Goal: Answer question/provide support: Share knowledge or assist other users

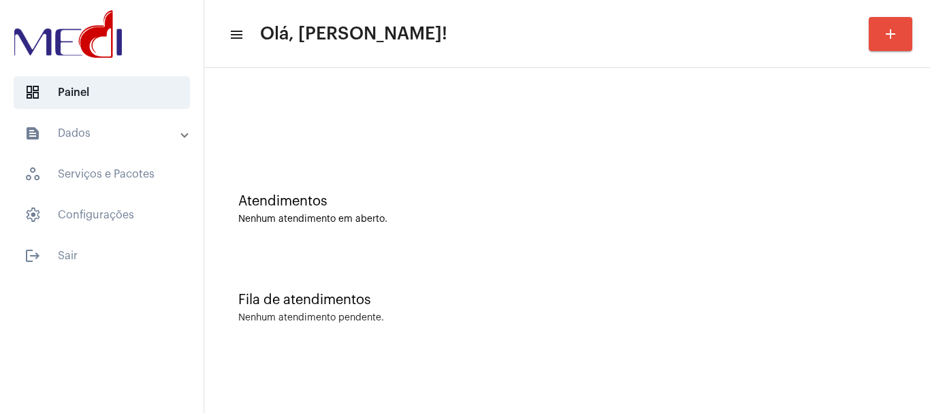
click at [495, 332] on div "Fila de atendimentos Nenhum atendimento pendente." at bounding box center [567, 301] width 712 height 99
click at [488, 223] on div "Nenhum atendimento em aberto." at bounding box center [567, 219] width 658 height 10
click at [556, 334] on div "Fila de atendimentos Nenhum atendimento pendente." at bounding box center [567, 301] width 712 height 99
click at [719, 285] on div "Fila de atendimentos Nenhum atendimento pendente." at bounding box center [567, 301] width 712 height 99
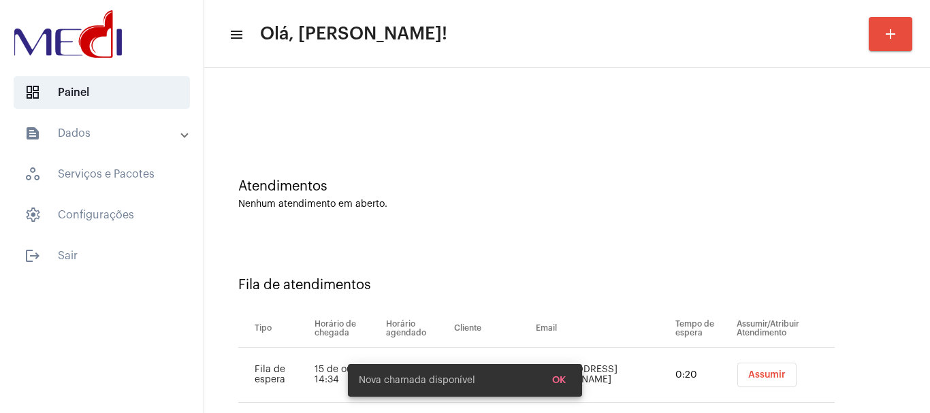
scroll to position [42, 0]
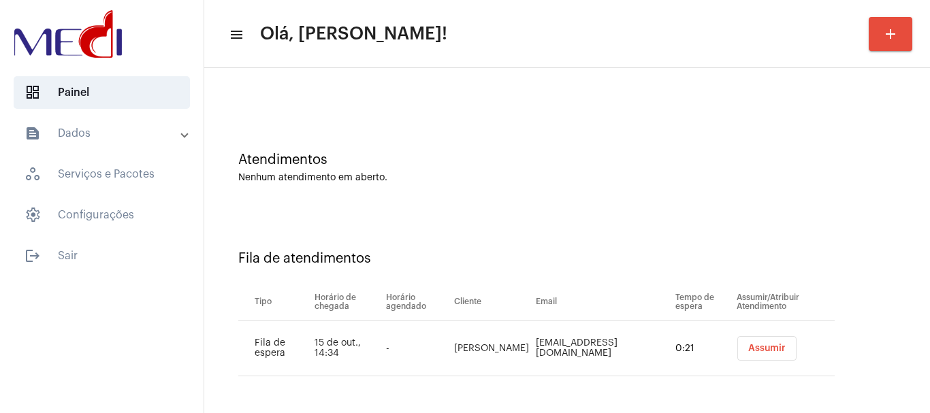
click at [748, 348] on span "Assumir" at bounding box center [766, 349] width 37 height 10
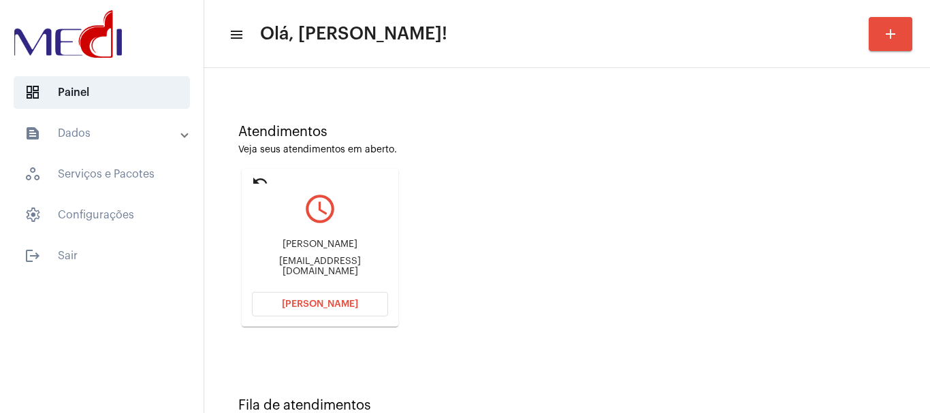
scroll to position [119, 0]
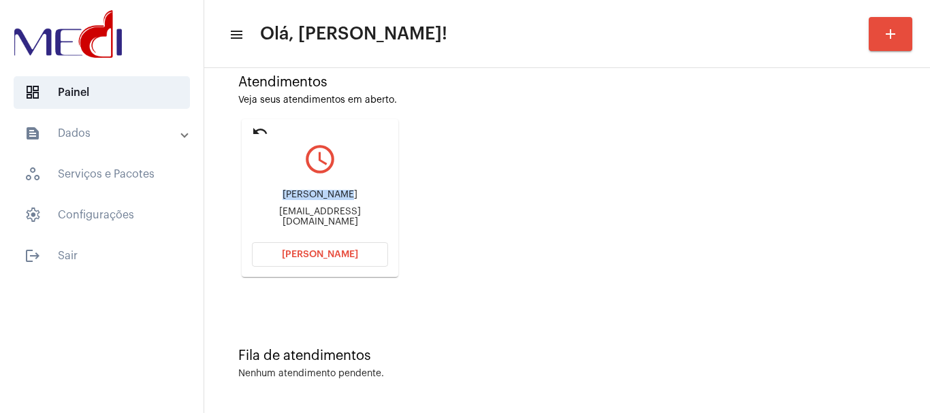
drag, startPoint x: 276, startPoint y: 196, endPoint x: 342, endPoint y: 198, distance: 66.7
click at [342, 198] on div "Kimberly Martins" at bounding box center [320, 195] width 136 height 10
copy div "Kimberly Mar"
click at [306, 257] on span "Abrir Chamada" at bounding box center [320, 255] width 76 height 10
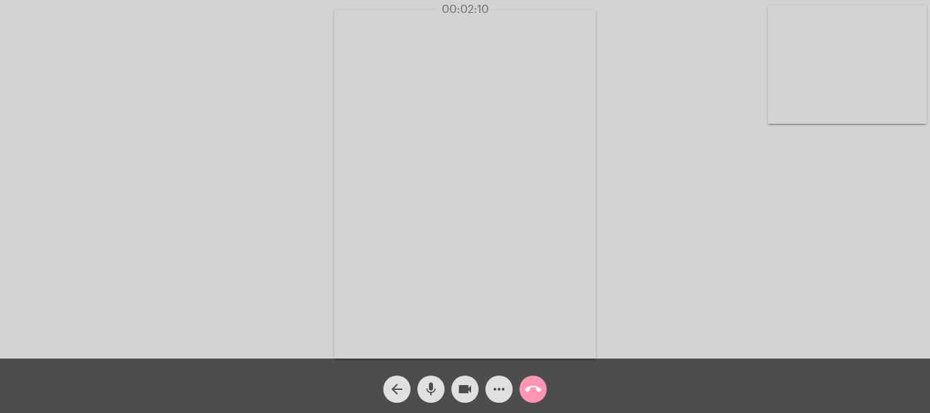
click at [532, 392] on mat-icon "call_end" at bounding box center [533, 389] width 16 height 16
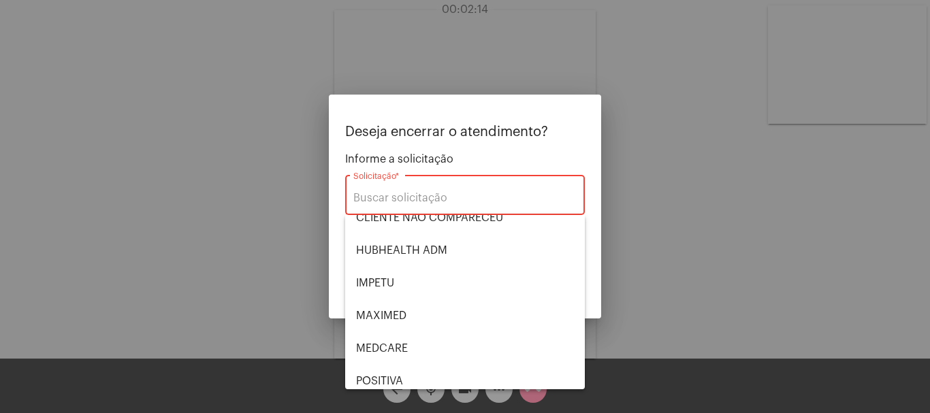
scroll to position [283, 0]
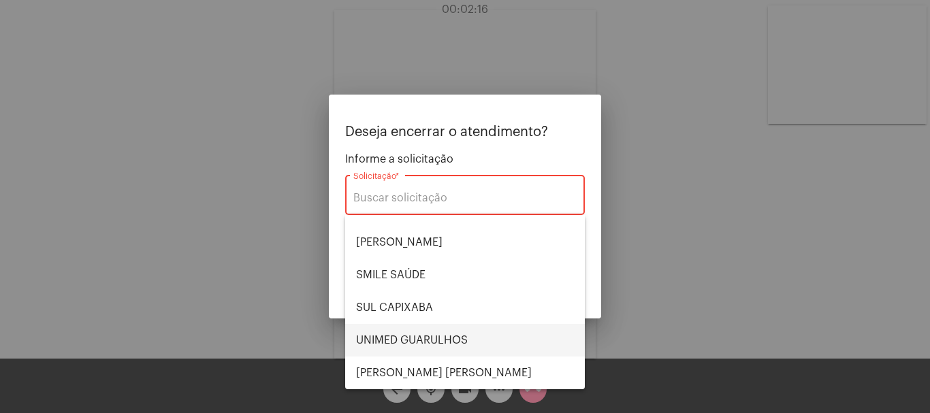
click at [448, 341] on span "UNIMED GUARULHOS" at bounding box center [465, 340] width 218 height 33
type input "UNIMED GUARULHOS"
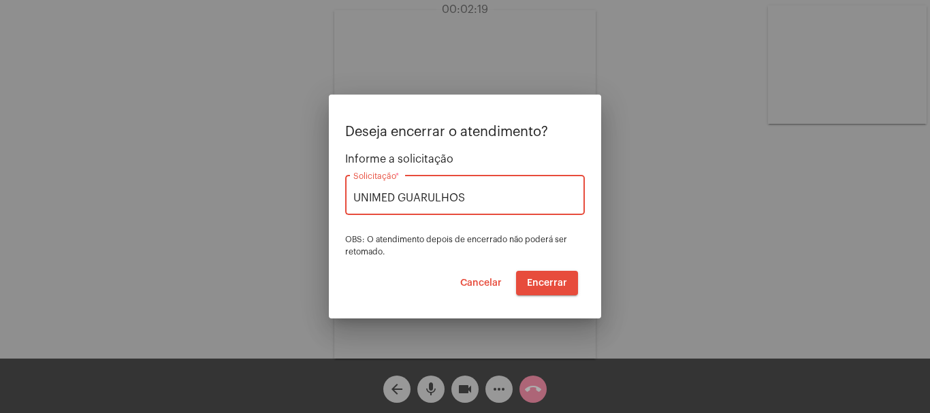
click at [546, 282] on span "Encerrar" at bounding box center [547, 283] width 40 height 10
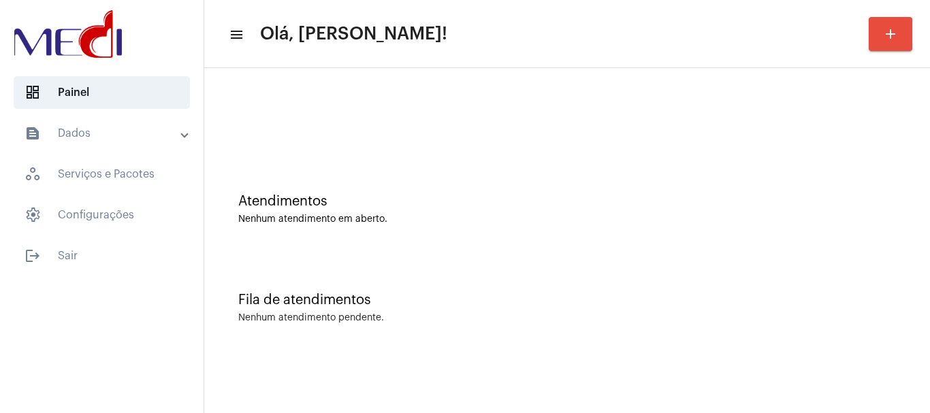
drag, startPoint x: 455, startPoint y: 163, endPoint x: 453, endPoint y: 130, distance: 32.7
click at [455, 162] on div "Atendimentos Nenhum atendimento em aberto." at bounding box center [567, 202] width 712 height 99
click at [547, 208] on div "Atendimentos" at bounding box center [567, 201] width 658 height 15
click at [427, 225] on div "Atendimentos Nenhum atendimento em aberto." at bounding box center [567, 202] width 712 height 99
click at [397, 123] on div at bounding box center [567, 121] width 658 height 10
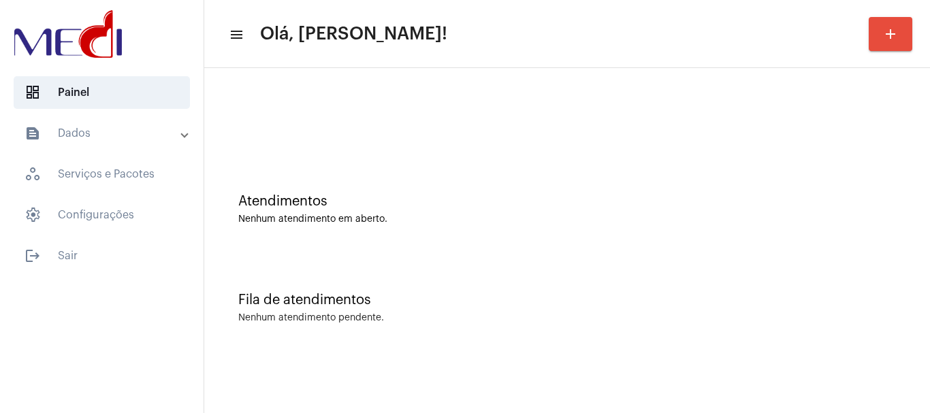
click at [407, 253] on div "Fila de atendimentos Nenhum atendimento pendente." at bounding box center [567, 301] width 712 height 99
click at [451, 238] on div "Atendimentos Nenhum atendimento em aberto." at bounding box center [567, 202] width 712 height 99
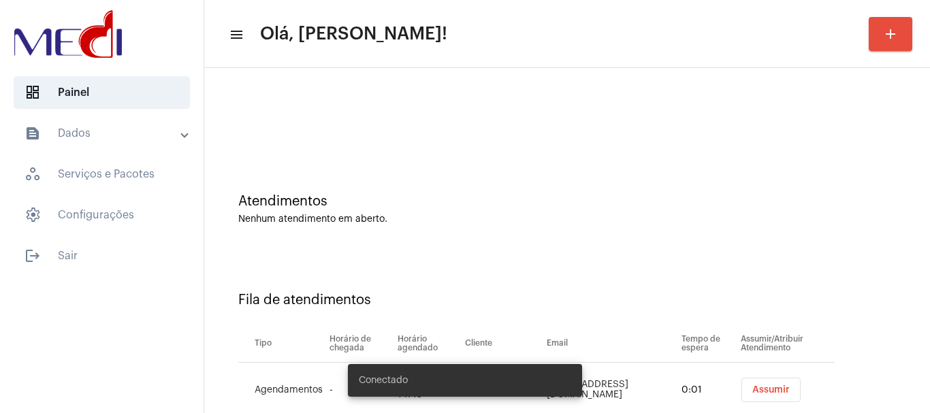
click at [763, 383] on button "Assumir" at bounding box center [770, 390] width 59 height 25
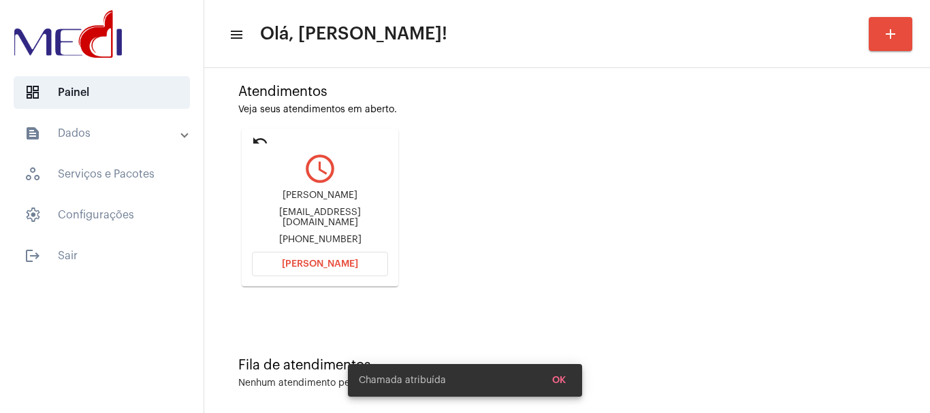
scroll to position [119, 0]
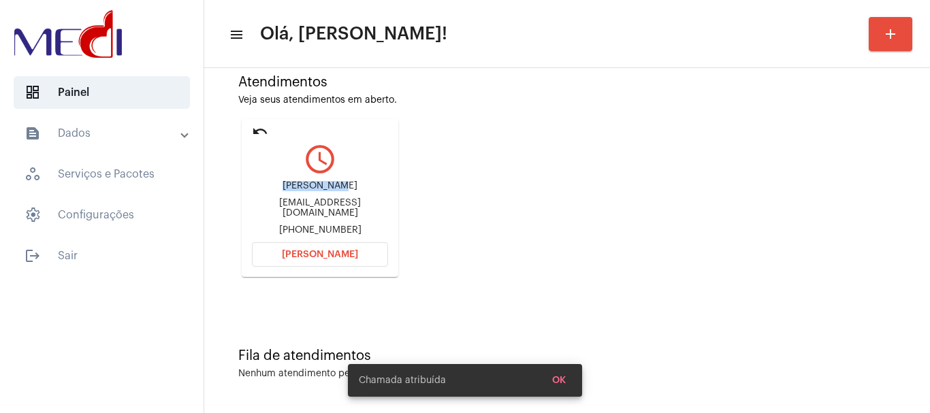
drag, startPoint x: 311, startPoint y: 189, endPoint x: 344, endPoint y: 184, distance: 33.6
click at [344, 184] on div "Rogério Bado badohh@gmail.com +5547988665830" at bounding box center [320, 208] width 136 height 61
copy div "Rogério Bad"
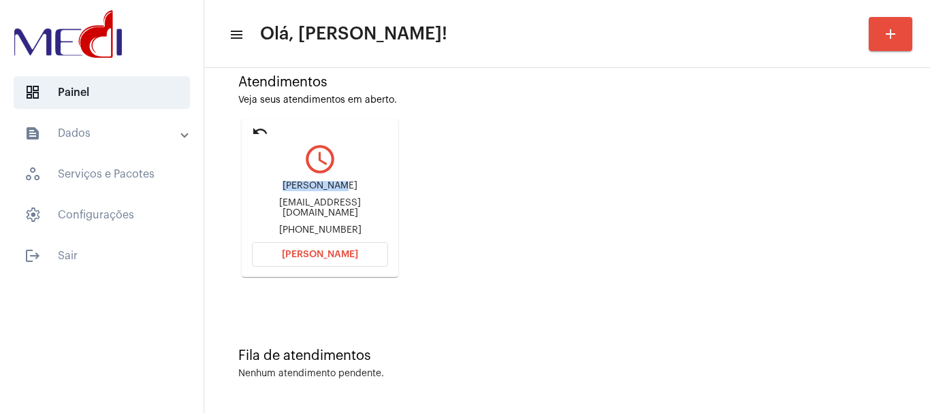
click at [330, 257] on span "Abrir Chamada" at bounding box center [320, 255] width 76 height 10
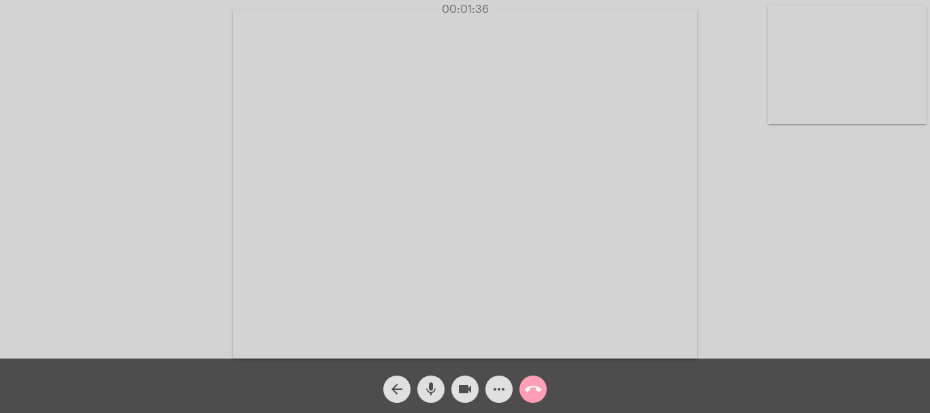
click at [532, 387] on mat-icon "call_end" at bounding box center [533, 389] width 16 height 16
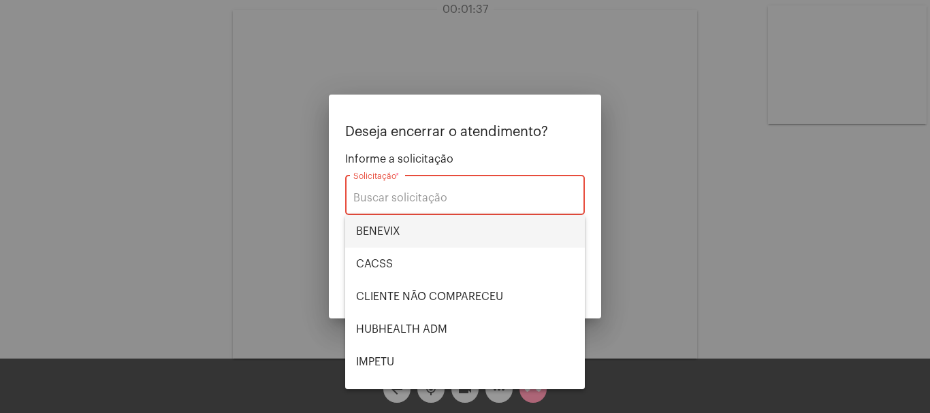
click at [432, 236] on span "BENEVIX" at bounding box center [465, 231] width 218 height 33
type input "BENEVIX"
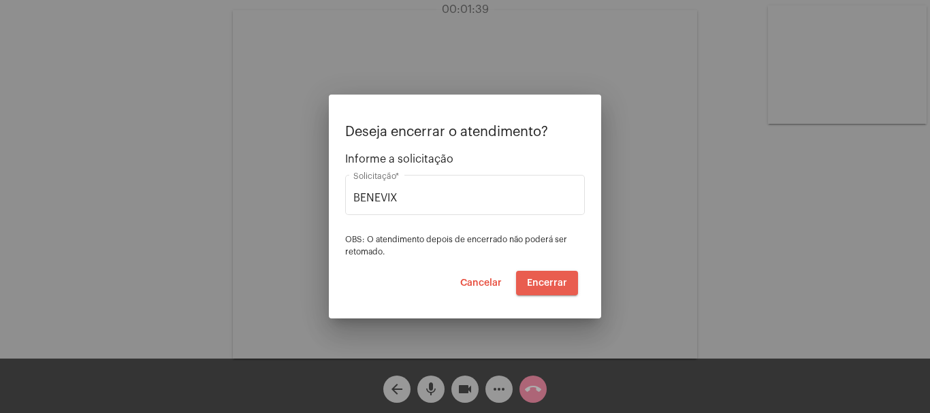
click at [551, 287] on span "Encerrar" at bounding box center [547, 283] width 40 height 10
click at [551, 288] on button "Encerrar" at bounding box center [547, 283] width 62 height 25
click at [551, 288] on video at bounding box center [465, 184] width 464 height 349
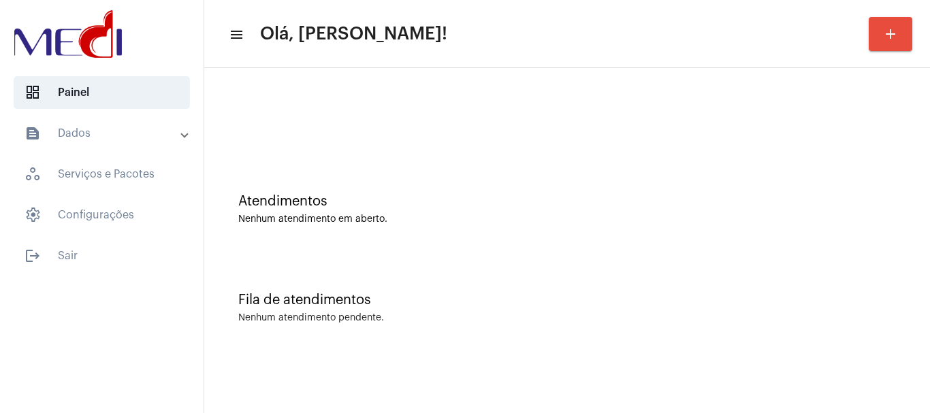
click at [529, 285] on div "Fila de atendimentos Nenhum atendimento pendente." at bounding box center [567, 301] width 712 height 99
click at [645, 331] on div "Fila de atendimentos Nenhum atendimento pendente." at bounding box center [567, 301] width 712 height 99
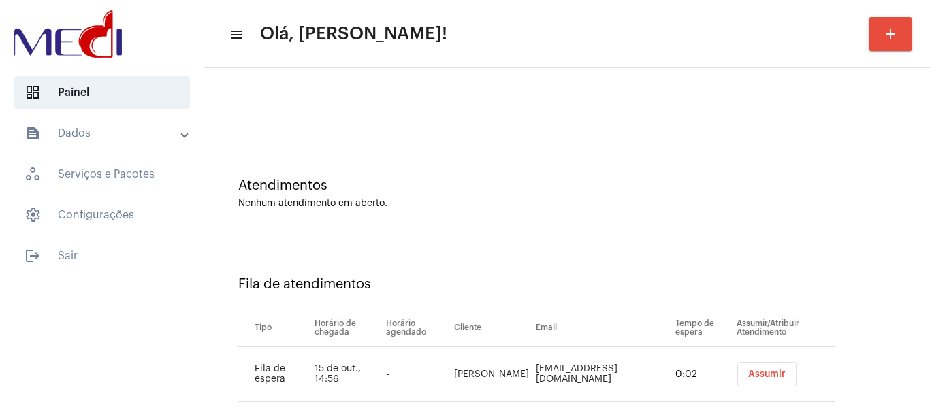
scroll to position [42, 0]
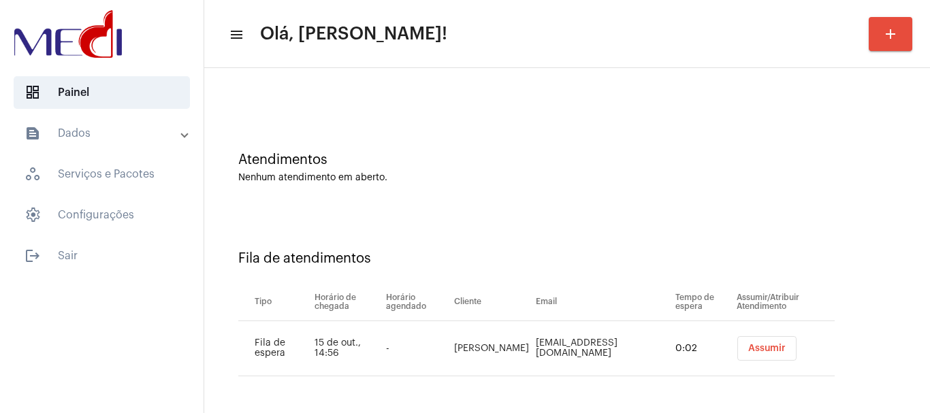
click at [748, 349] on span "Assumir" at bounding box center [766, 349] width 37 height 10
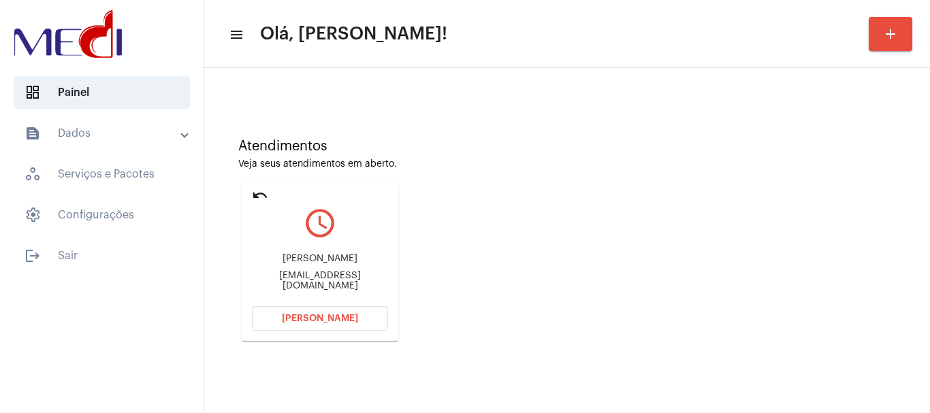
scroll to position [119, 0]
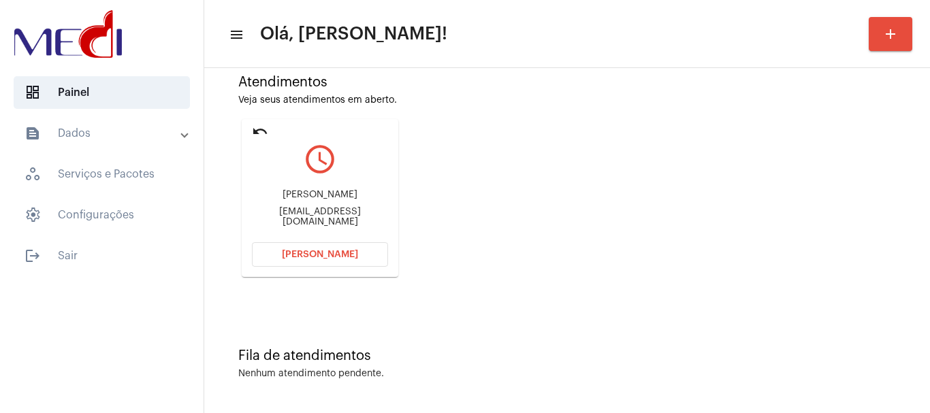
drag, startPoint x: 276, startPoint y: 194, endPoint x: 359, endPoint y: 201, distance: 82.7
click at [359, 201] on div "Veridiana Yamazoe vyamazoe@gmail.com" at bounding box center [320, 208] width 136 height 61
copy div "Veridiana Yamazo"
click at [296, 251] on span "[PERSON_NAME]" at bounding box center [320, 255] width 76 height 10
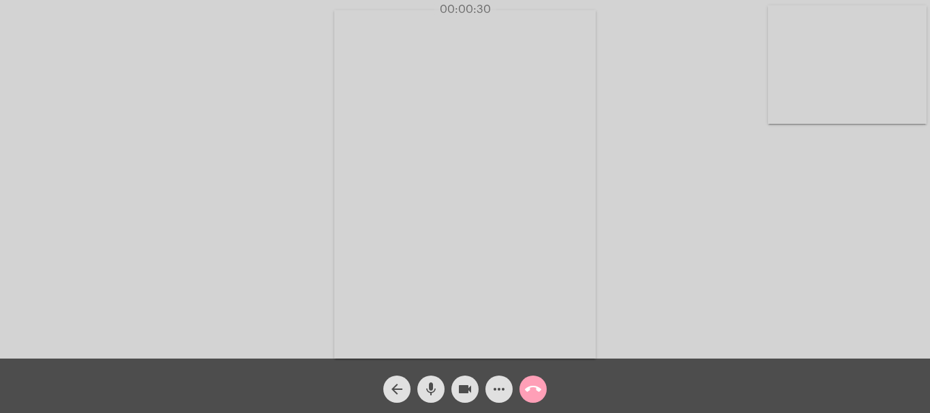
click at [535, 390] on mat-icon "call_end" at bounding box center [533, 389] width 16 height 16
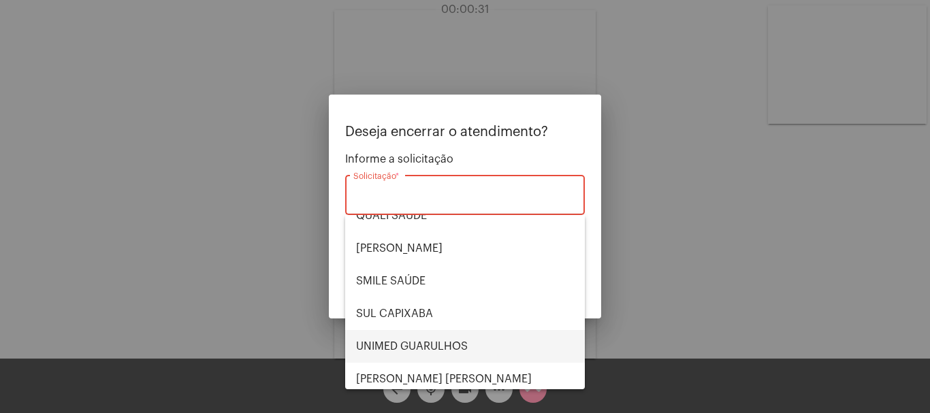
scroll to position [283, 0]
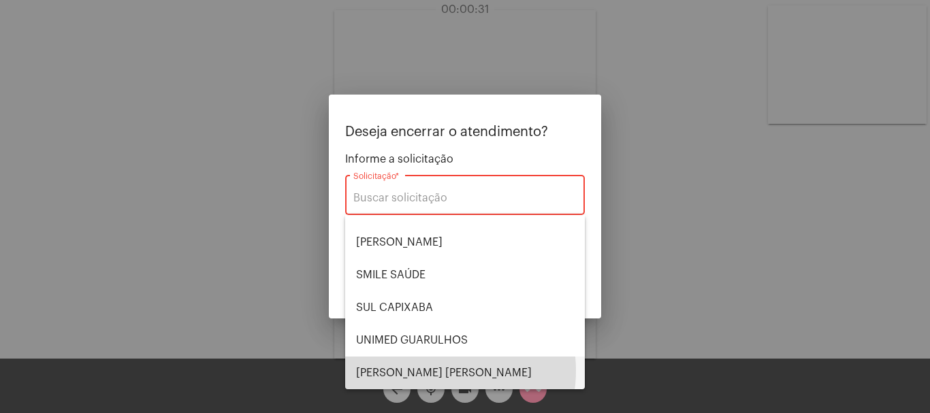
click at [435, 371] on span "[PERSON_NAME] [PERSON_NAME]" at bounding box center [465, 373] width 218 height 33
type input "[PERSON_NAME] [PERSON_NAME]"
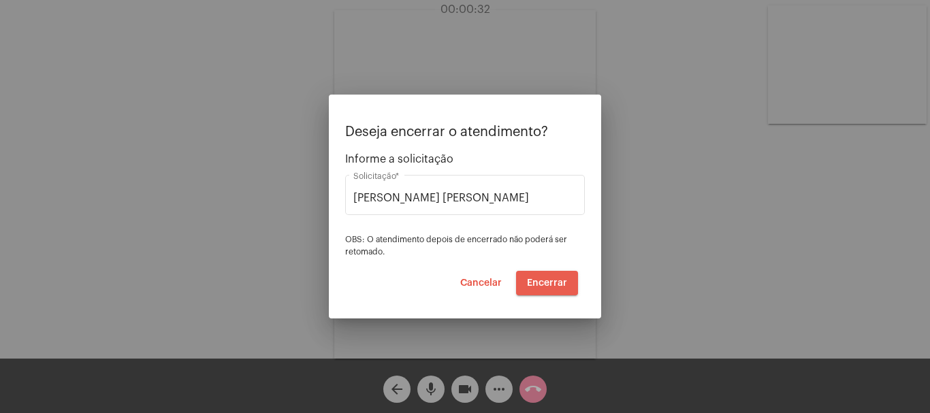
click at [545, 277] on button "Encerrar" at bounding box center [547, 283] width 62 height 25
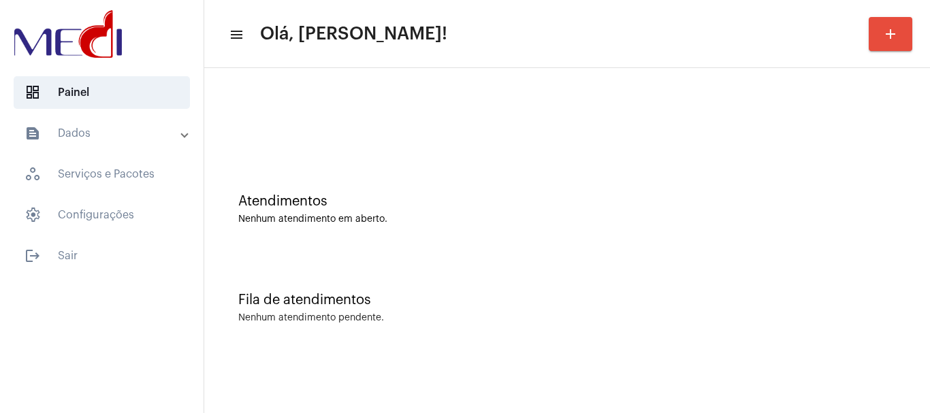
click at [349, 289] on div "Fila de atendimentos Nenhum atendimento pendente." at bounding box center [567, 301] width 712 height 99
click at [385, 175] on div "Atendimentos Nenhum atendimento em aberto." at bounding box center [567, 202] width 712 height 99
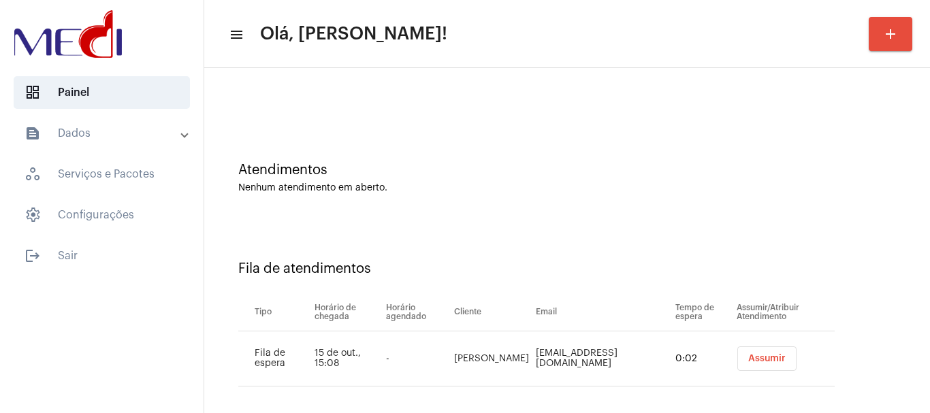
scroll to position [42, 0]
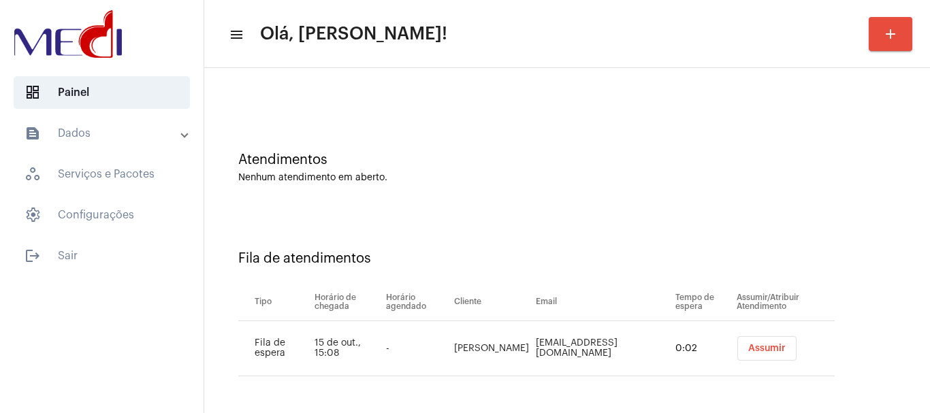
click at [741, 349] on button "Assumir" at bounding box center [766, 348] width 59 height 25
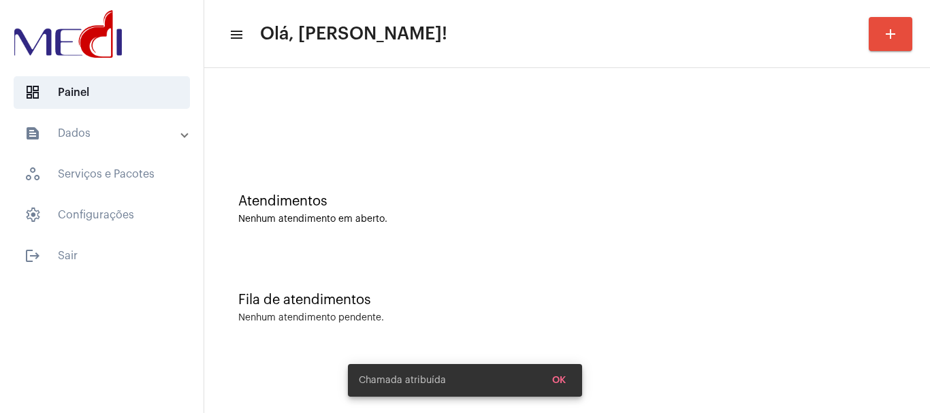
scroll to position [0, 0]
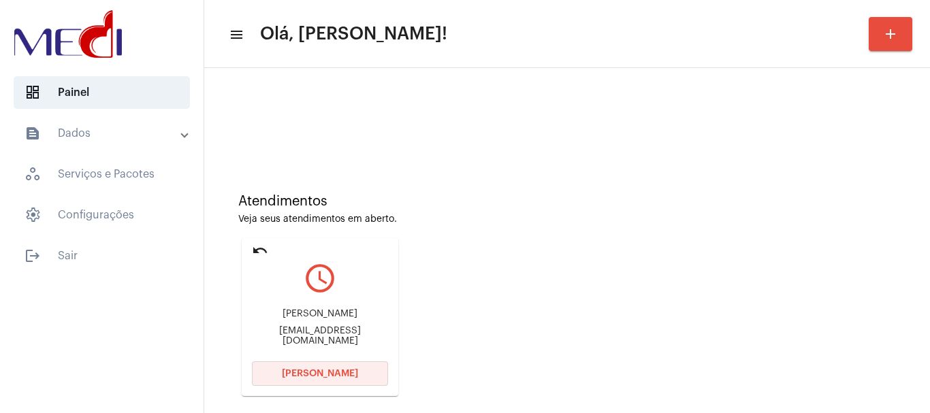
click at [308, 383] on button "Abrir Chamada" at bounding box center [320, 373] width 136 height 25
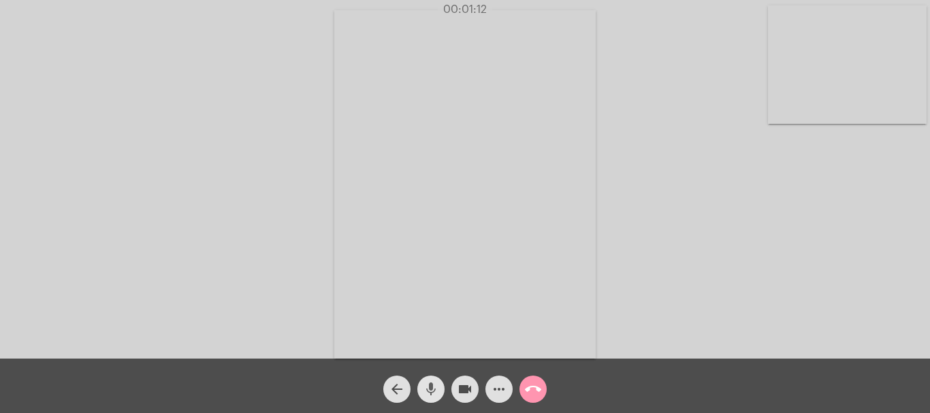
click at [432, 393] on mat-icon "mic" at bounding box center [431, 389] width 16 height 16
click at [469, 379] on span "videocam" at bounding box center [465, 389] width 16 height 27
click at [468, 386] on mat-icon "videocam_off" at bounding box center [465, 389] width 16 height 16
click at [432, 393] on mat-icon "mic_off" at bounding box center [431, 389] width 16 height 16
click at [536, 389] on mat-icon "call_end" at bounding box center [533, 389] width 16 height 16
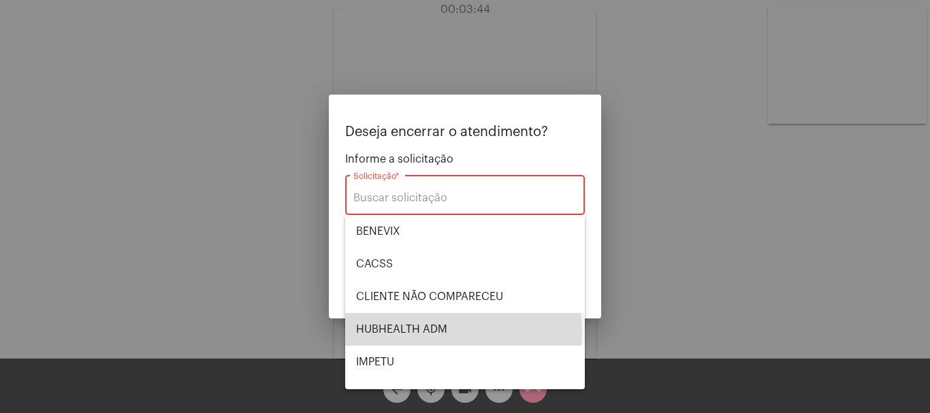
click at [463, 330] on span "HUBHEALTH ADM" at bounding box center [465, 329] width 218 height 33
type input "HUBHEALTH ADM"
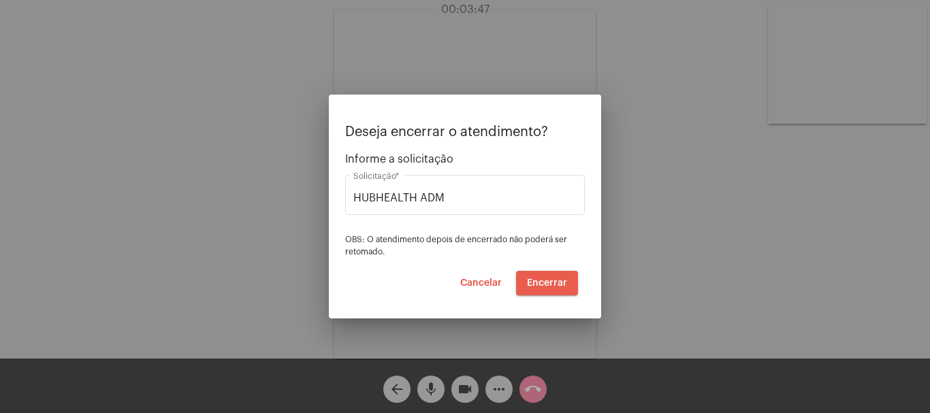
click at [542, 285] on span "Encerrar" at bounding box center [547, 283] width 40 height 10
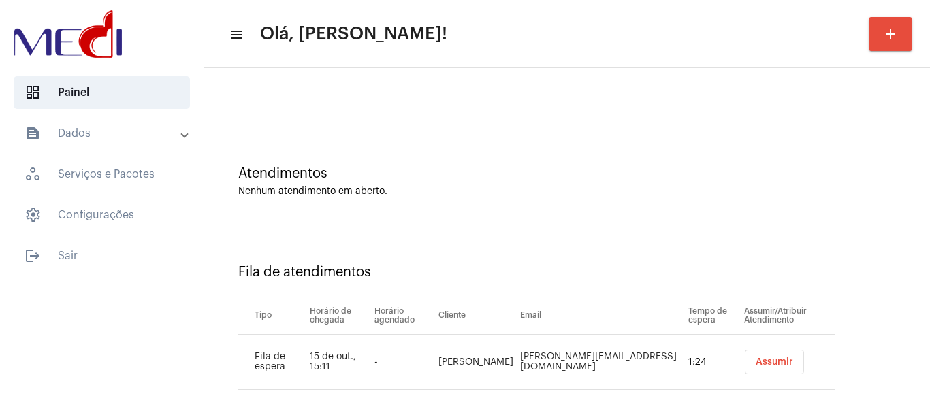
scroll to position [42, 0]
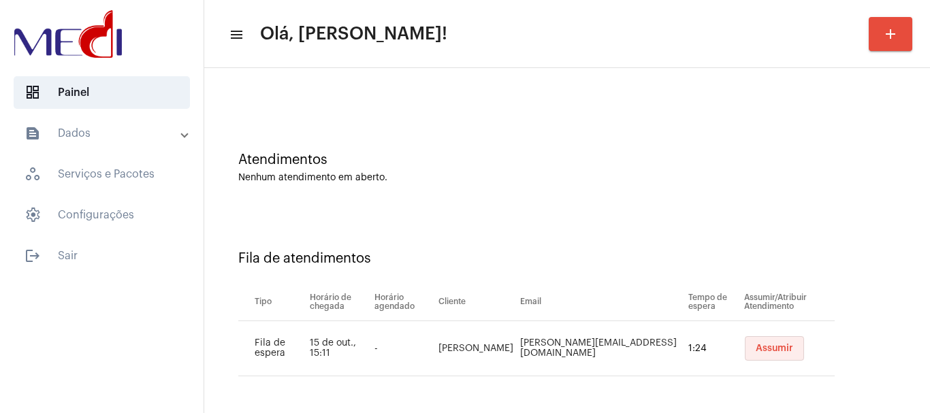
click at [756, 344] on span "Assumir" at bounding box center [774, 349] width 37 height 10
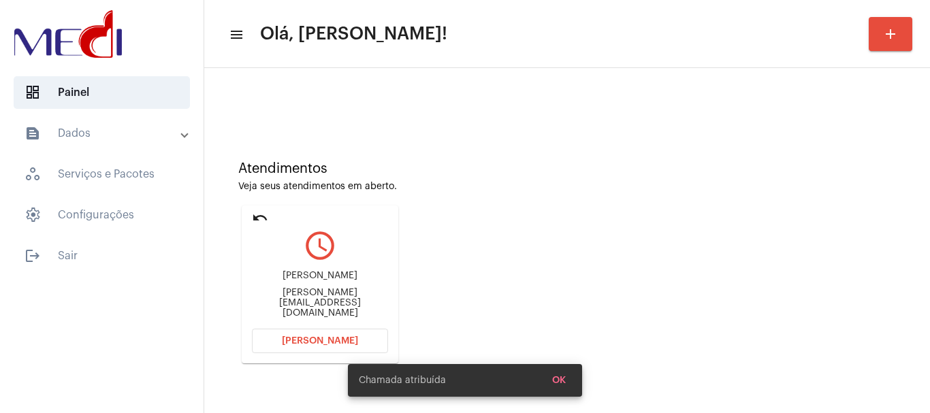
scroll to position [119, 0]
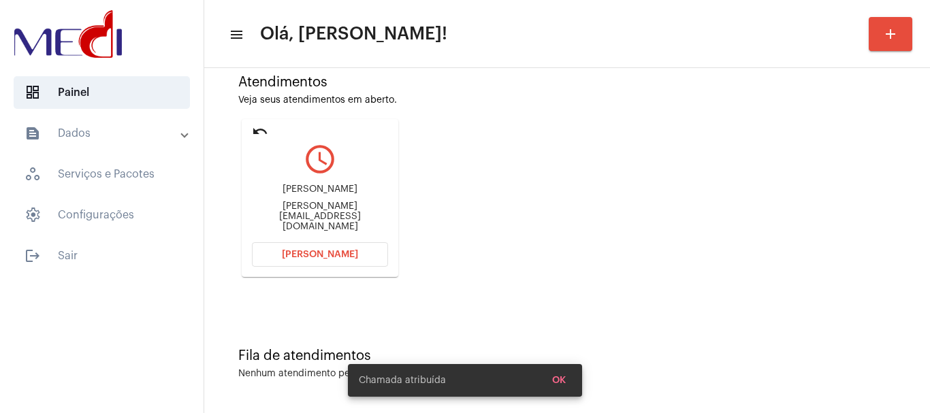
drag, startPoint x: 265, startPoint y: 199, endPoint x: 353, endPoint y: 191, distance: 88.1
click at [353, 191] on div "Amanda Cardoso Silva amanda.cardosoosilvaa@gmail.com" at bounding box center [320, 208] width 136 height 61
copy div "Amanda Cardoso S"
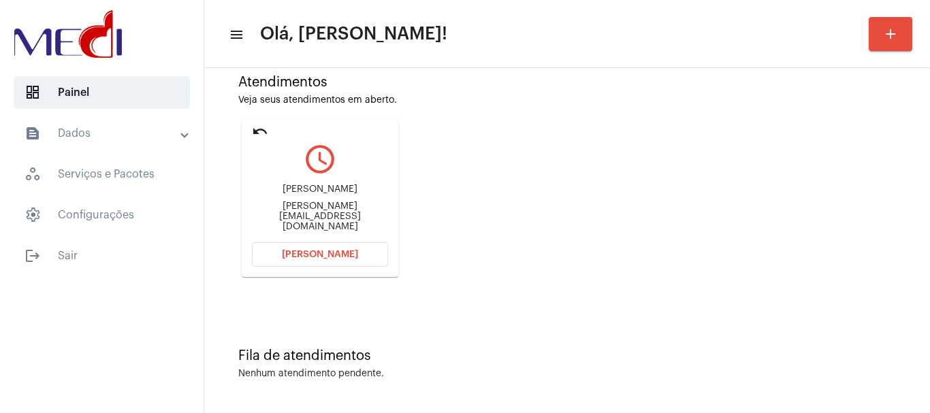
click at [319, 246] on button "Abrir Chamada" at bounding box center [320, 254] width 136 height 25
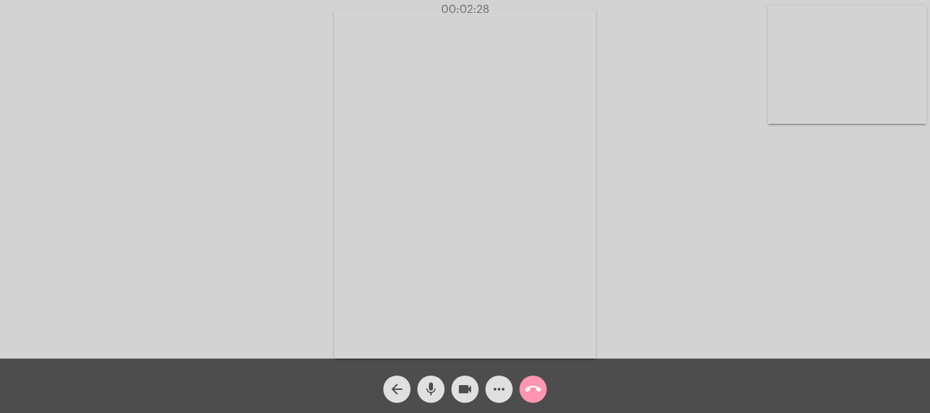
click at [535, 385] on mat-icon "call_end" at bounding box center [533, 389] width 16 height 16
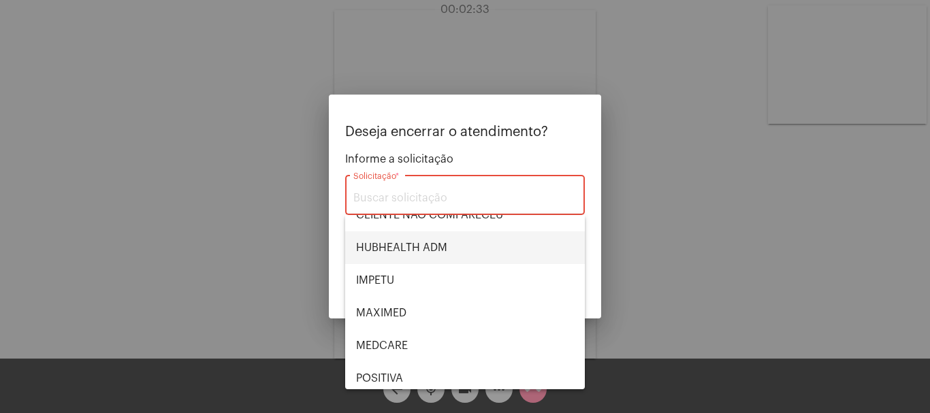
scroll to position [283, 0]
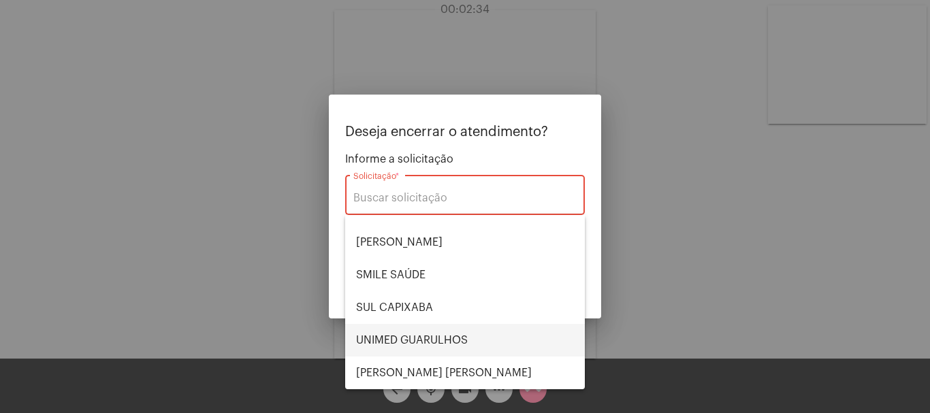
click at [449, 334] on span "UNIMED GUARULHOS" at bounding box center [465, 340] width 218 height 33
type input "UNIMED GUARULHOS"
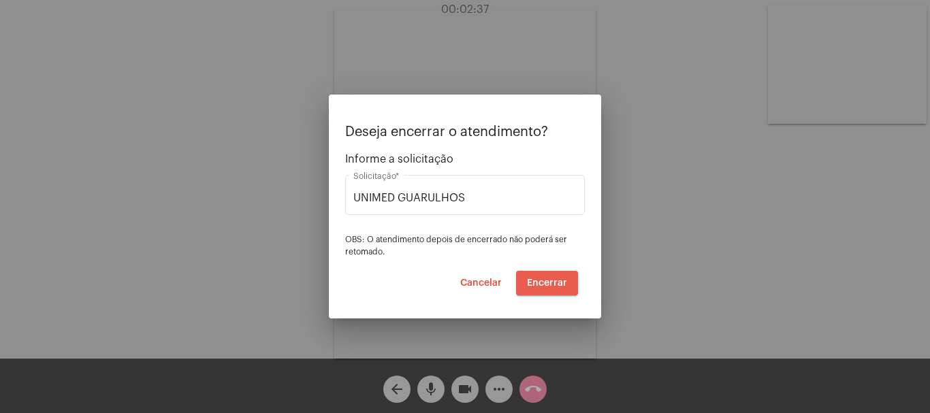
click at [541, 283] on span "Encerrar" at bounding box center [547, 283] width 40 height 10
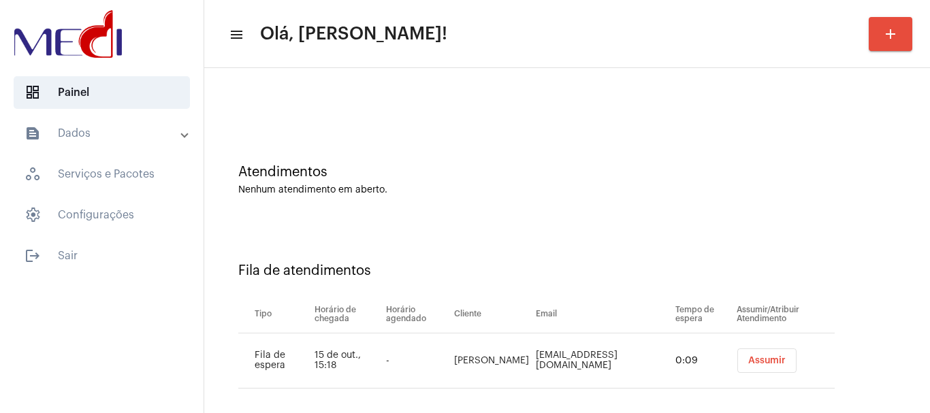
scroll to position [42, 0]
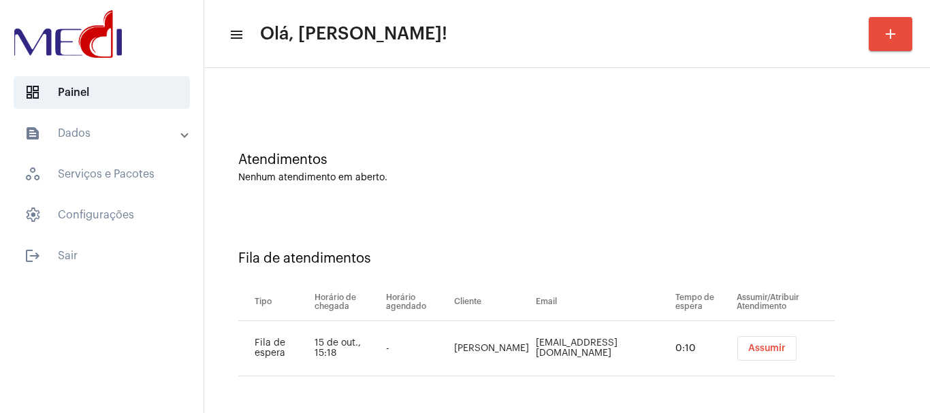
click at [767, 345] on span "Assumir" at bounding box center [766, 349] width 37 height 10
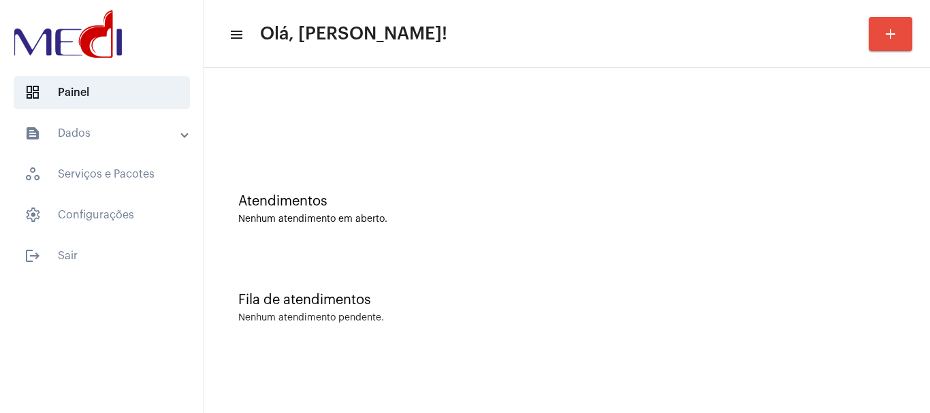
scroll to position [0, 0]
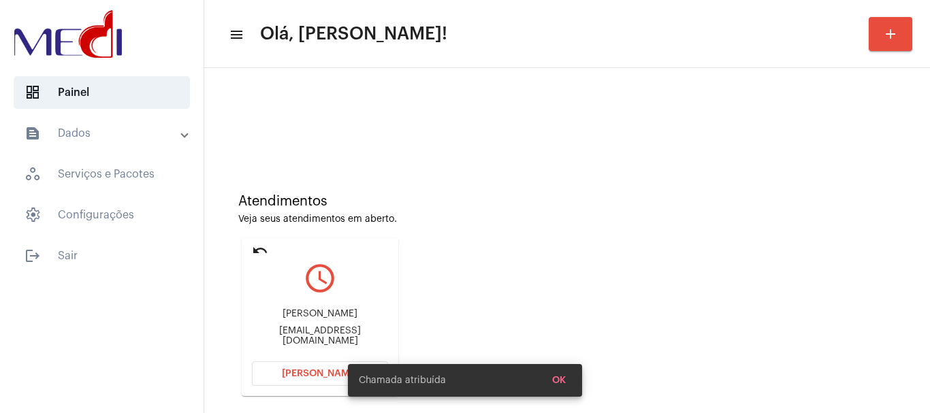
drag, startPoint x: 265, startPoint y: 309, endPoint x: 366, endPoint y: 319, distance: 101.2
click at [366, 319] on div "Maria Silveira Peres mariasperes98@gmail.com" at bounding box center [320, 327] width 136 height 61
copy div "Maria Silveira Peres"
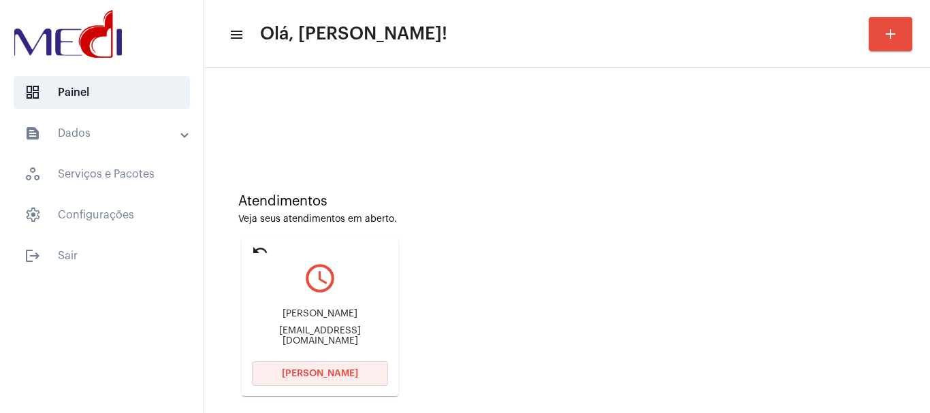
click at [295, 372] on span "[PERSON_NAME]" at bounding box center [320, 374] width 76 height 10
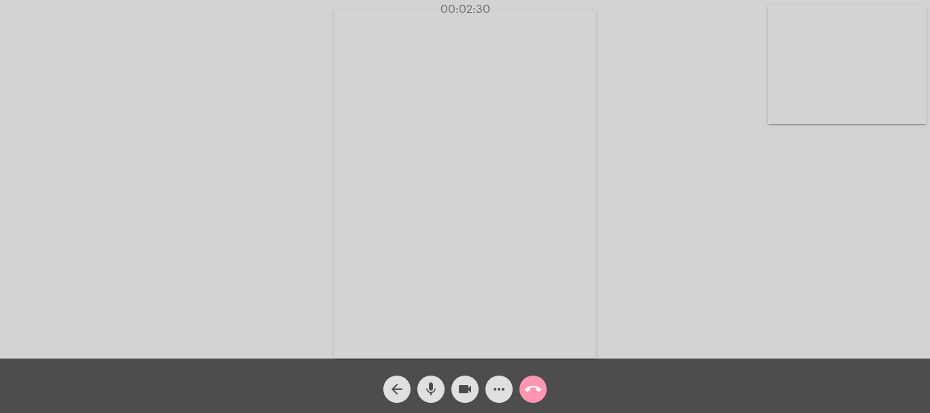
click at [532, 385] on mat-icon "call_end" at bounding box center [533, 389] width 16 height 16
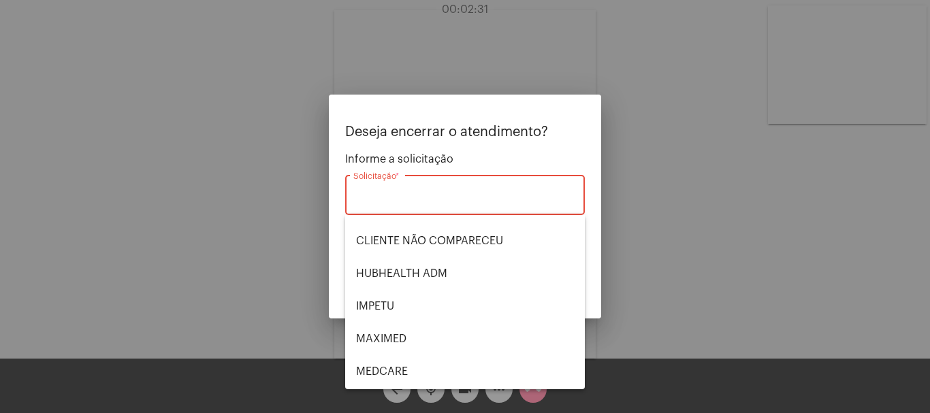
scroll to position [136, 0]
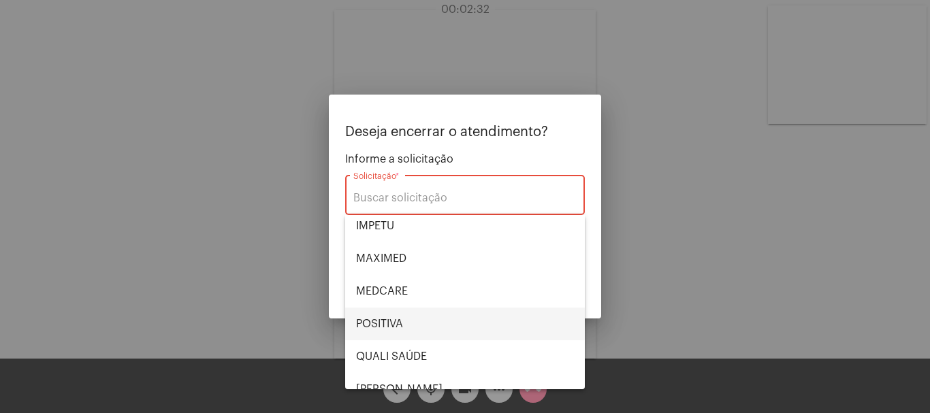
click at [412, 327] on span "POSITIVA" at bounding box center [465, 324] width 218 height 33
type input "POSITIVA"
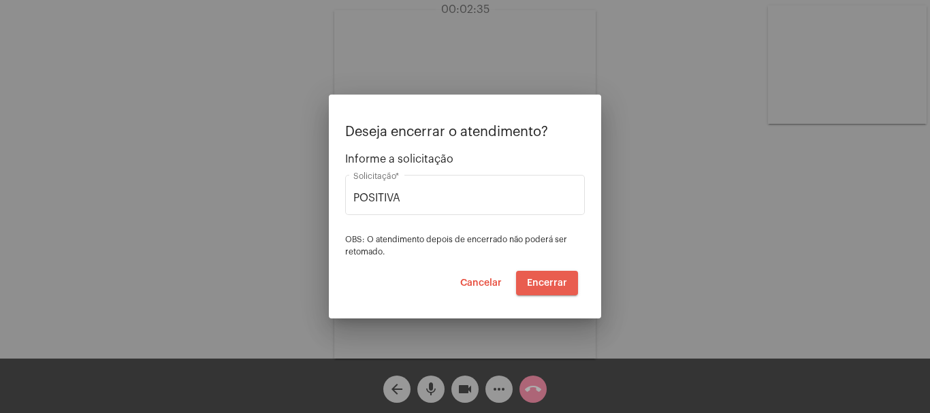
click at [549, 280] on span "Encerrar" at bounding box center [547, 283] width 40 height 10
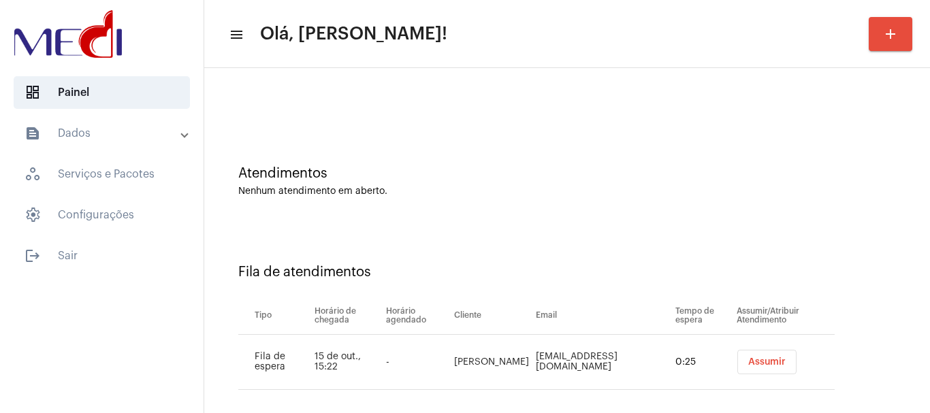
scroll to position [42, 0]
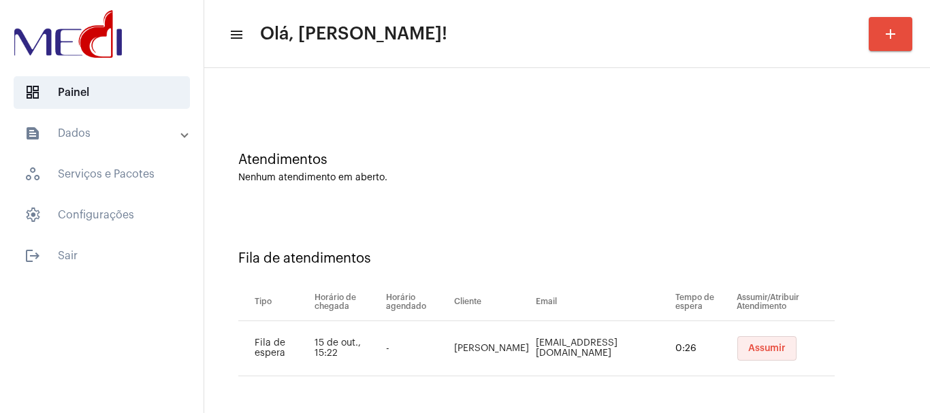
click at [737, 342] on button "Assumir" at bounding box center [766, 348] width 59 height 25
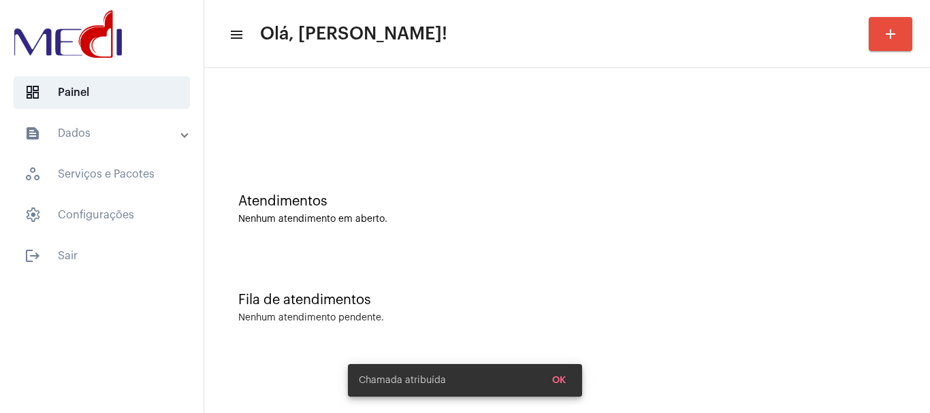
scroll to position [0, 0]
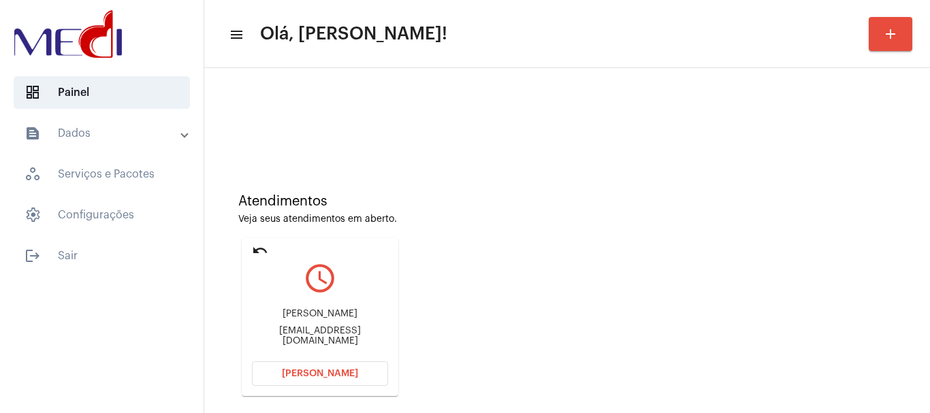
drag, startPoint x: 252, startPoint y: 329, endPoint x: 327, endPoint y: 330, distance: 75.6
click at [327, 330] on div "Marcela marcelachieregat@gmail.com" at bounding box center [320, 327] width 136 height 61
click at [289, 373] on span "[PERSON_NAME]" at bounding box center [320, 374] width 76 height 10
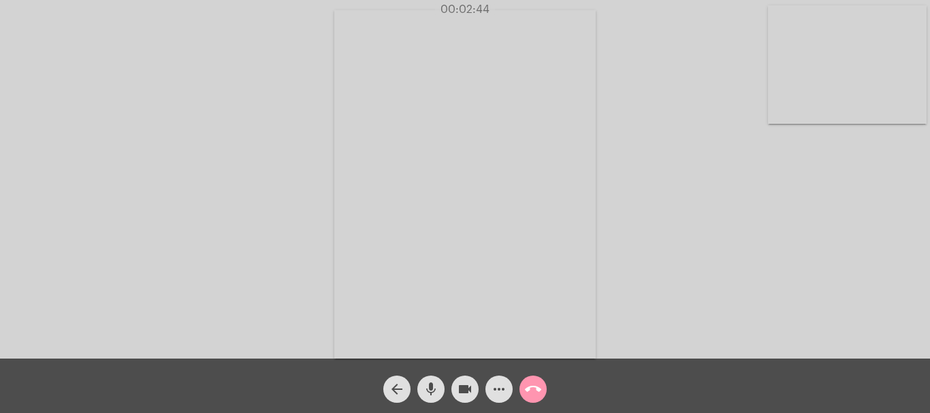
click at [537, 383] on mat-icon "call_end" at bounding box center [533, 389] width 16 height 16
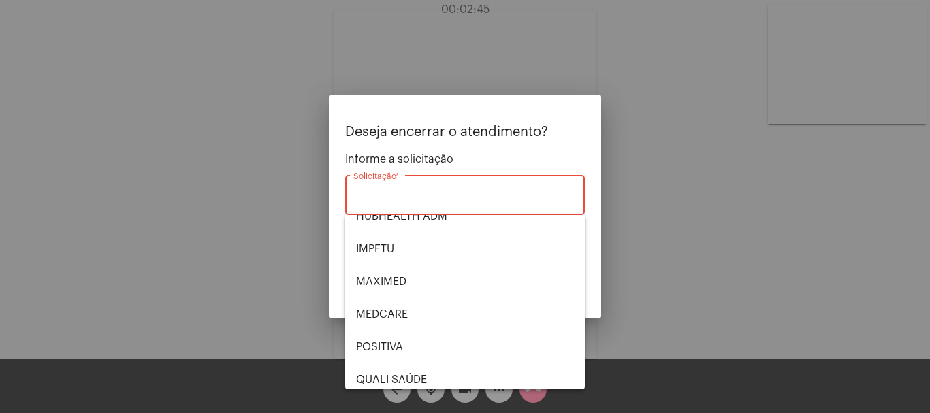
scroll to position [283, 0]
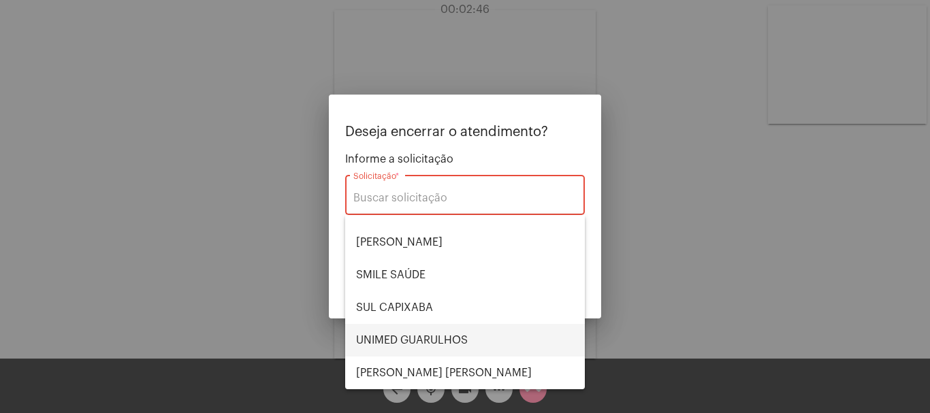
click at [457, 342] on span "UNIMED GUARULHOS" at bounding box center [465, 340] width 218 height 33
type input "UNIMED GUARULHOS"
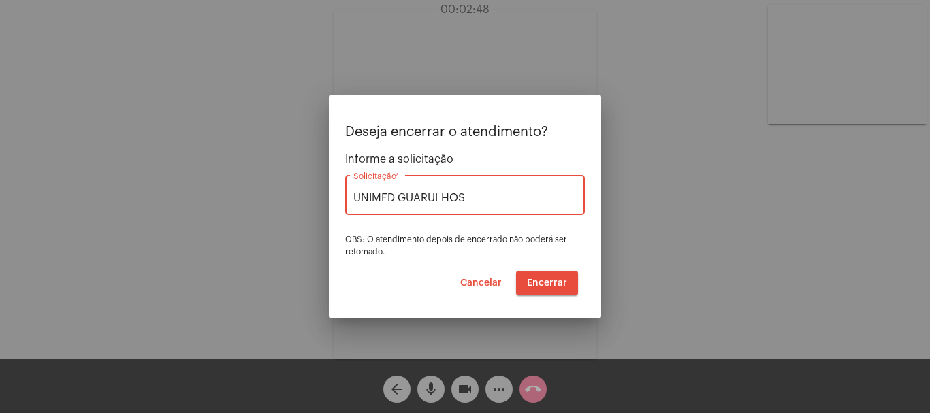
click at [541, 278] on span "Encerrar" at bounding box center [547, 283] width 40 height 10
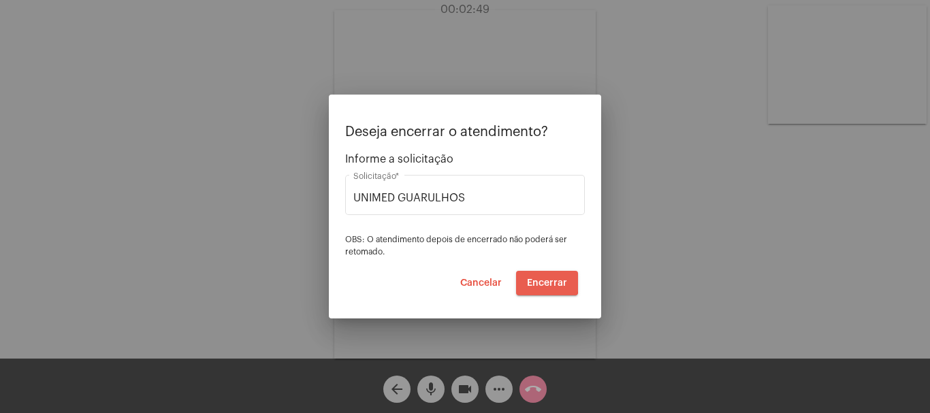
click at [541, 278] on span "Encerrar" at bounding box center [547, 283] width 40 height 10
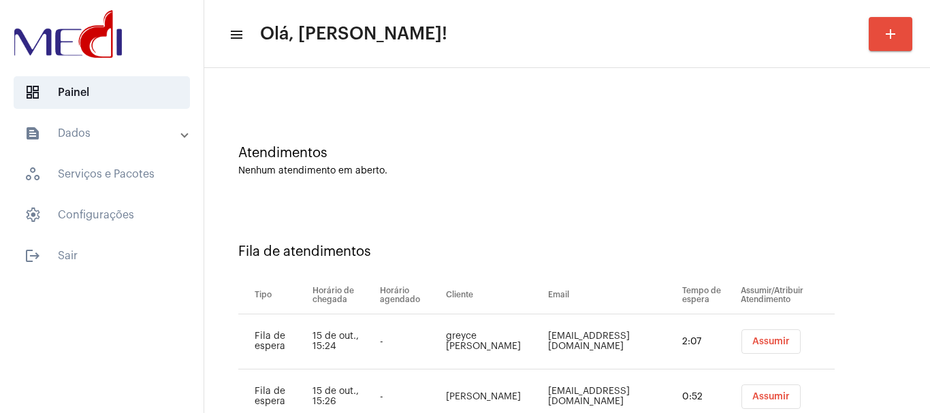
scroll to position [97, 0]
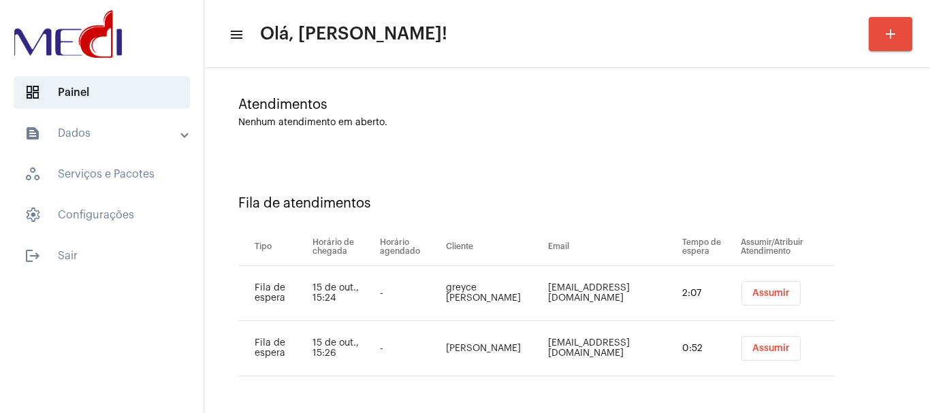
click at [767, 295] on span "Assumir" at bounding box center [770, 294] width 37 height 10
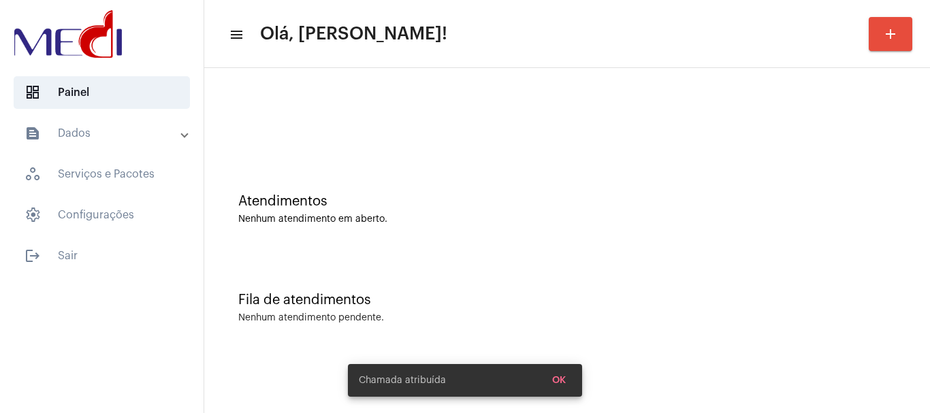
scroll to position [0, 0]
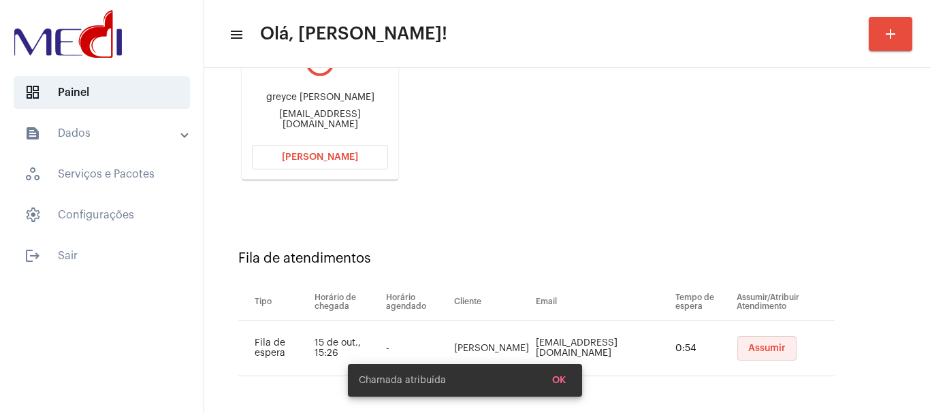
click at [750, 350] on span "Assumir" at bounding box center [766, 349] width 37 height 10
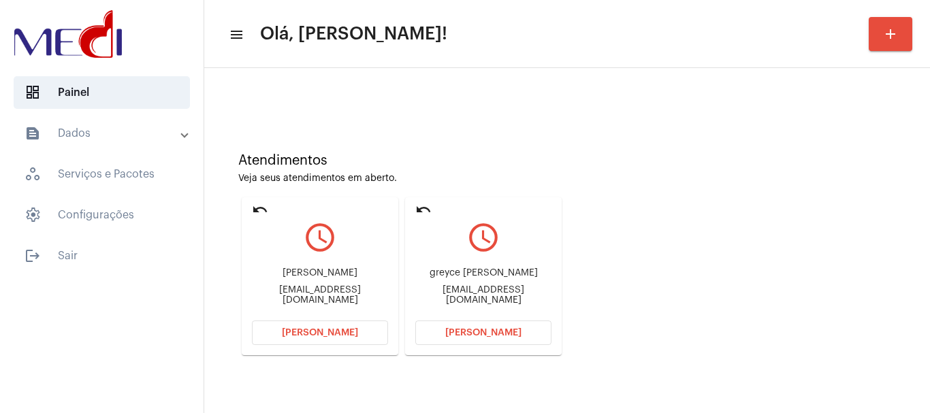
scroll to position [119, 0]
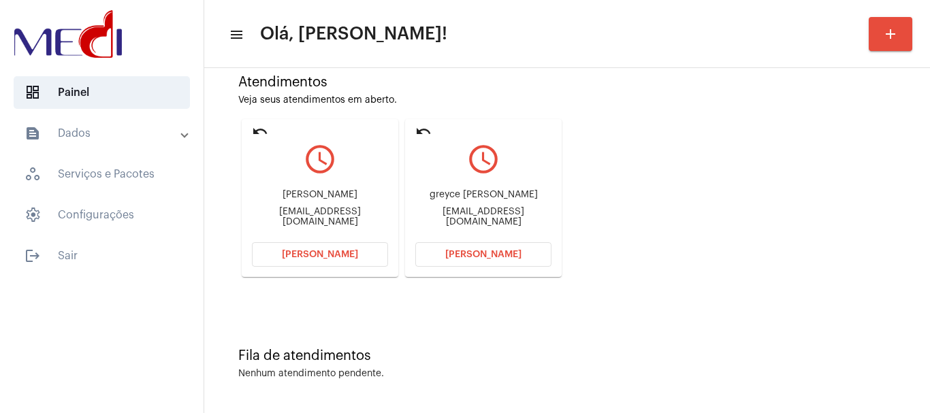
drag, startPoint x: 416, startPoint y: 198, endPoint x: 482, endPoint y: 194, distance: 66.2
click at [482, 194] on div "greyce Kelly Dantas Cardoni greyc.ekelly@hotmail.com" at bounding box center [483, 208] width 136 height 61
copy div "greyce Kelly D"
click at [478, 250] on span "[PERSON_NAME]" at bounding box center [483, 255] width 76 height 10
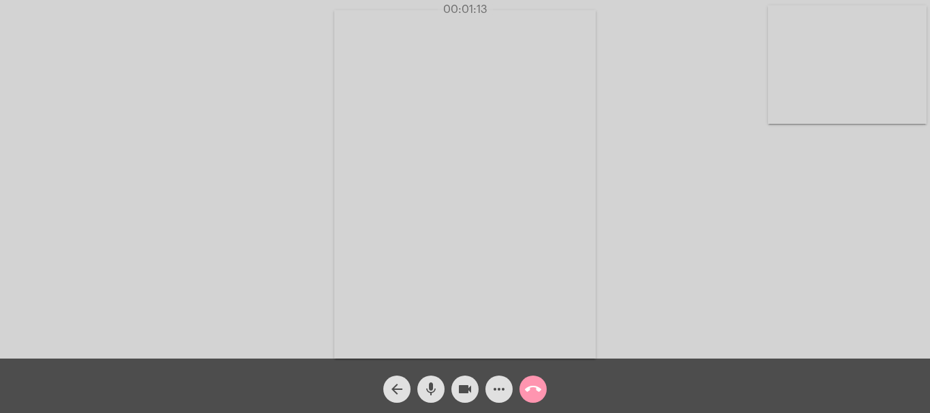
click at [534, 387] on mat-icon "call_end" at bounding box center [533, 389] width 16 height 16
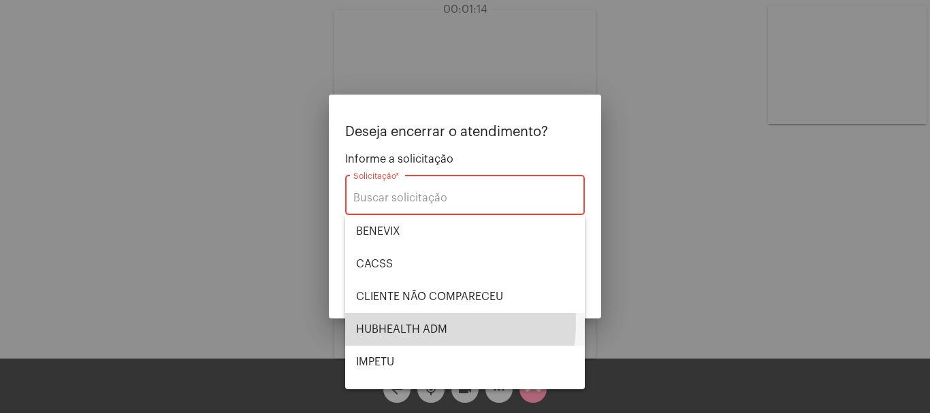
click at [411, 323] on span "HUBHEALTH ADM" at bounding box center [465, 329] width 218 height 33
type input "HUBHEALTH ADM"
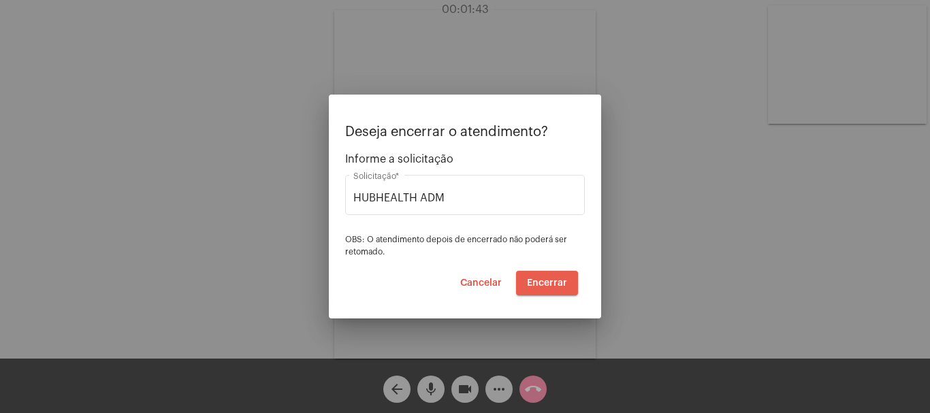
click at [540, 284] on span "Encerrar" at bounding box center [547, 283] width 40 height 10
click at [540, 284] on video at bounding box center [464, 184] width 261 height 349
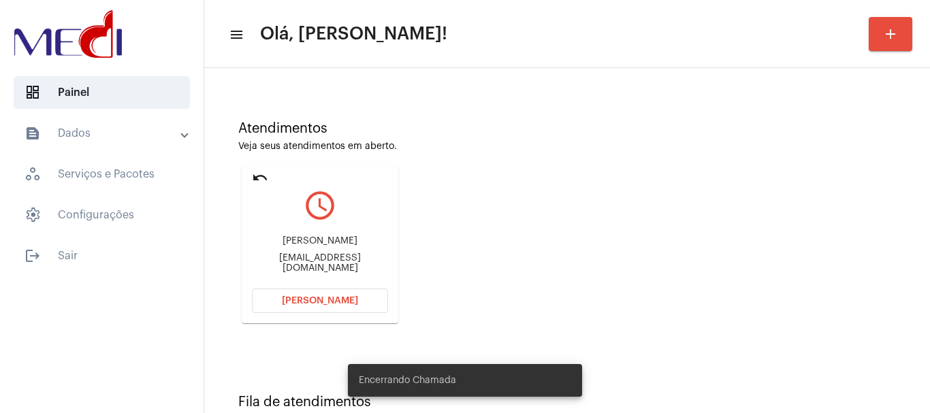
scroll to position [119, 0]
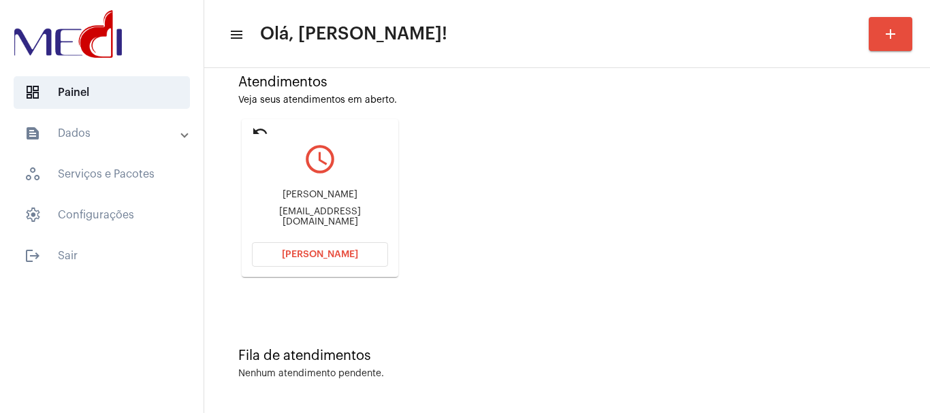
drag, startPoint x: 323, startPoint y: 199, endPoint x: 372, endPoint y: 197, distance: 48.4
click at [372, 197] on div "Rebeca Pinheiro corvino" at bounding box center [320, 195] width 136 height 10
click at [311, 261] on button "[PERSON_NAME]" at bounding box center [320, 254] width 136 height 25
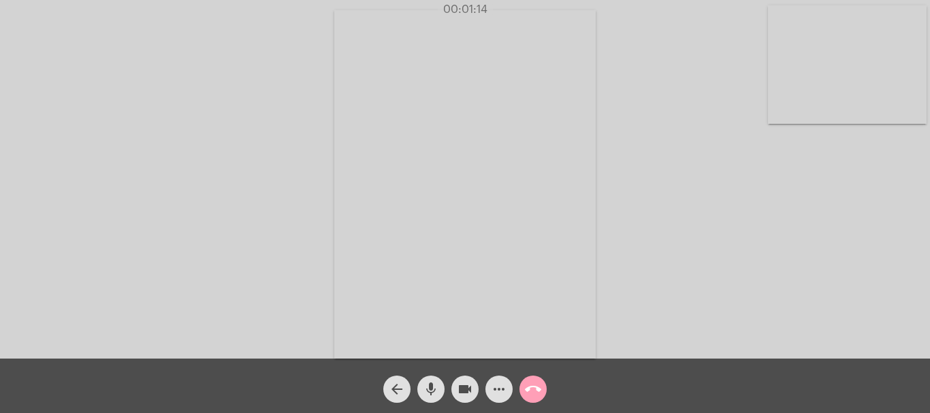
click at [530, 391] on mat-icon "call_end" at bounding box center [533, 389] width 16 height 16
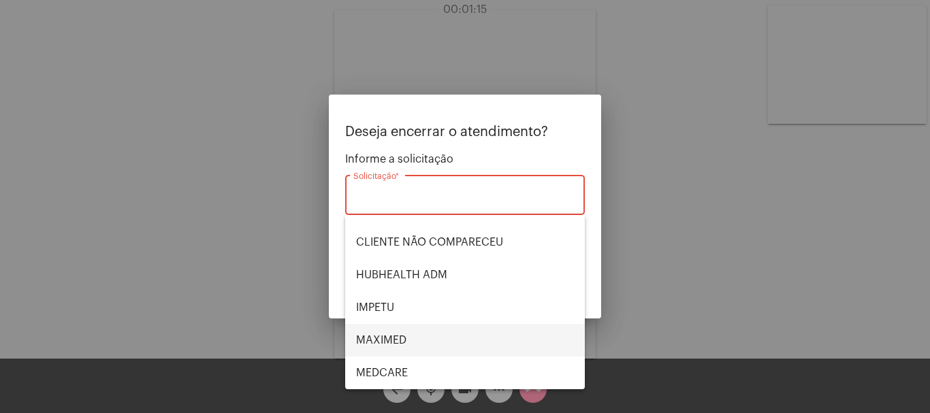
scroll to position [283, 0]
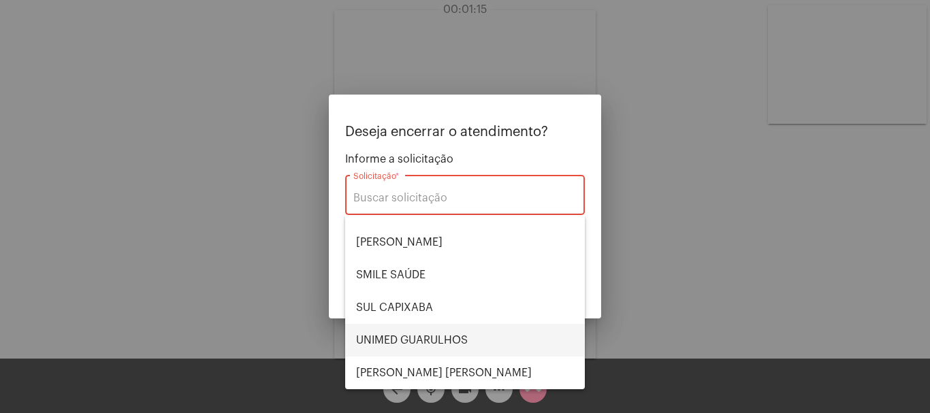
click at [461, 334] on span "UNIMED GUARULHOS" at bounding box center [465, 340] width 218 height 33
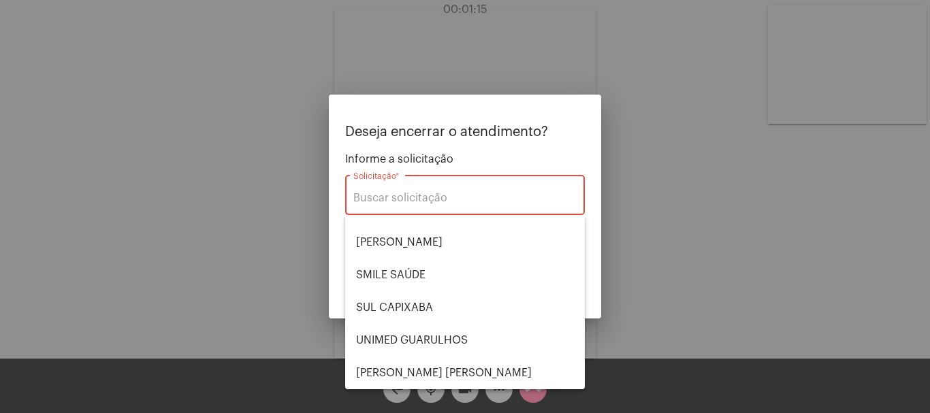
type input "UNIMED GUARULHOS"
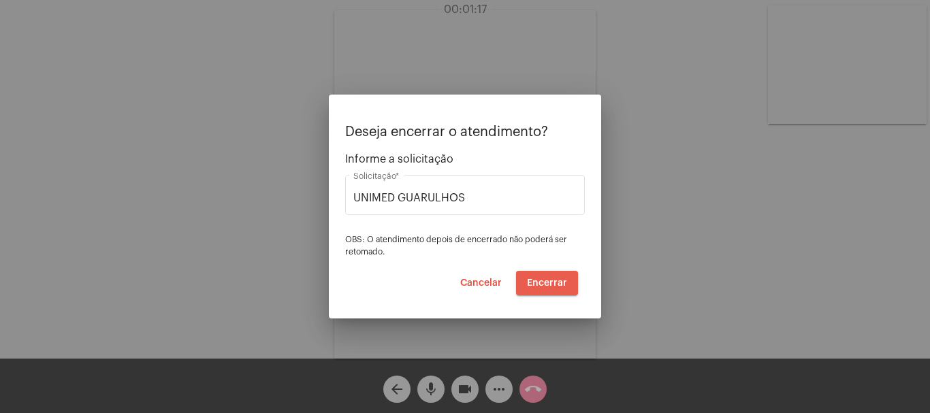
click at [546, 283] on span "Encerrar" at bounding box center [547, 283] width 40 height 10
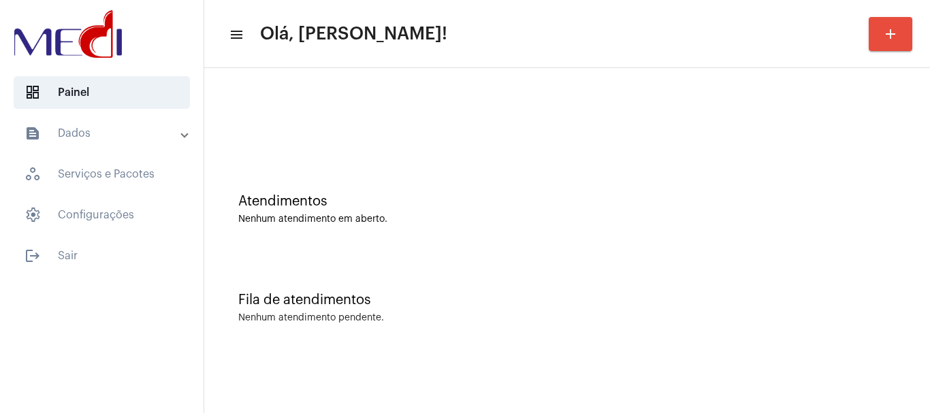
click at [283, 118] on div at bounding box center [567, 121] width 658 height 10
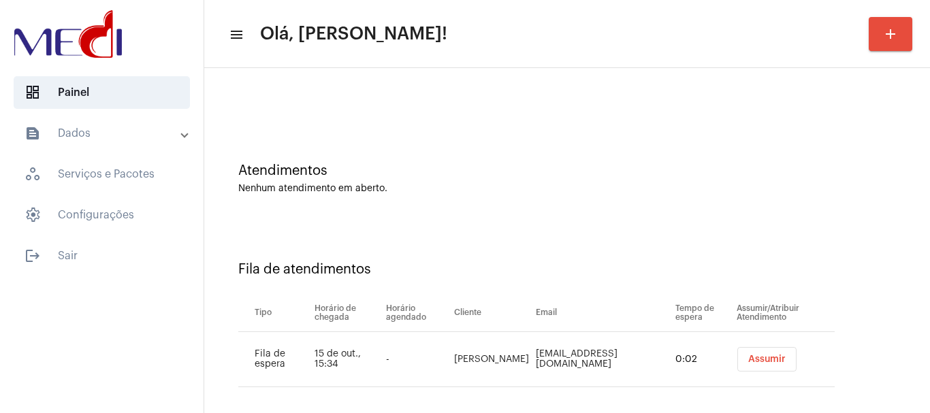
scroll to position [42, 0]
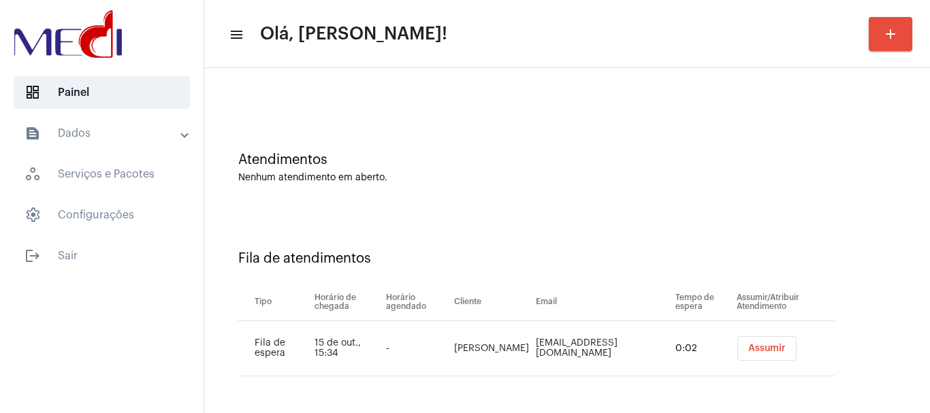
click at [777, 347] on span "Assumir" at bounding box center [766, 349] width 37 height 10
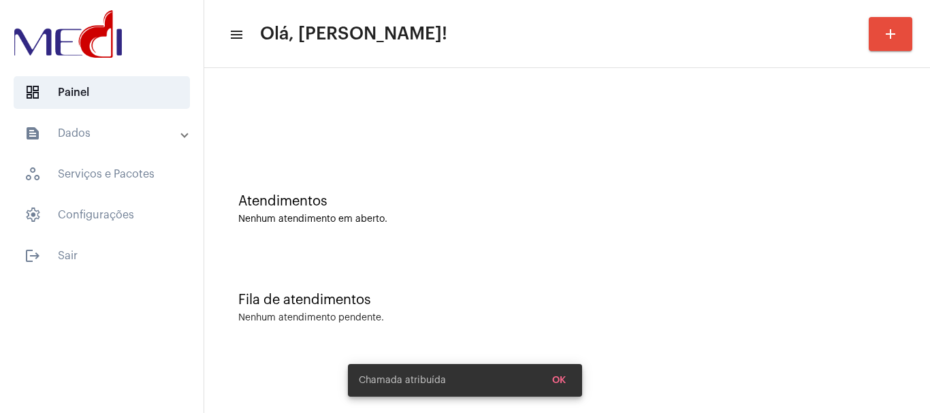
scroll to position [0, 0]
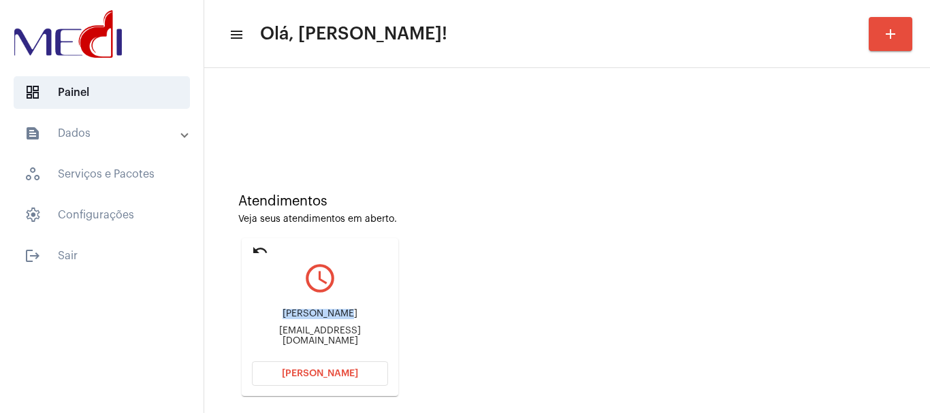
drag, startPoint x: 262, startPoint y: 317, endPoint x: 318, endPoint y: 317, distance: 55.8
click at [318, 317] on div "Caroline Alba costacurta" at bounding box center [320, 314] width 136 height 10
copy div "Caroline Alb"
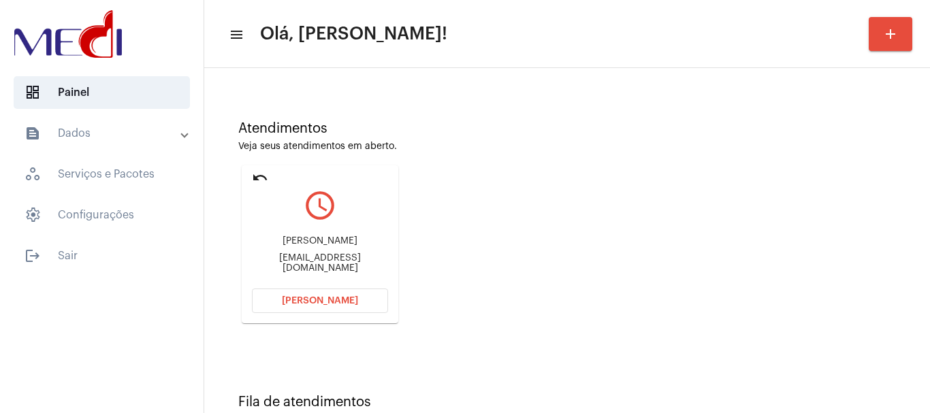
scroll to position [119, 0]
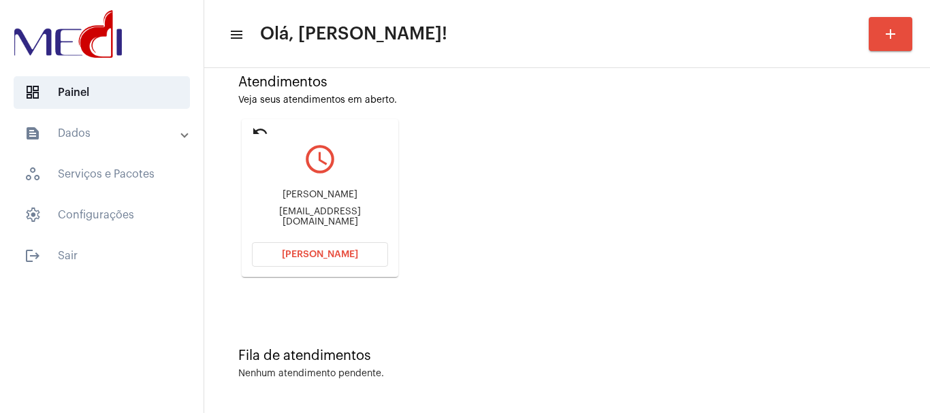
click at [275, 254] on button "Abrir Chamada" at bounding box center [320, 254] width 136 height 25
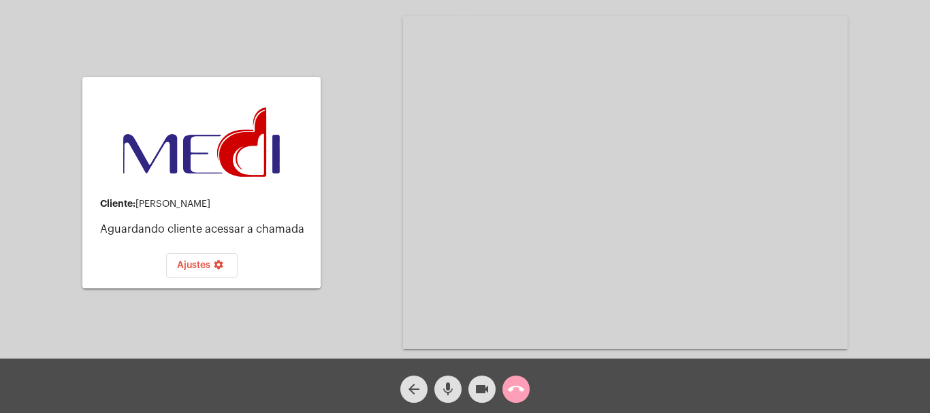
click at [519, 386] on mat-icon "call_end" at bounding box center [516, 389] width 16 height 16
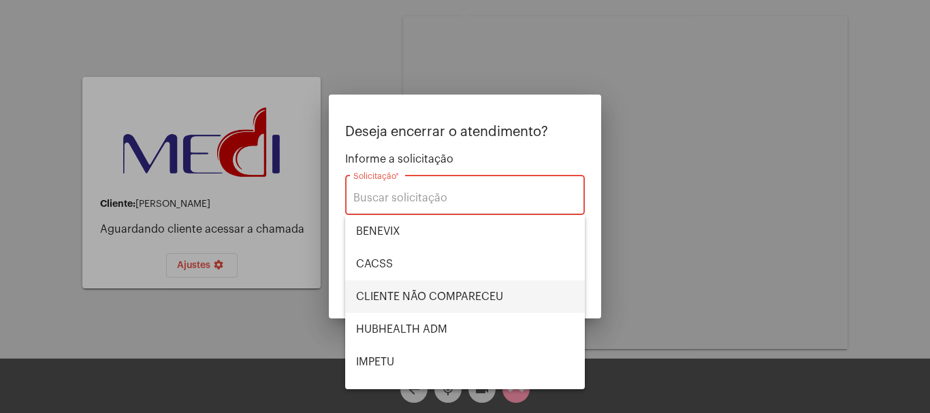
click at [496, 293] on span "CLIENTE NÃO COMPARECEU" at bounding box center [465, 296] width 218 height 33
type input "CLIENTE NÃO COMPARECEU"
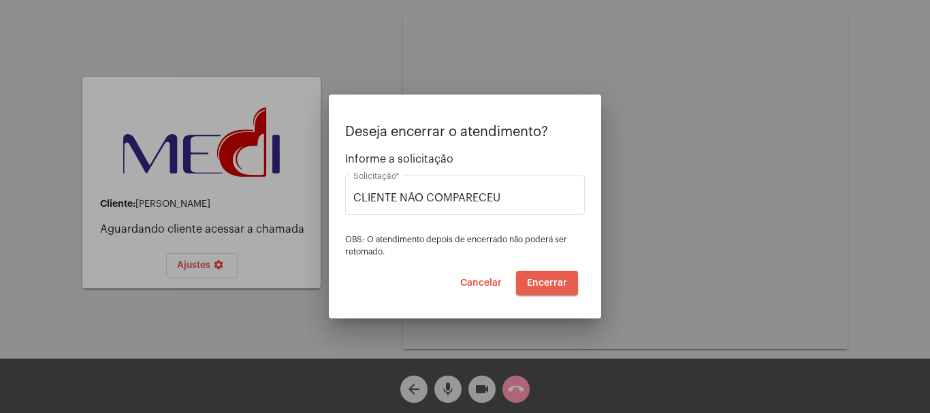
click at [556, 283] on span "Encerrar" at bounding box center [547, 283] width 40 height 10
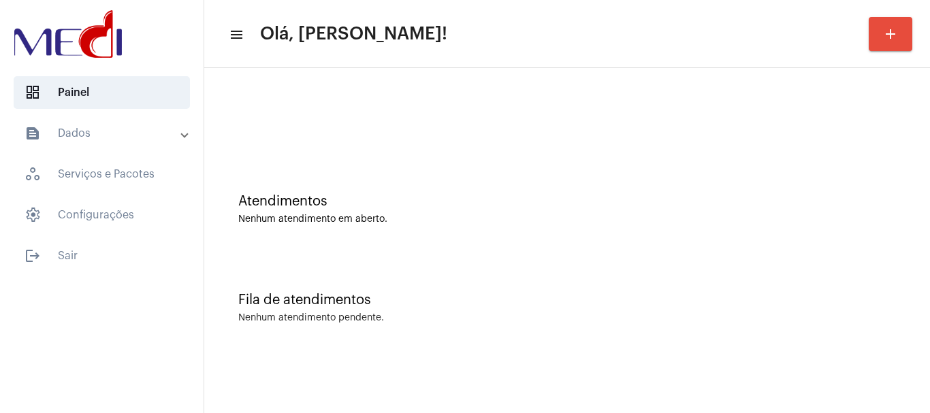
click at [455, 178] on div "Atendimentos Nenhum atendimento em aberto." at bounding box center [567, 202] width 712 height 99
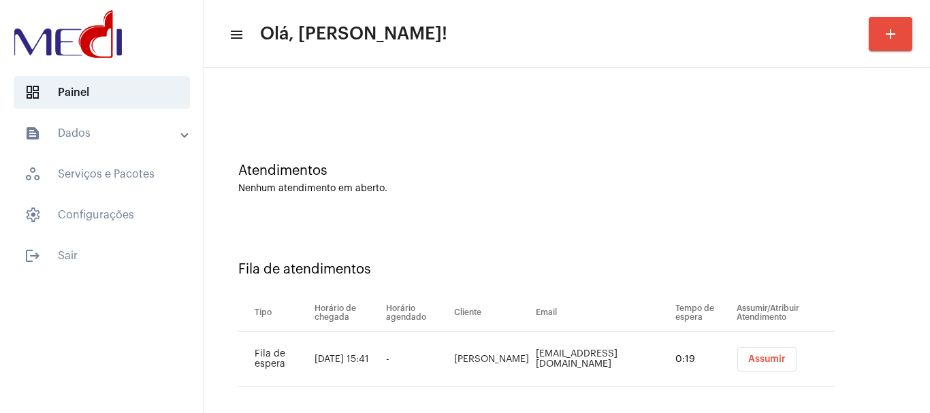
scroll to position [42, 0]
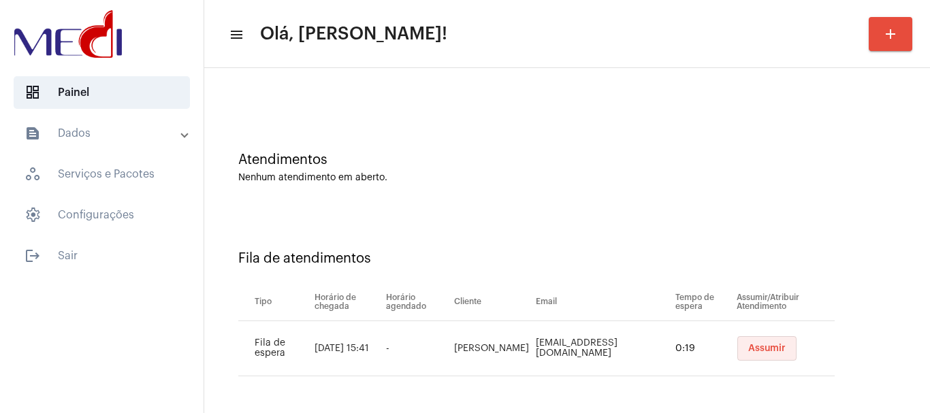
click at [774, 346] on button "Assumir" at bounding box center [766, 348] width 59 height 25
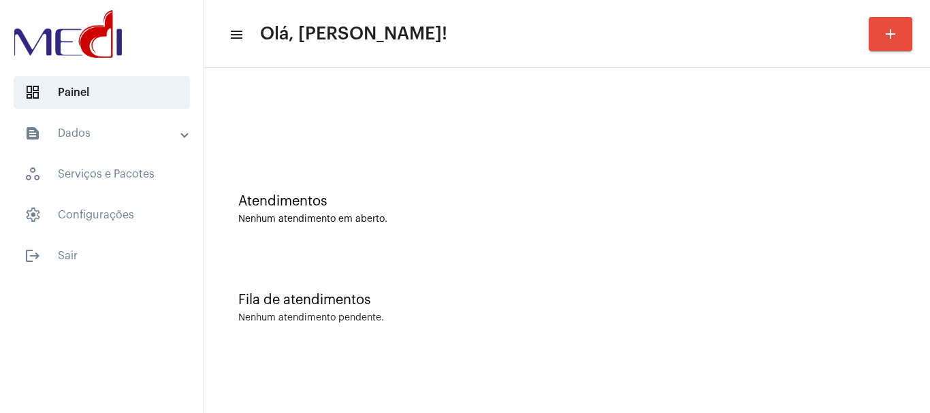
scroll to position [0, 0]
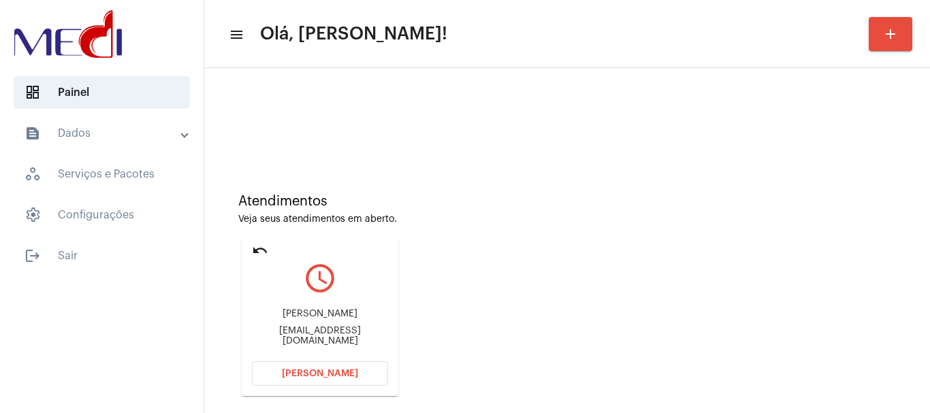
drag, startPoint x: 274, startPoint y: 317, endPoint x: 339, endPoint y: 319, distance: 64.7
click at [339, 319] on div "Ulli Caroline Pires" at bounding box center [320, 314] width 136 height 10
copy div "Ulli Caroline"
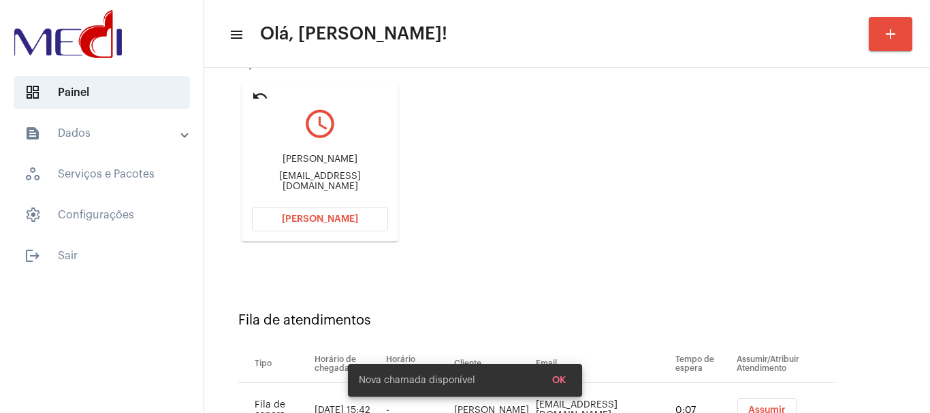
scroll to position [216, 0]
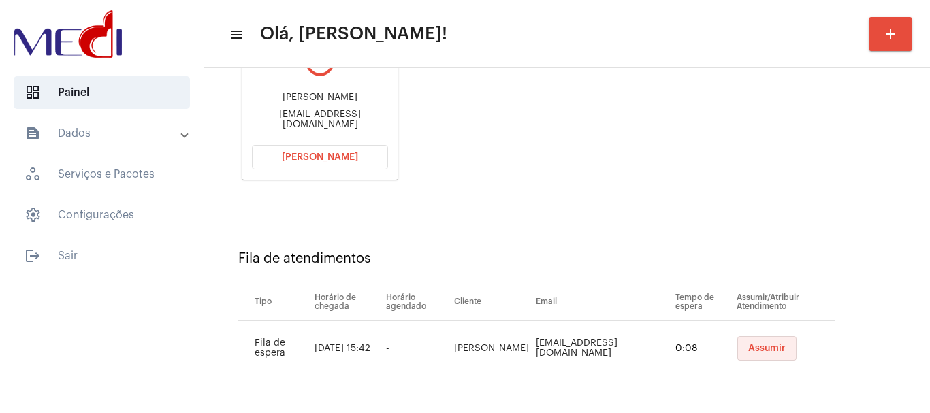
click at [784, 342] on button "Assumir" at bounding box center [766, 348] width 59 height 25
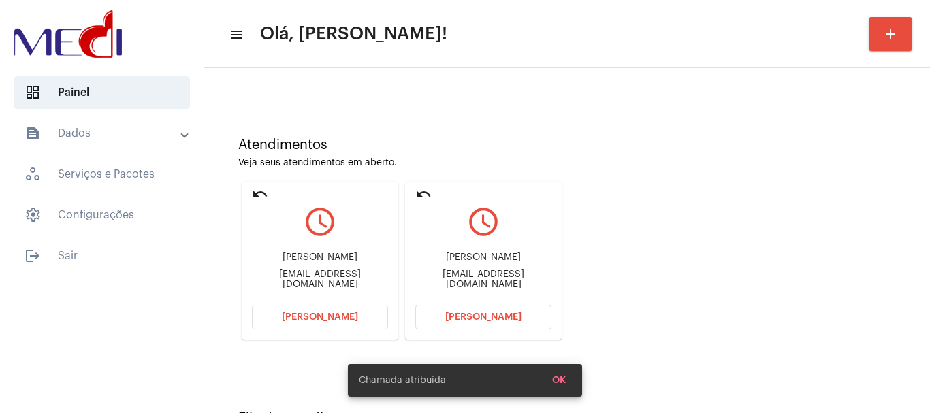
scroll to position [119, 0]
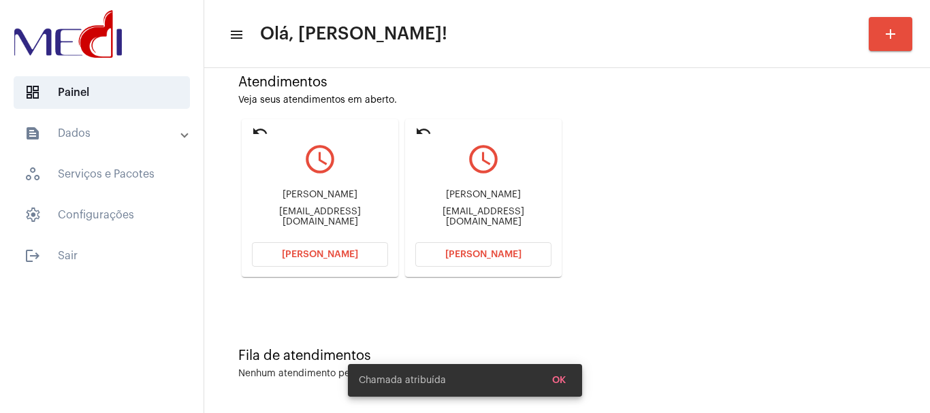
click at [465, 261] on button "[PERSON_NAME]" at bounding box center [483, 254] width 136 height 25
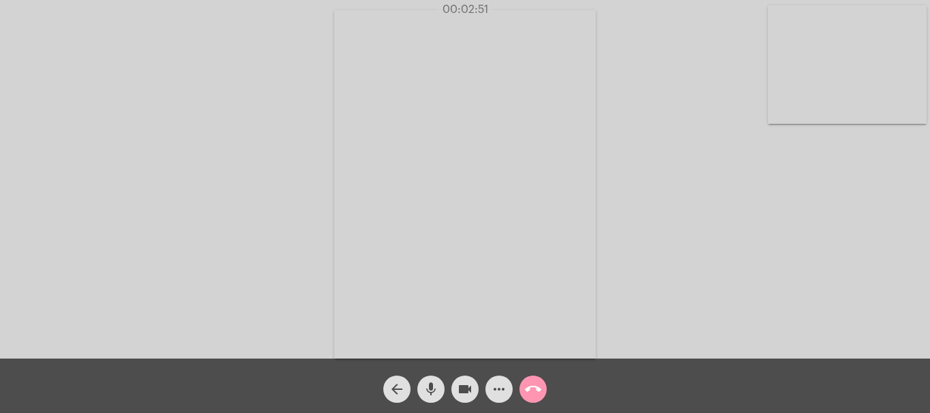
click at [536, 394] on mat-icon "call_end" at bounding box center [533, 389] width 16 height 16
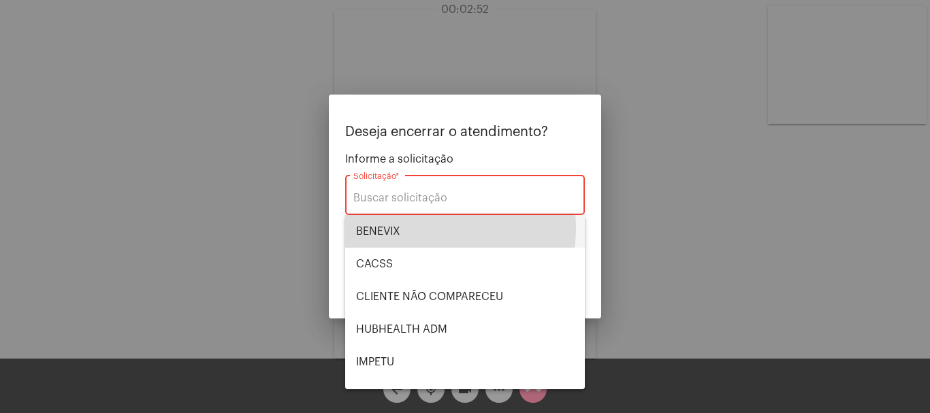
click at [421, 229] on span "BENEVIX" at bounding box center [465, 231] width 218 height 33
type input "BENEVIX"
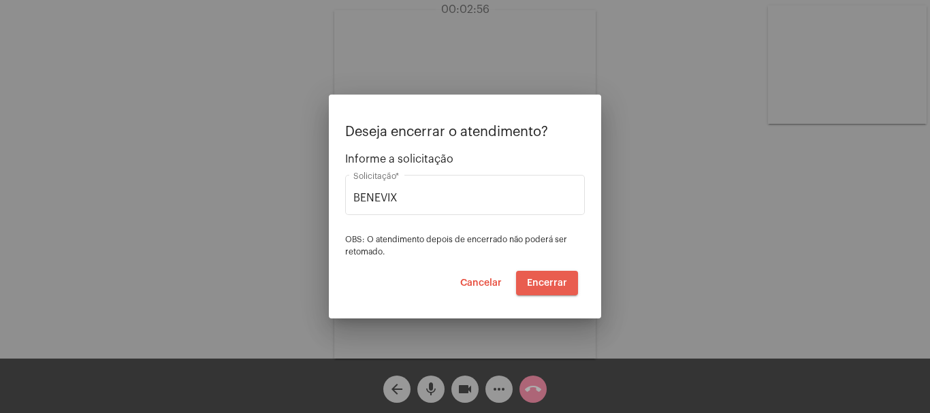
click at [544, 285] on span "Encerrar" at bounding box center [547, 283] width 40 height 10
click at [545, 285] on span "Encerrar" at bounding box center [547, 283] width 40 height 10
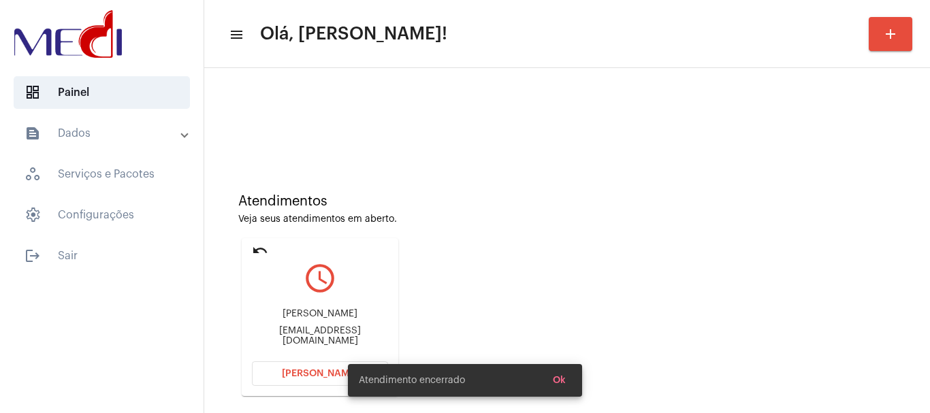
click at [520, 280] on div "Atendimentos Veja seus atendimentos em aberto. undo query_builder Terezinha Apa…" at bounding box center [567, 290] width 712 height 274
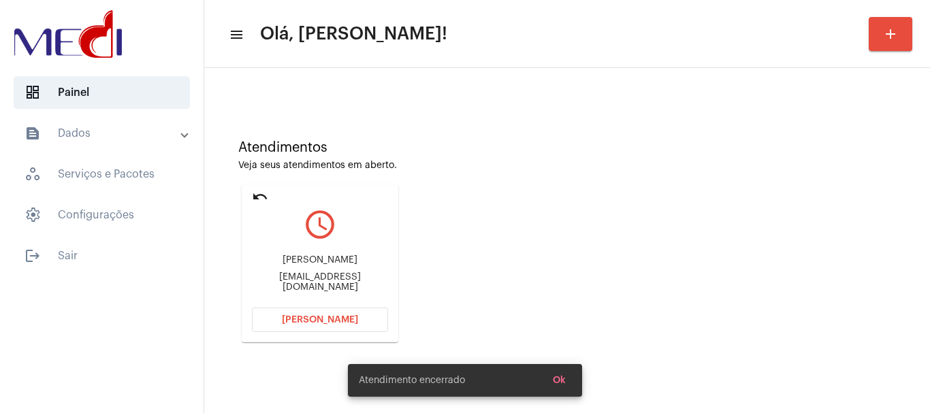
scroll to position [119, 0]
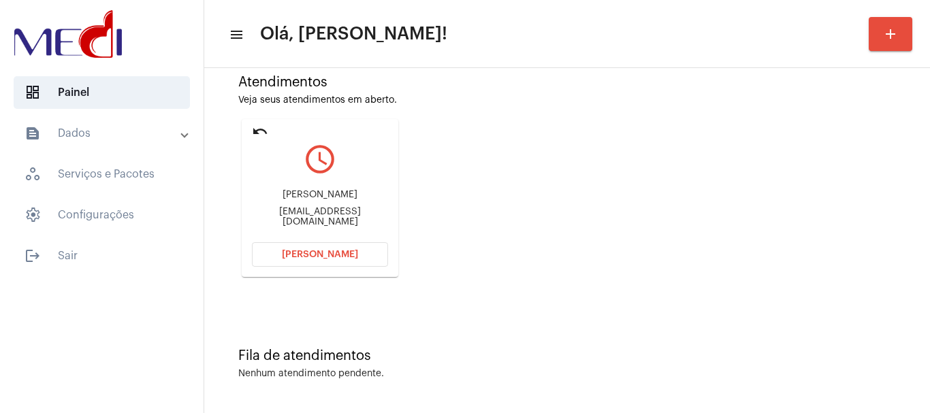
drag, startPoint x: 257, startPoint y: 189, endPoint x: 319, endPoint y: 204, distance: 63.9
click at [319, 200] on div "Terezinha Aparecida Dias Da Silva" at bounding box center [320, 195] width 136 height 10
copy div "Terezinha Aparecida Dias Da Sil"
click at [288, 257] on span "[PERSON_NAME]" at bounding box center [320, 255] width 76 height 10
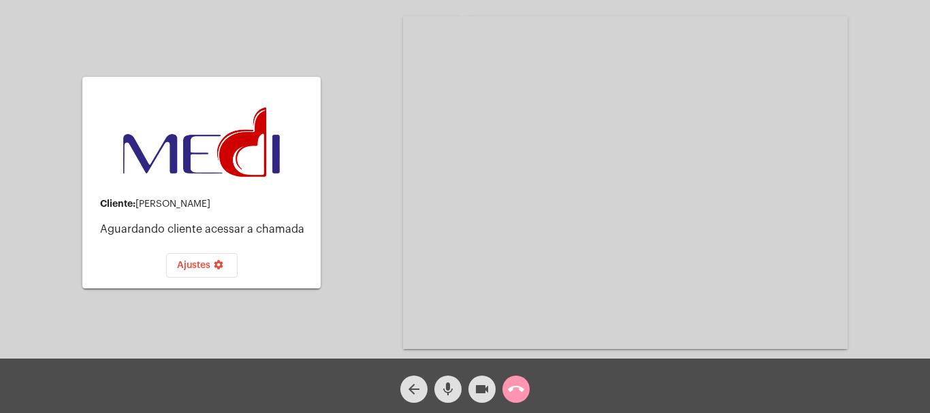
click at [515, 385] on mat-icon "call_end" at bounding box center [516, 389] width 16 height 16
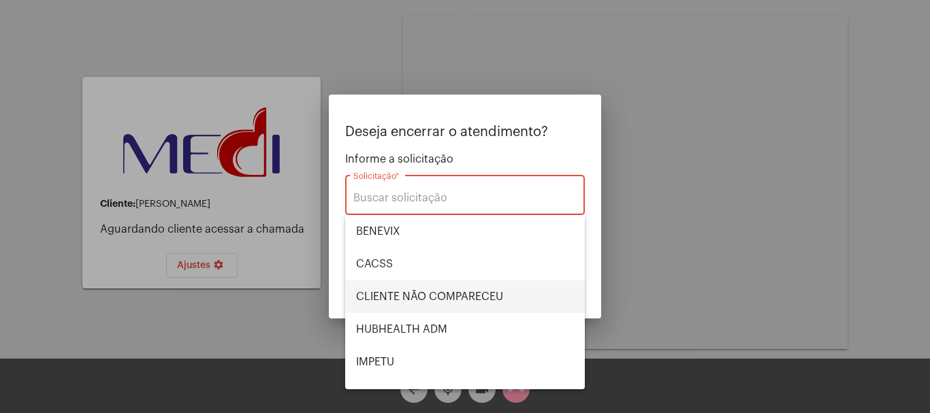
click at [454, 302] on span "CLIENTE NÃO COMPARECEU" at bounding box center [465, 296] width 218 height 33
type input "CLIENTE NÃO COMPARECEU"
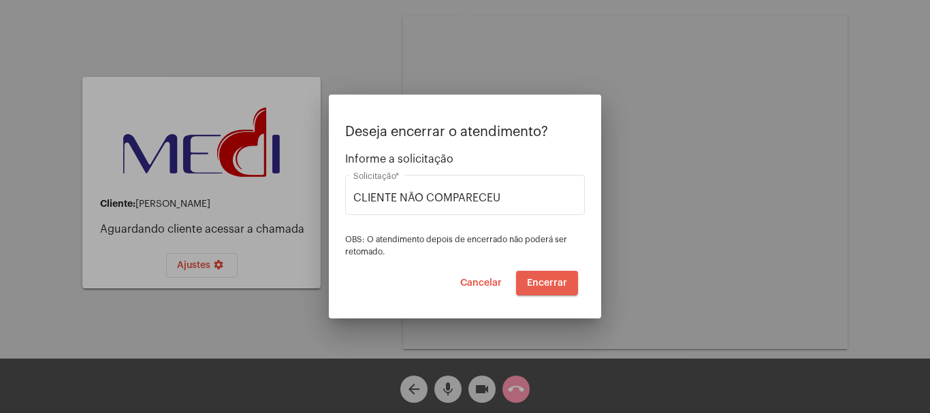
click at [547, 283] on span "Encerrar" at bounding box center [547, 283] width 40 height 10
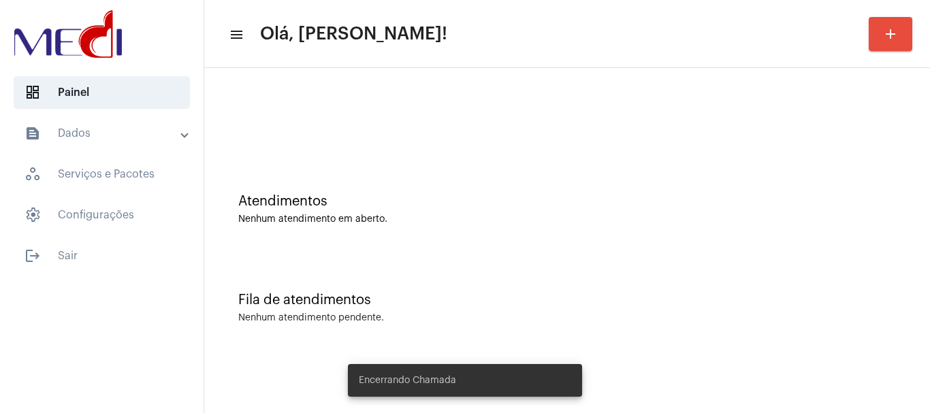
drag, startPoint x: 336, startPoint y: 155, endPoint x: 327, endPoint y: 140, distance: 16.5
click at [336, 153] on div "Atendimentos Nenhum atendimento em aberto." at bounding box center [567, 202] width 712 height 99
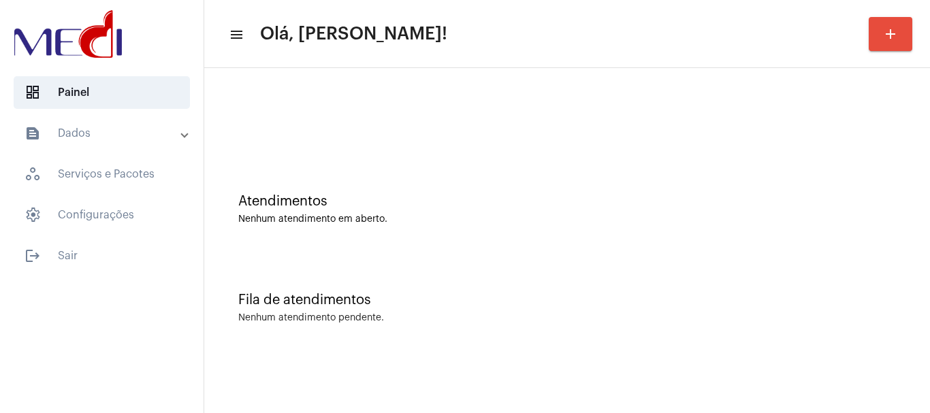
click at [365, 200] on div "Atendimentos" at bounding box center [567, 201] width 658 height 15
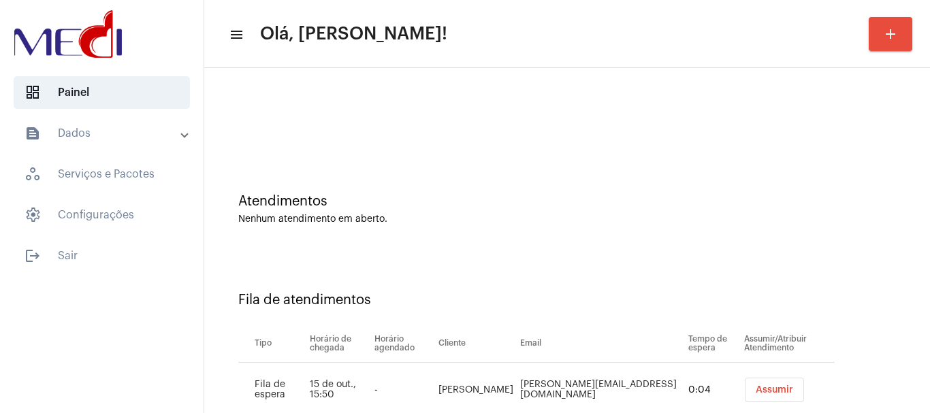
click at [769, 383] on button "Assumir" at bounding box center [774, 390] width 59 height 25
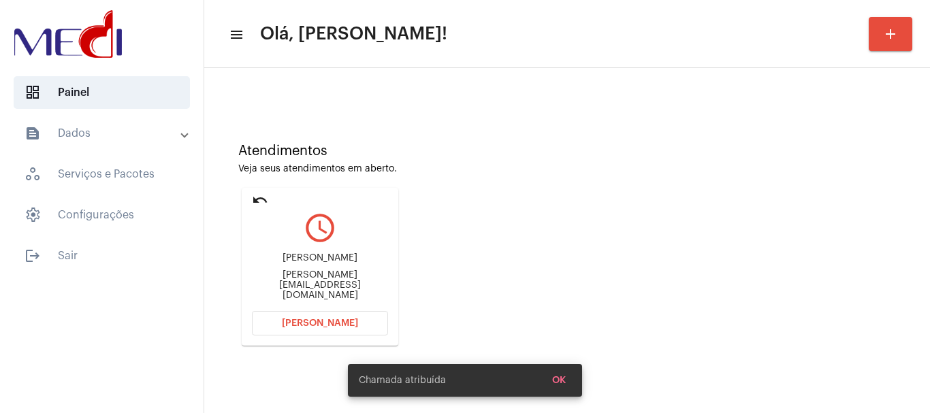
scroll to position [119, 0]
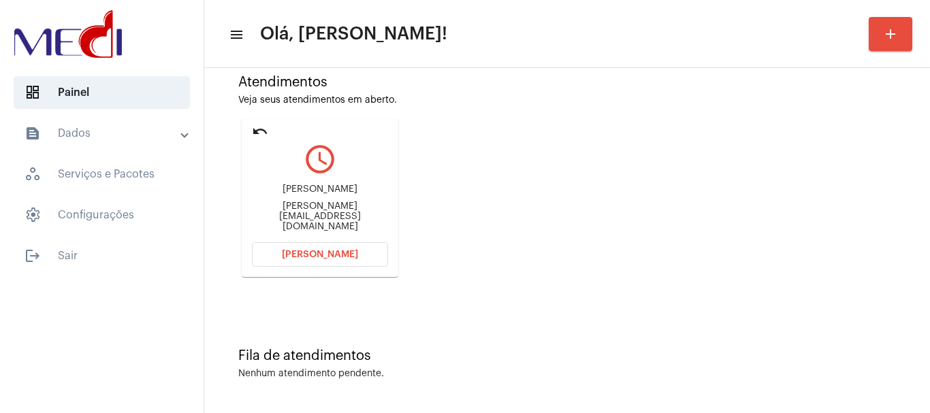
drag, startPoint x: 260, startPoint y: 196, endPoint x: 361, endPoint y: 196, distance: 101.4
click at [361, 195] on div "[PERSON_NAME]" at bounding box center [320, 189] width 136 height 10
copy div "[PERSON_NAME] [PERSON_NAME]"
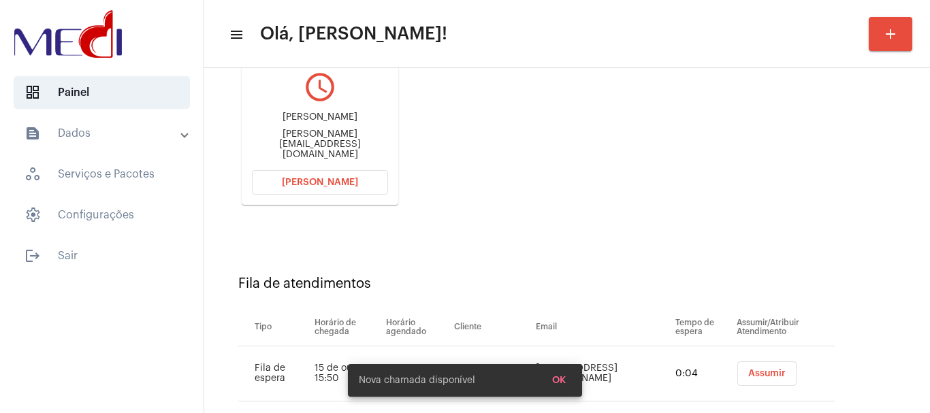
scroll to position [216, 0]
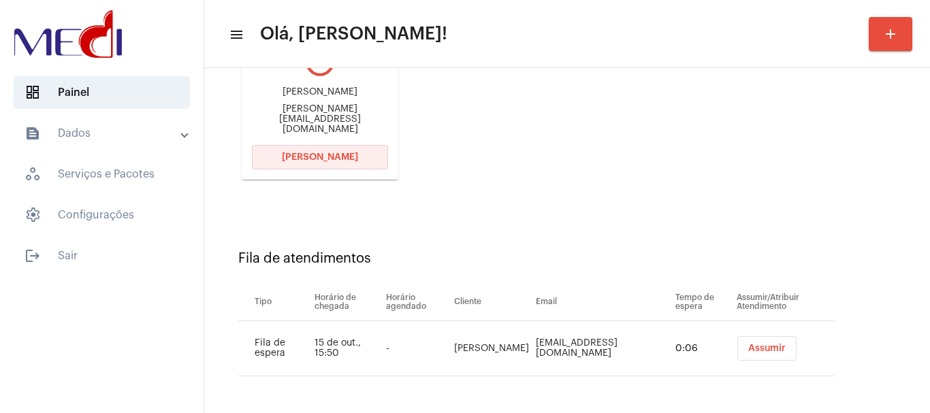
click at [353, 152] on span "[PERSON_NAME]" at bounding box center [320, 157] width 76 height 10
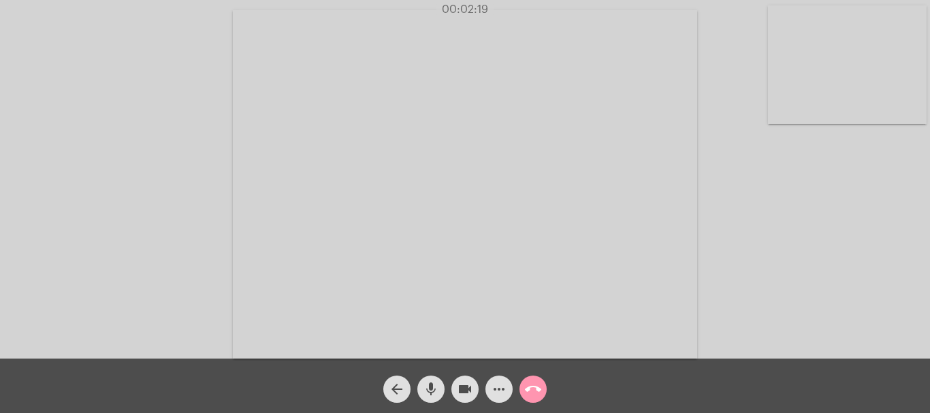
click at [530, 385] on mat-icon "call_end" at bounding box center [533, 389] width 16 height 16
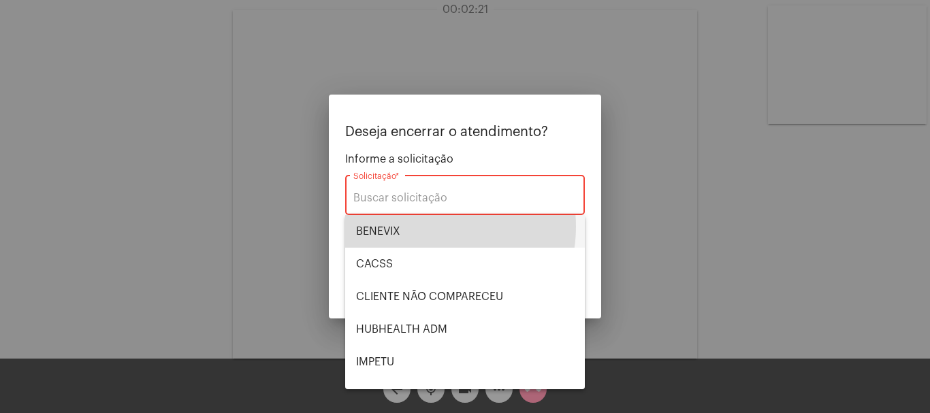
click at [423, 226] on span "BENEVIX" at bounding box center [465, 231] width 218 height 33
type input "BENEVIX"
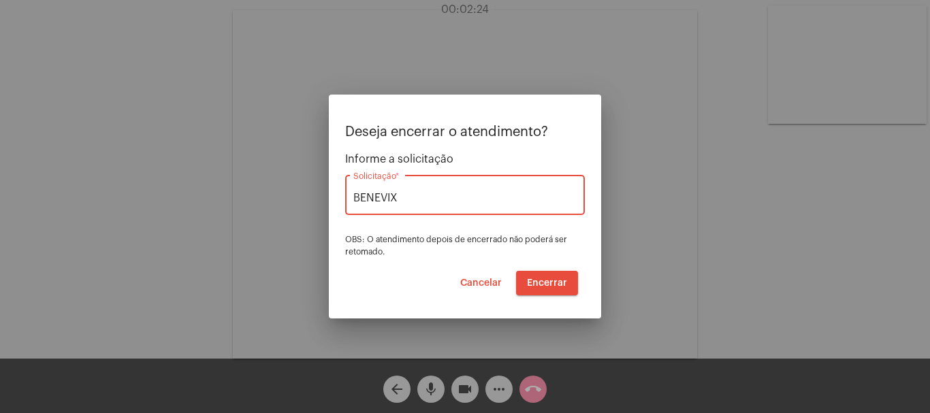
click at [554, 281] on span "Encerrar" at bounding box center [547, 283] width 40 height 10
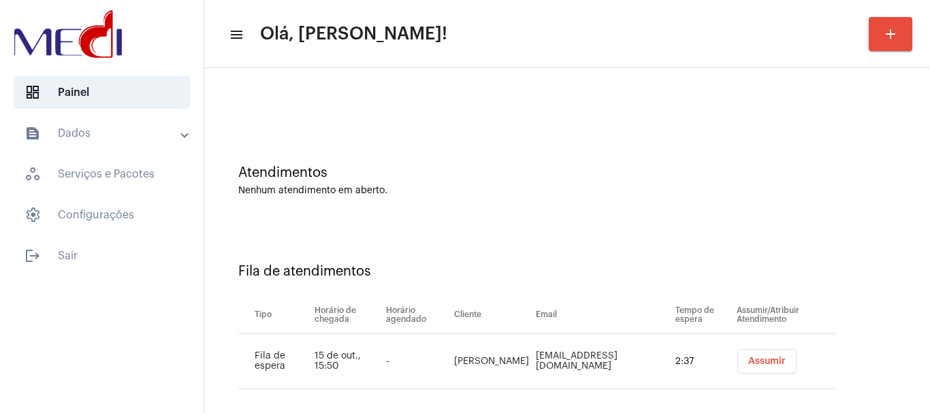
scroll to position [42, 0]
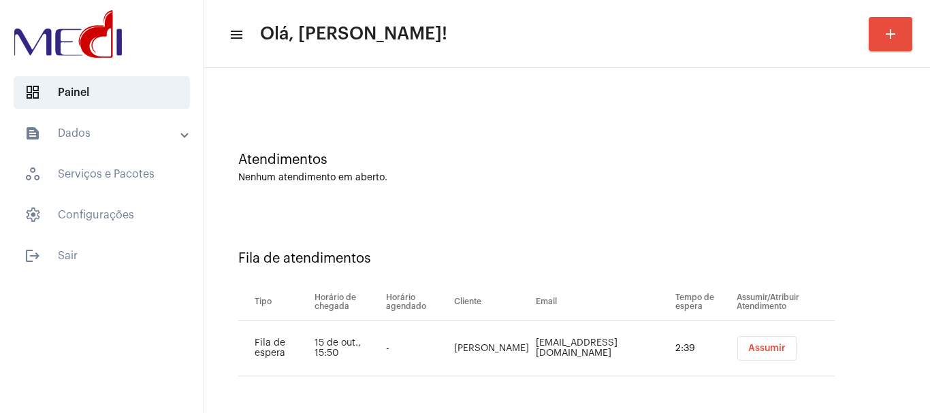
click at [748, 345] on span "Assumir" at bounding box center [766, 349] width 37 height 10
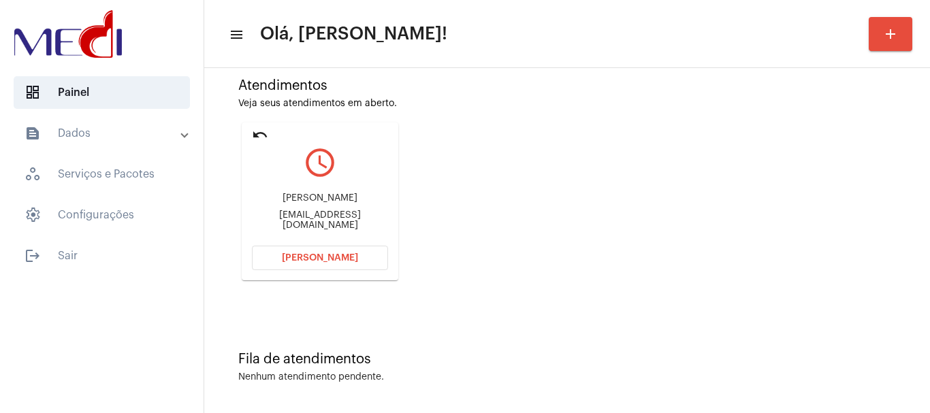
scroll to position [119, 0]
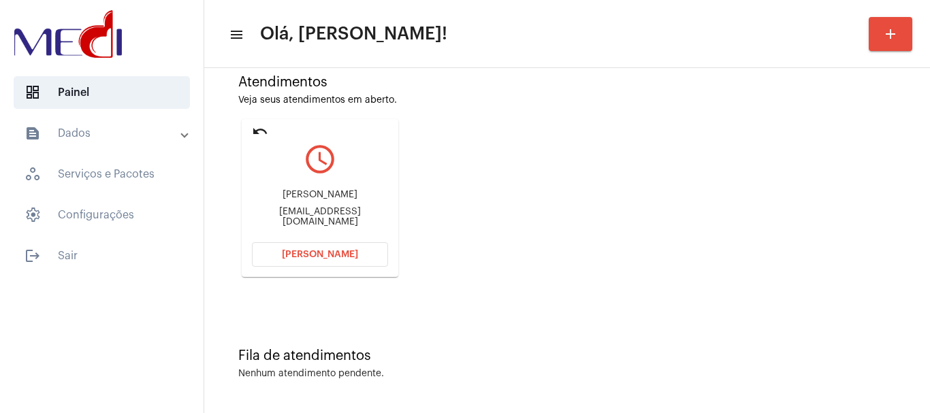
drag, startPoint x: 279, startPoint y: 199, endPoint x: 319, endPoint y: 199, distance: 39.5
click at [319, 199] on div "Rebeca Pinheiro corvino" at bounding box center [320, 195] width 136 height 10
drag, startPoint x: 261, startPoint y: 190, endPoint x: 304, endPoint y: 197, distance: 42.8
click at [304, 197] on div "Rebeca Pinheiro corvino Rebecahaha@yahoo.com.br" at bounding box center [320, 208] width 136 height 61
copy div "Rebeca"
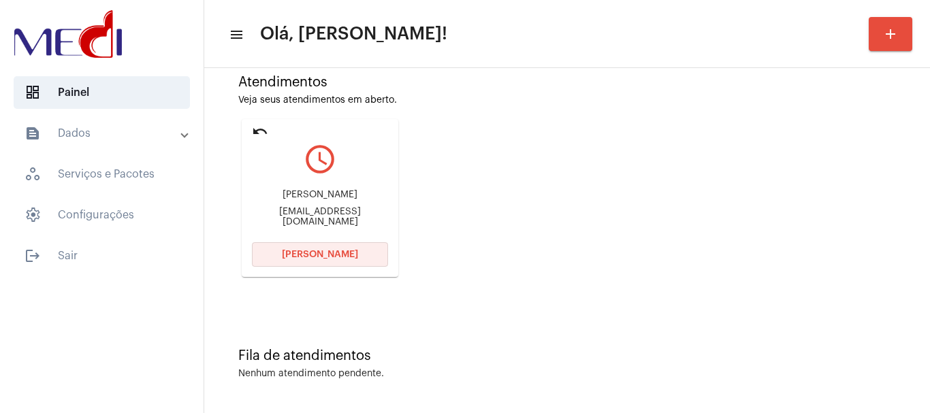
click at [344, 255] on span "Abrir Chamada" at bounding box center [320, 255] width 76 height 10
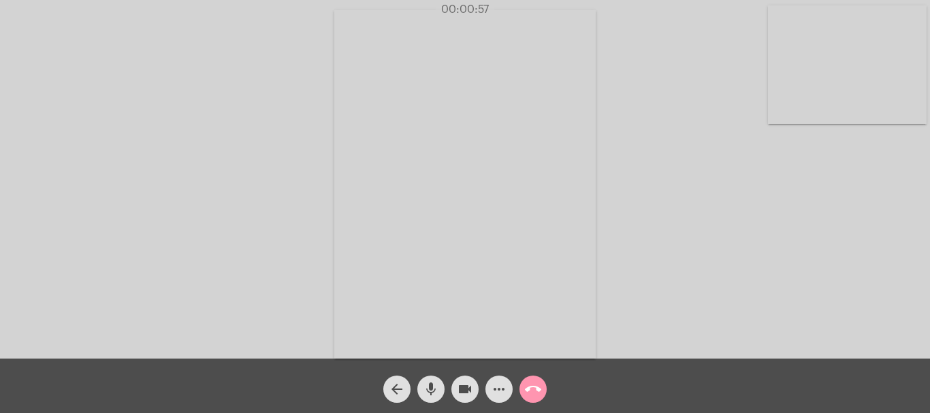
click at [532, 387] on mat-icon "call_end" at bounding box center [533, 389] width 16 height 16
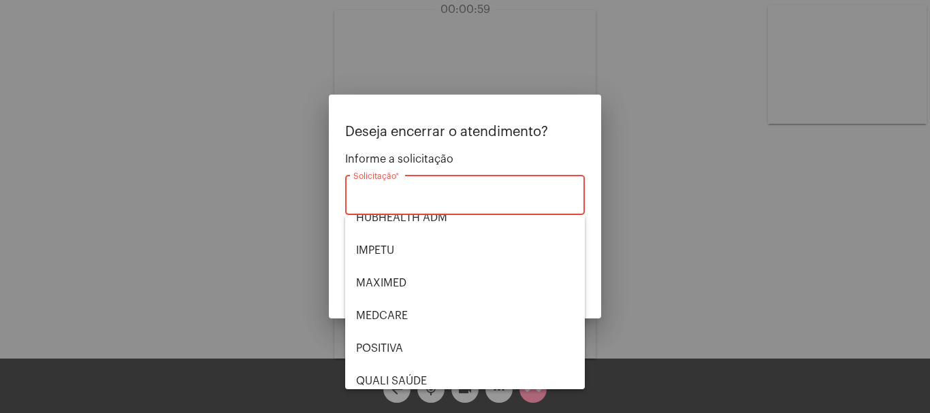
scroll to position [283, 0]
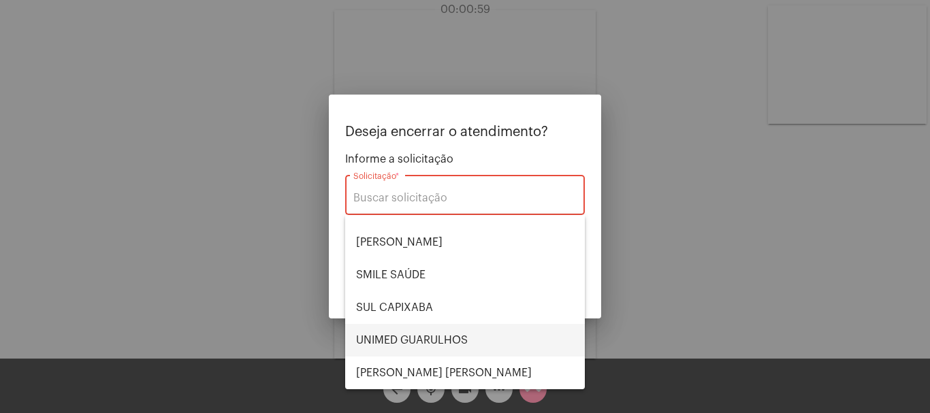
click at [443, 342] on span "UNIMED GUARULHOS" at bounding box center [465, 340] width 218 height 33
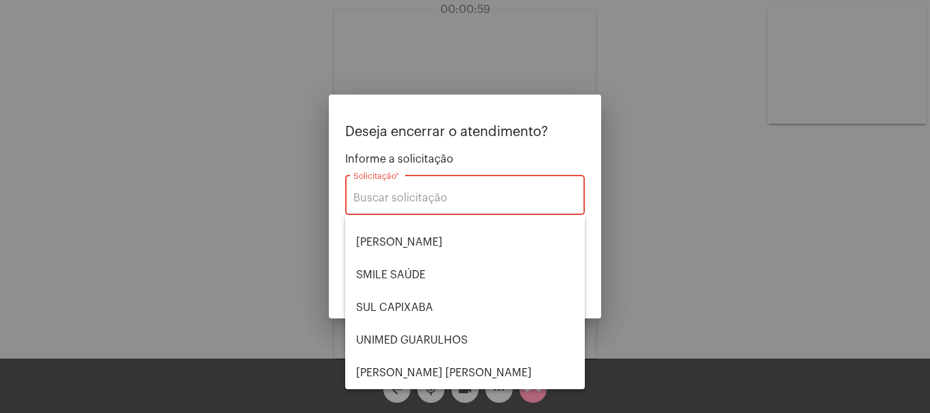
type input "UNIMED GUARULHOS"
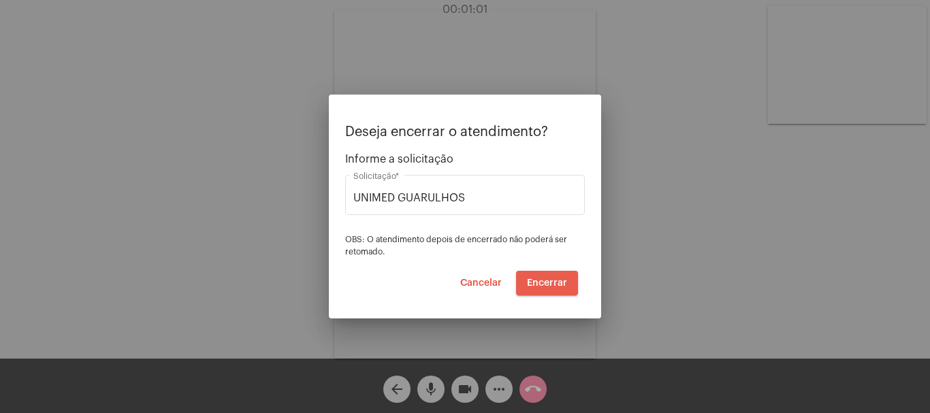
click at [541, 278] on span "Encerrar" at bounding box center [547, 283] width 40 height 10
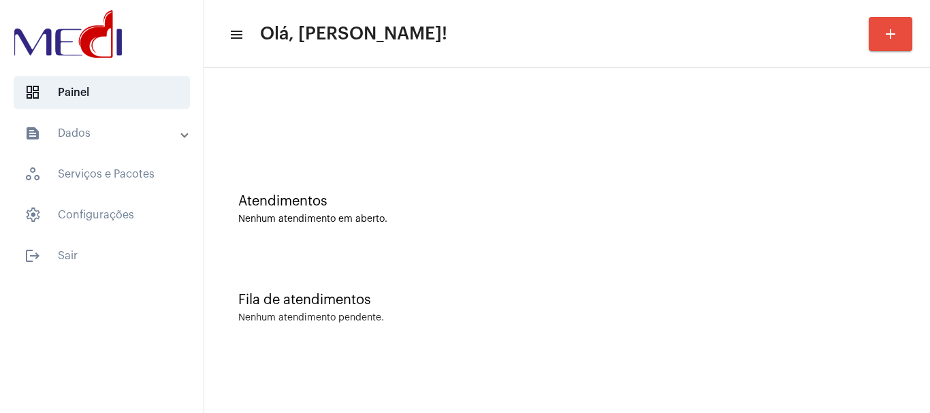
click at [887, 215] on div "Nenhum atendimento em aberto." at bounding box center [567, 219] width 658 height 10
click at [502, 129] on div at bounding box center [567, 114] width 712 height 78
drag, startPoint x: 419, startPoint y: 161, endPoint x: 415, endPoint y: 152, distance: 10.1
click at [418, 160] on div "Atendimentos Nenhum atendimento em aberto." at bounding box center [567, 202] width 712 height 99
click at [423, 293] on div "Fila de atendimentos" at bounding box center [567, 300] width 658 height 15
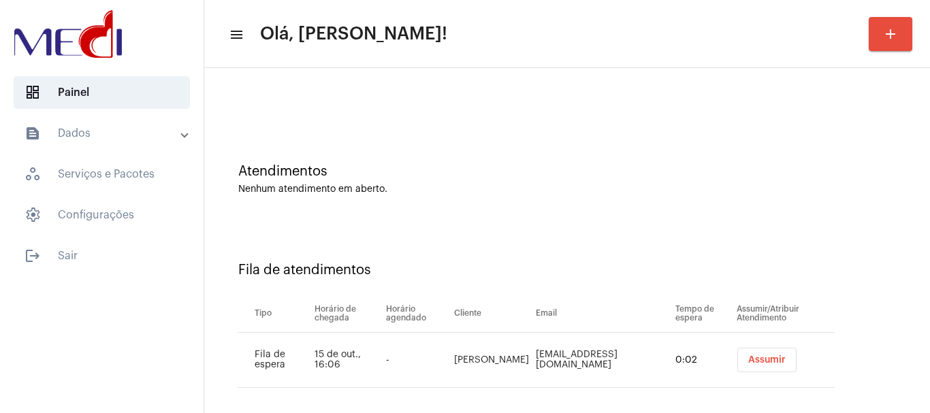
scroll to position [42, 0]
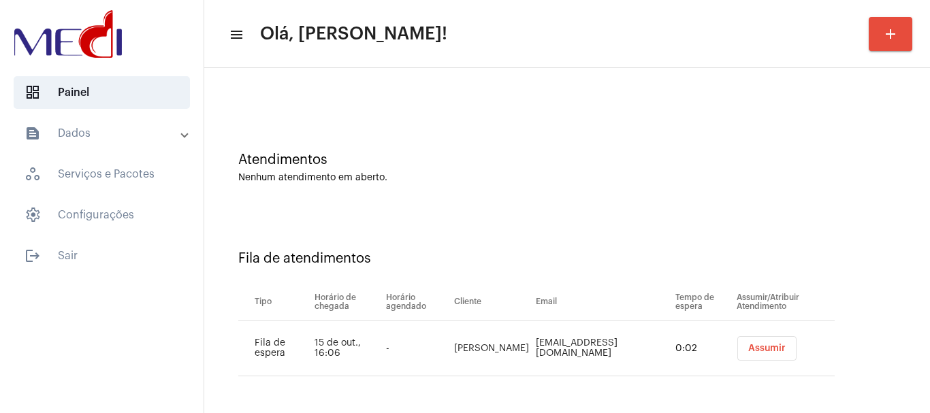
click at [772, 350] on span "Assumir" at bounding box center [766, 349] width 37 height 10
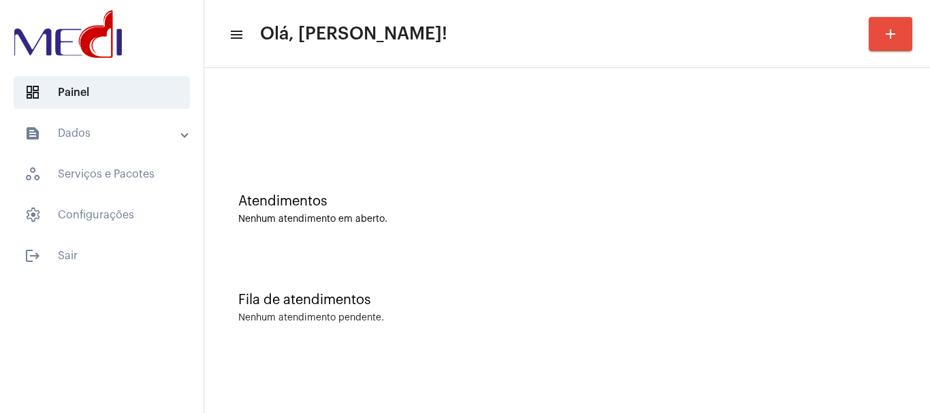
scroll to position [0, 0]
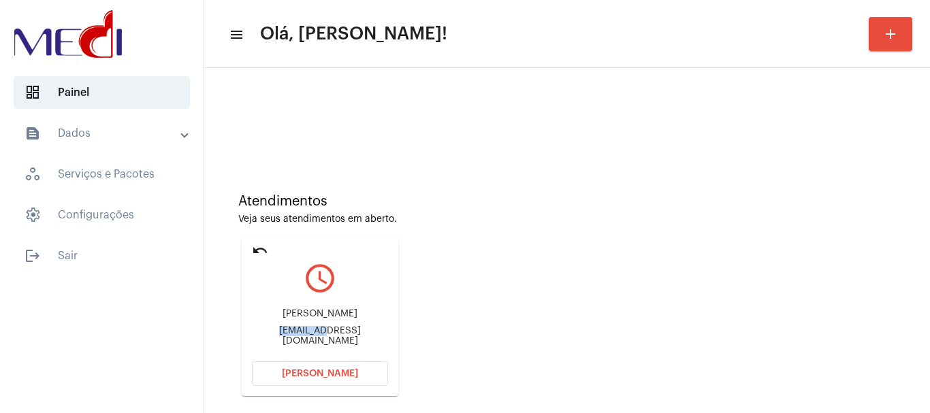
drag, startPoint x: 254, startPoint y: 334, endPoint x: 307, endPoint y: 336, distance: 53.2
click at [307, 336] on div "Rebecahaha@yahoo.com.br" at bounding box center [320, 336] width 136 height 20
copy div "Rebecahah"
click at [327, 374] on span "[PERSON_NAME]" at bounding box center [320, 374] width 76 height 10
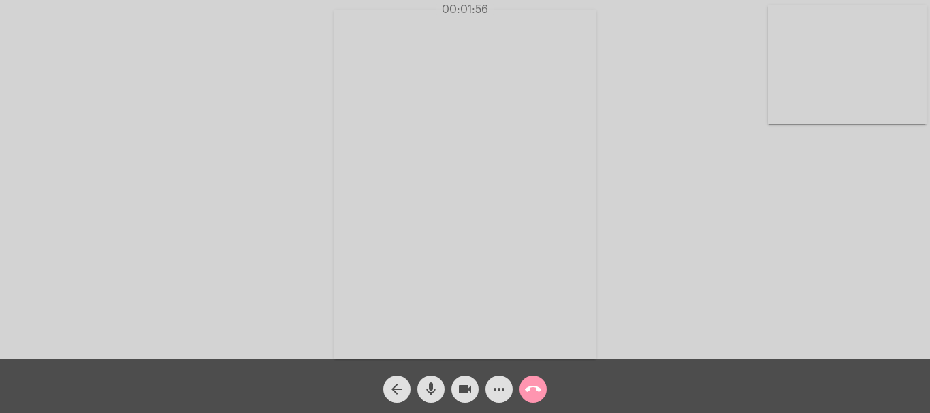
click at [532, 385] on mat-icon "call_end" at bounding box center [533, 389] width 16 height 16
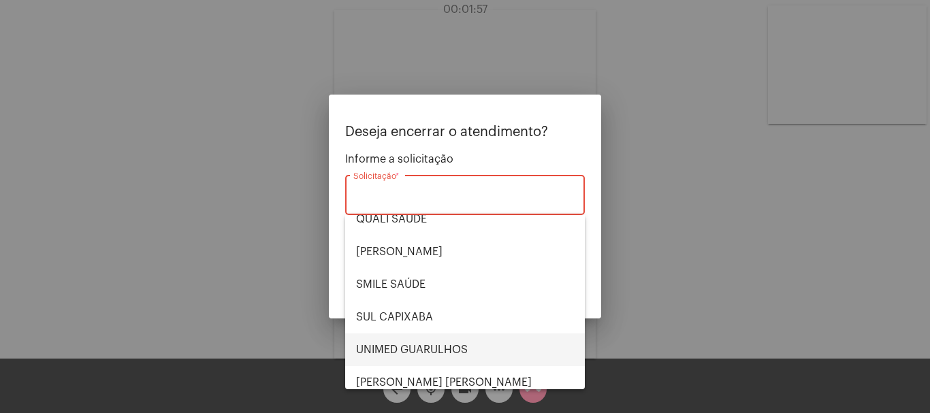
scroll to position [283, 0]
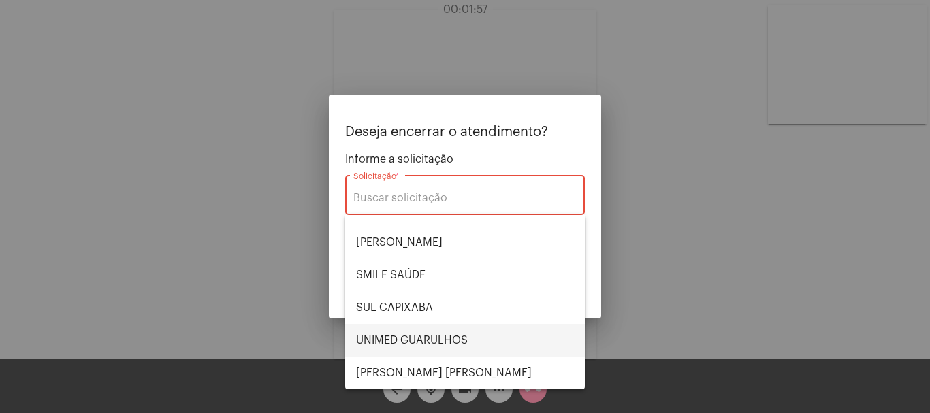
click at [451, 344] on span "UNIMED GUARULHOS" at bounding box center [465, 340] width 218 height 33
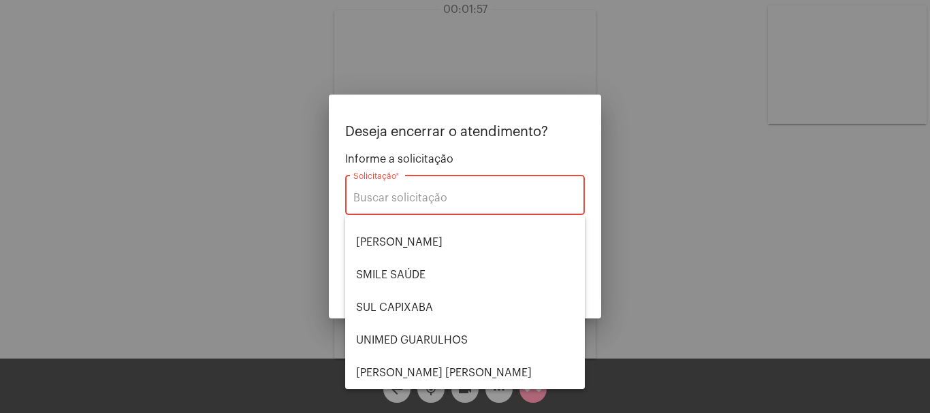
type input "UNIMED GUARULHOS"
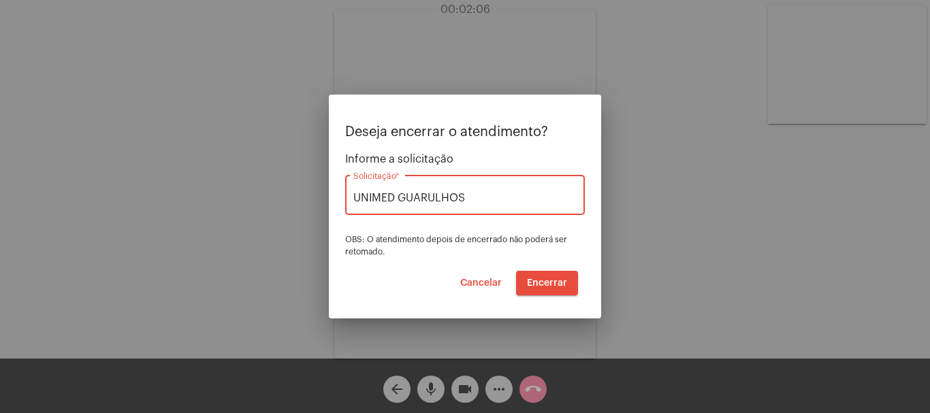
click at [542, 283] on span "Encerrar" at bounding box center [547, 283] width 40 height 10
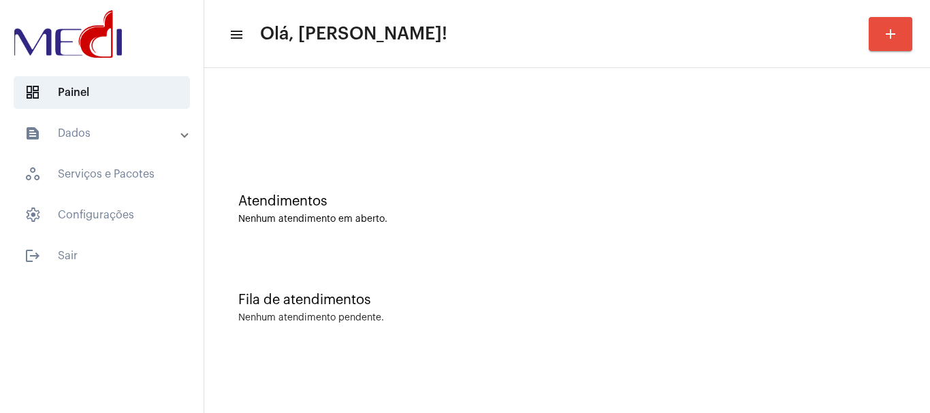
click at [428, 287] on div "Fila de atendimentos Nenhum atendimento pendente." at bounding box center [567, 301] width 712 height 99
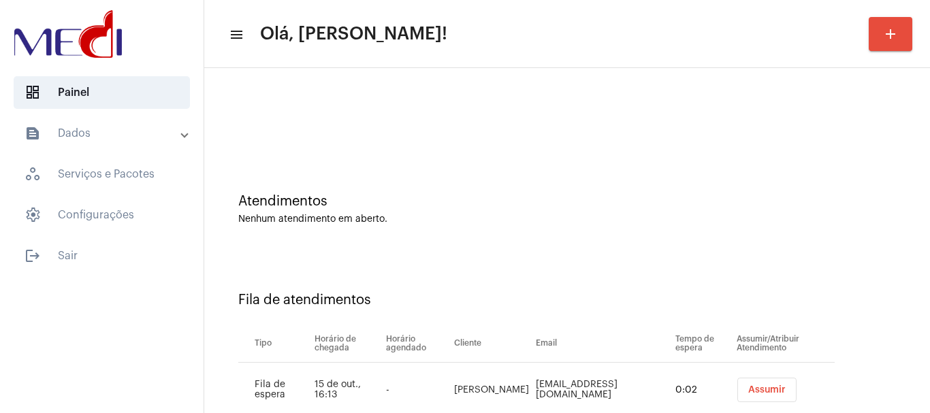
scroll to position [42, 0]
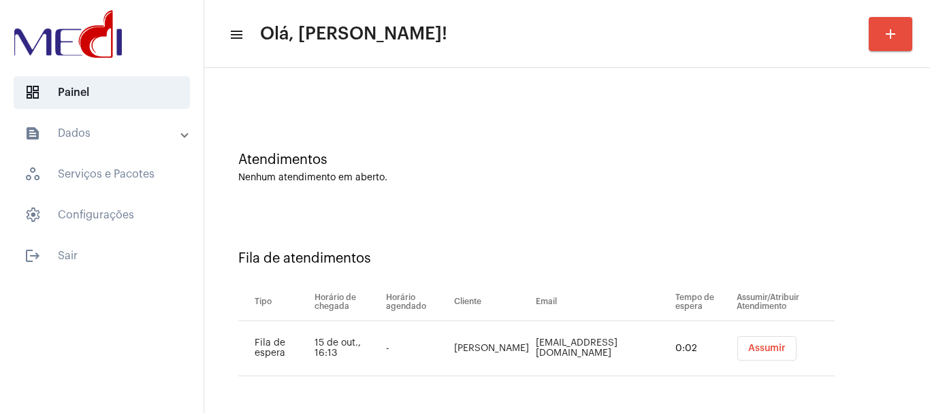
click at [748, 349] on span "Assumir" at bounding box center [766, 349] width 37 height 10
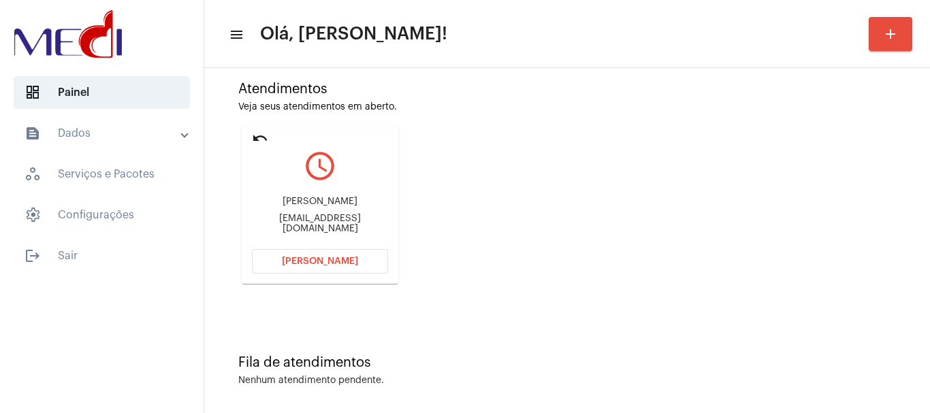
scroll to position [119, 0]
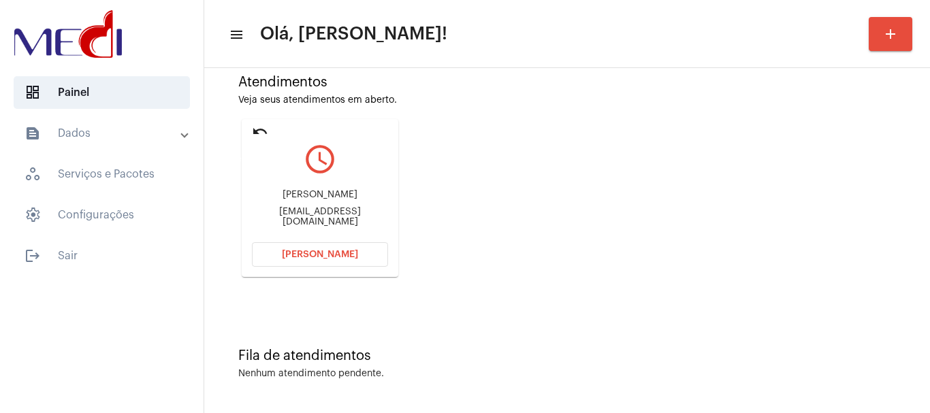
click at [260, 131] on mat-icon "undo" at bounding box center [260, 131] width 16 height 16
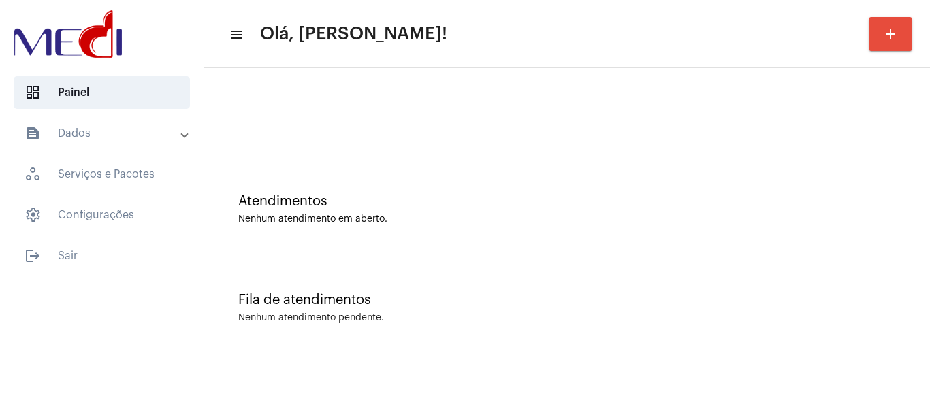
scroll to position [0, 0]
click at [446, 244] on div "Atendimentos Nenhum atendimento em aberto." at bounding box center [567, 202] width 712 height 99
click at [456, 232] on div "Atendimentos Nenhum atendimento em aberto." at bounding box center [567, 202] width 712 height 99
click at [614, 256] on div "Fila de atendimentos Nenhum atendimento pendente." at bounding box center [567, 301] width 712 height 99
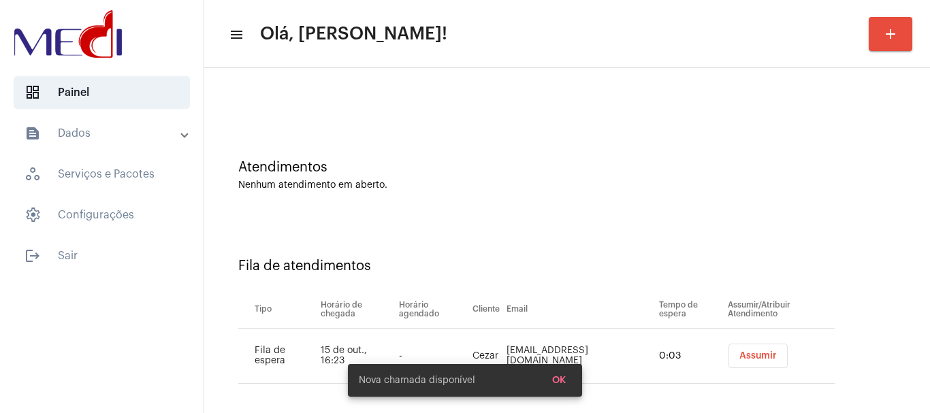
scroll to position [42, 0]
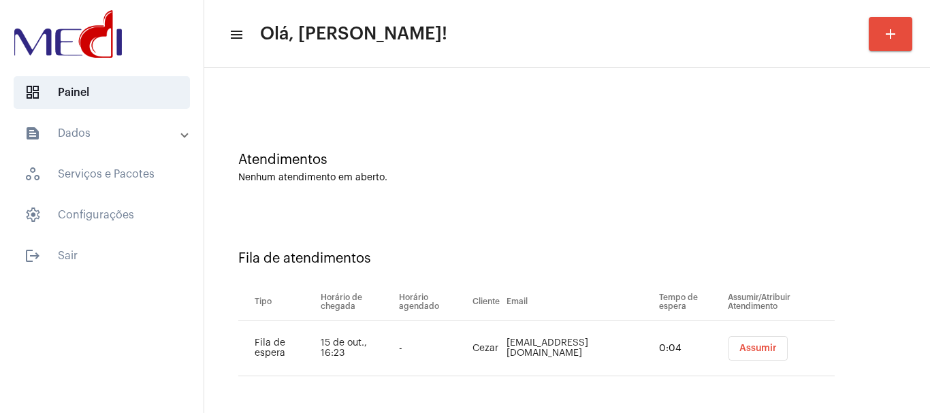
click at [762, 341] on button "Assumir" at bounding box center [757, 348] width 59 height 25
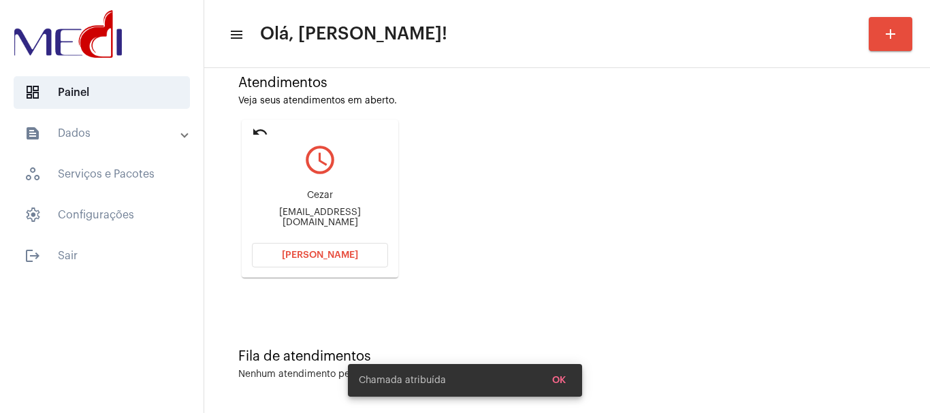
scroll to position [119, 0]
click at [307, 247] on button "[PERSON_NAME]" at bounding box center [320, 254] width 136 height 25
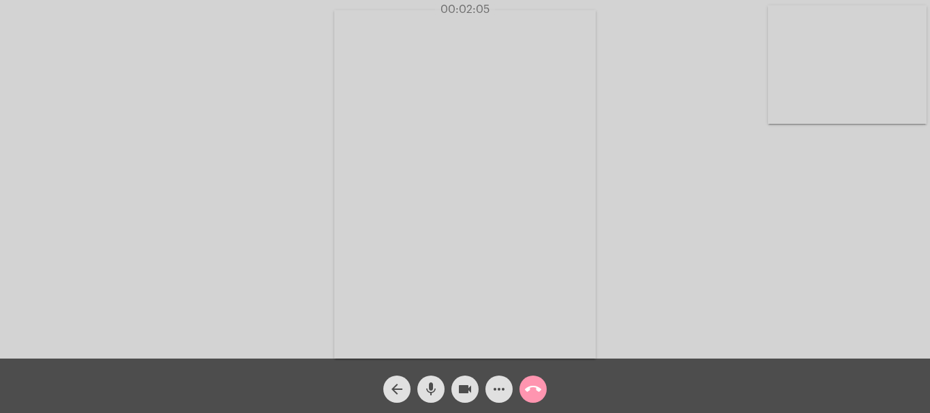
click at [536, 389] on mat-icon "call_end" at bounding box center [533, 389] width 16 height 16
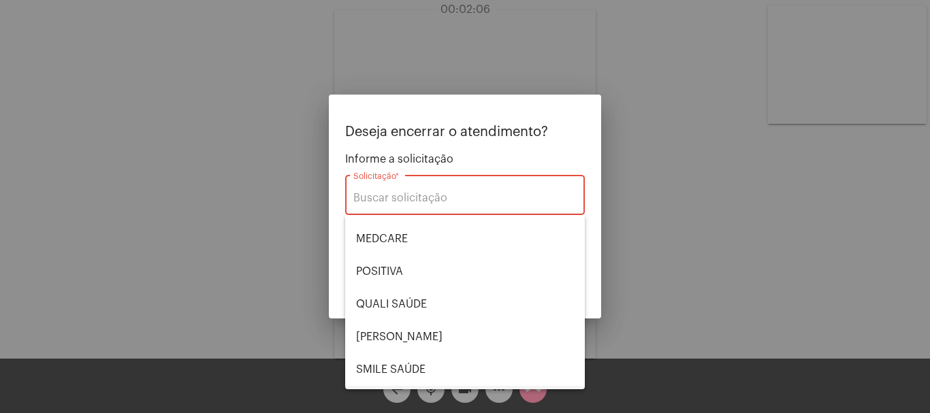
scroll to position [283, 0]
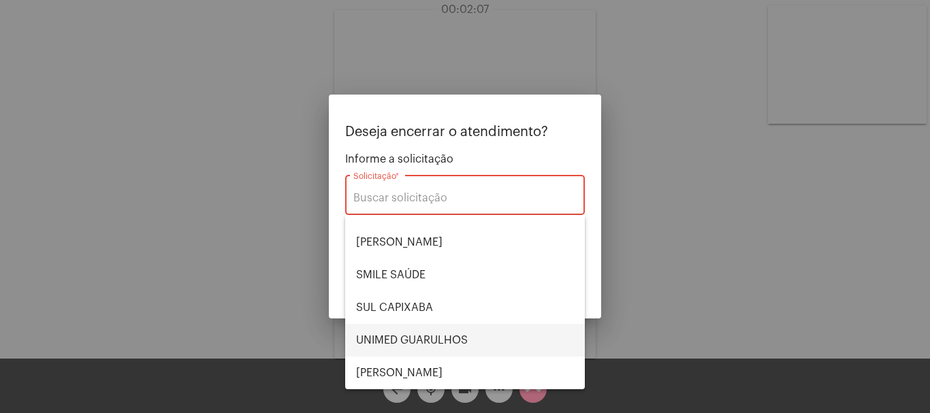
click at [466, 339] on span "UNIMED GUARULHOS" at bounding box center [465, 340] width 218 height 33
type input "UNIMED GUARULHOS"
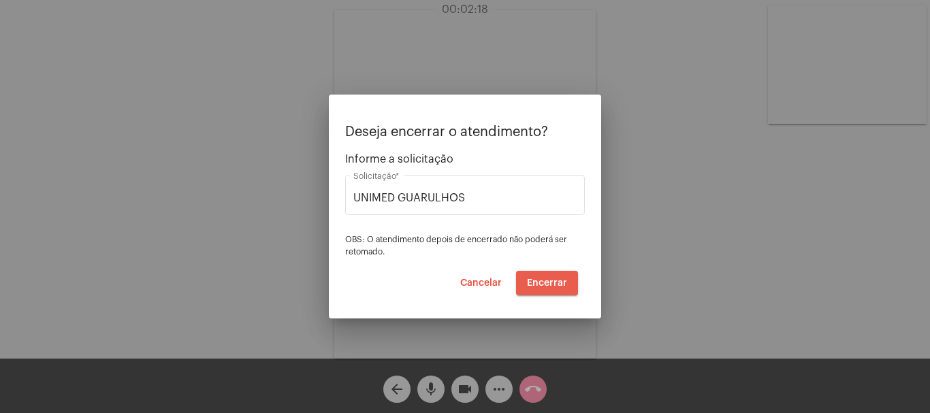
click at [536, 278] on span "Encerrar" at bounding box center [547, 283] width 40 height 10
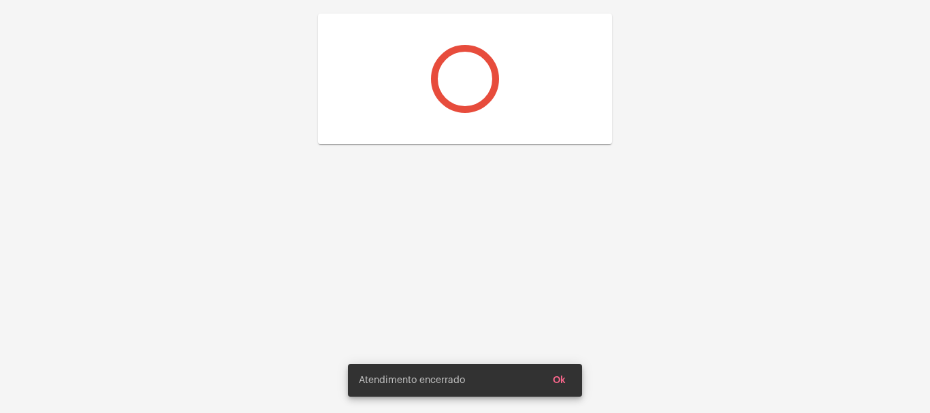
click at [536, 278] on div at bounding box center [465, 206] width 930 height 413
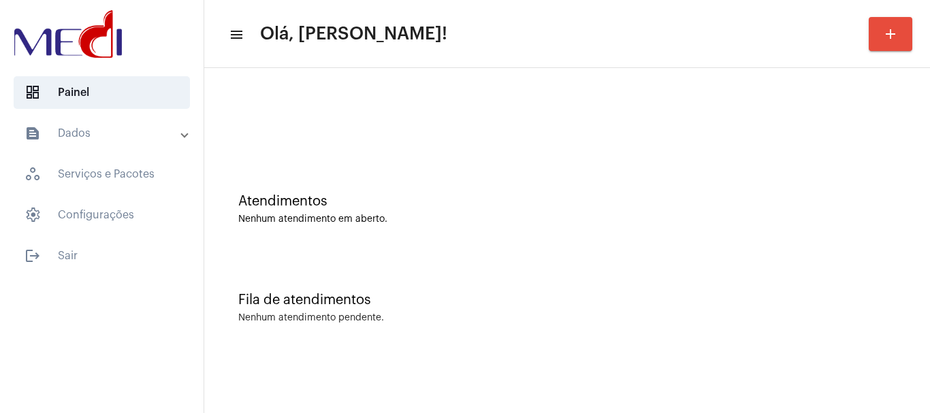
click at [371, 216] on div "Nenhum atendimento em aberto." at bounding box center [567, 219] width 658 height 10
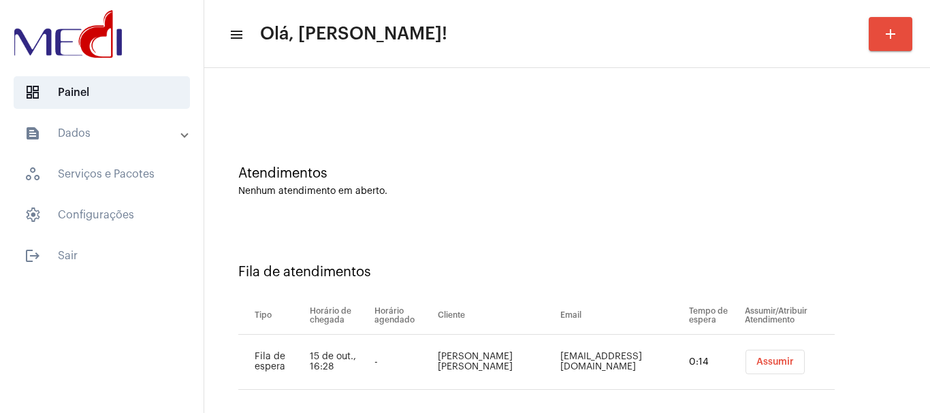
scroll to position [42, 0]
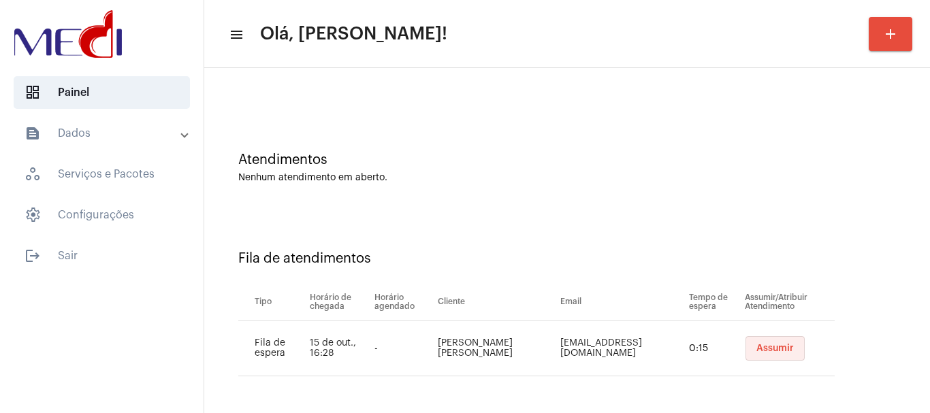
click at [745, 356] on button "Assumir" at bounding box center [774, 348] width 59 height 25
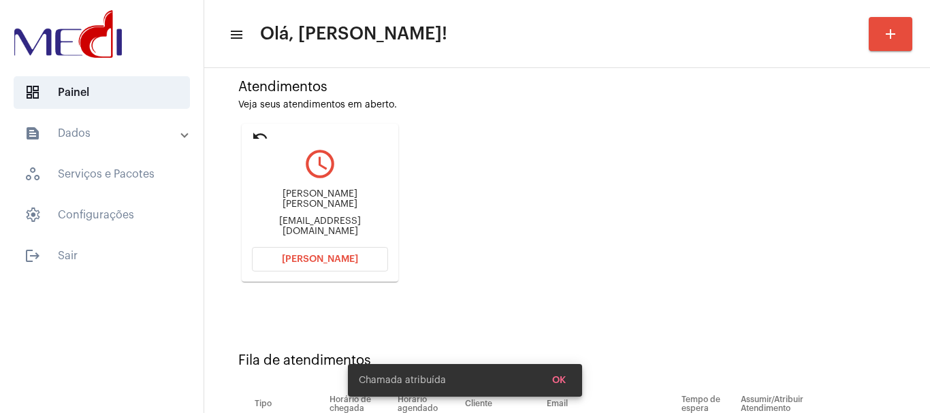
scroll to position [216, 0]
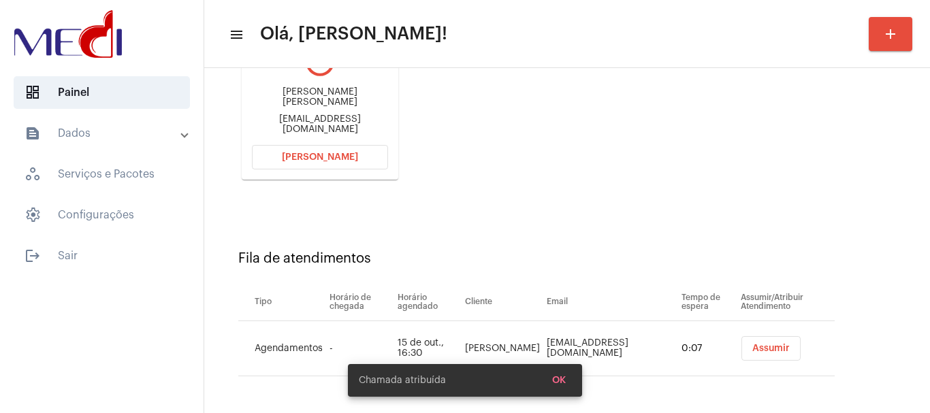
click at [752, 351] on span "Assumir" at bounding box center [770, 349] width 37 height 10
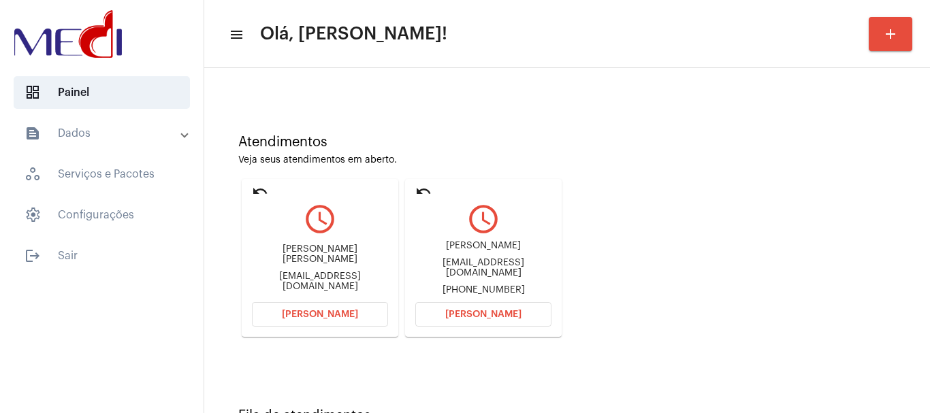
scroll to position [119, 0]
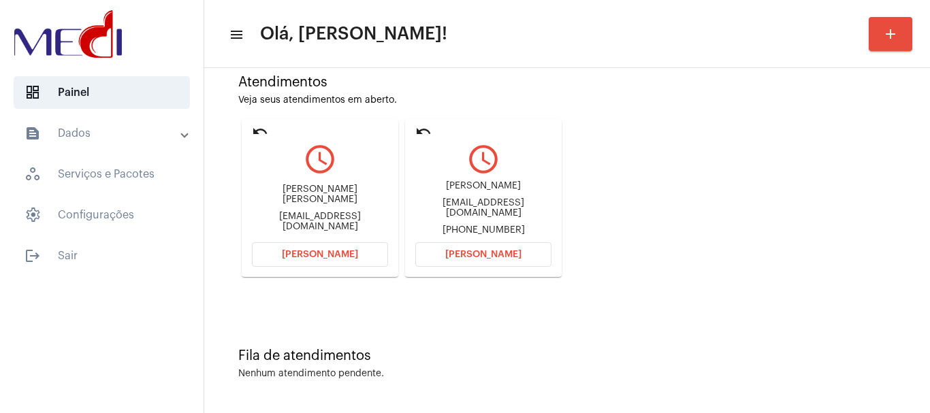
drag, startPoint x: 440, startPoint y: 190, endPoint x: 515, endPoint y: 189, distance: 74.9
click at [515, 189] on div "Jessica de Toledo" at bounding box center [483, 186] width 136 height 10
copy div "Jessica de Toled"
click at [451, 253] on span "Abrir Chamada" at bounding box center [483, 255] width 76 height 10
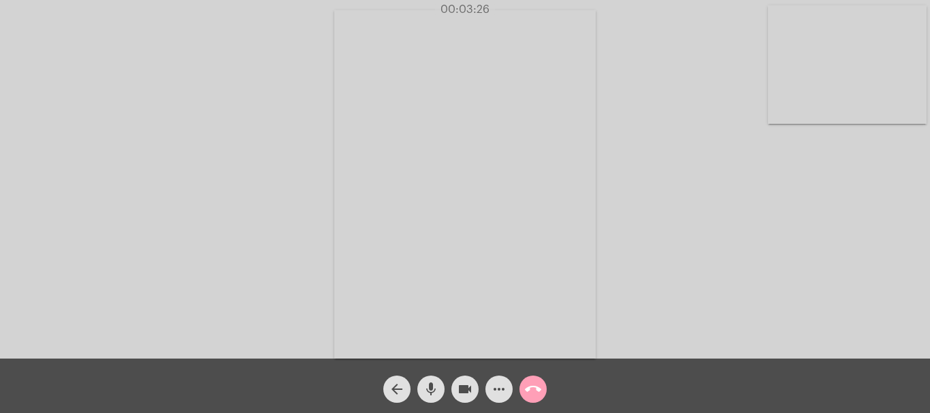
click at [534, 387] on mat-icon "call_end" at bounding box center [533, 389] width 16 height 16
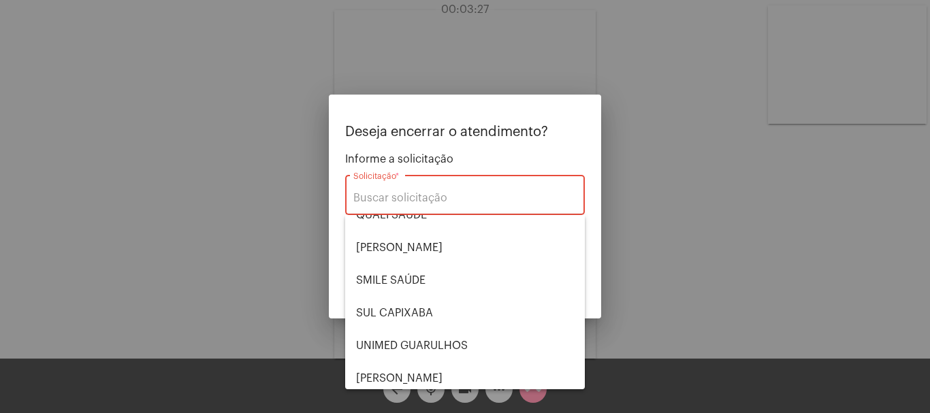
scroll to position [283, 0]
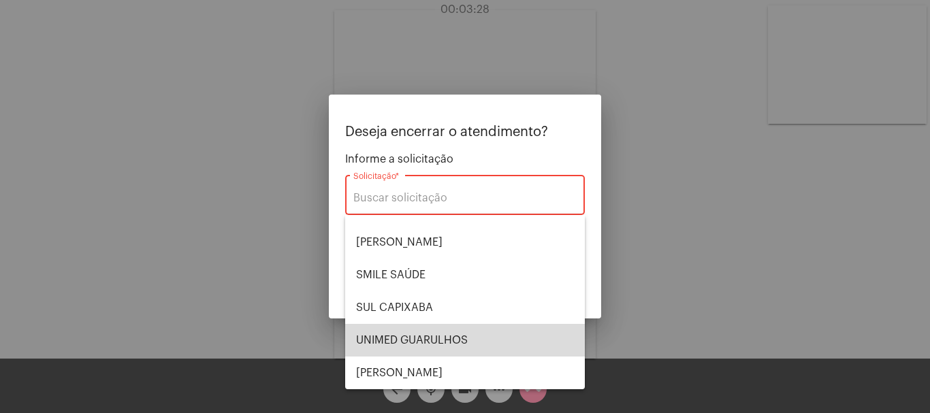
click at [483, 339] on span "UNIMED GUARULHOS" at bounding box center [465, 340] width 218 height 33
type input "UNIMED GUARULHOS"
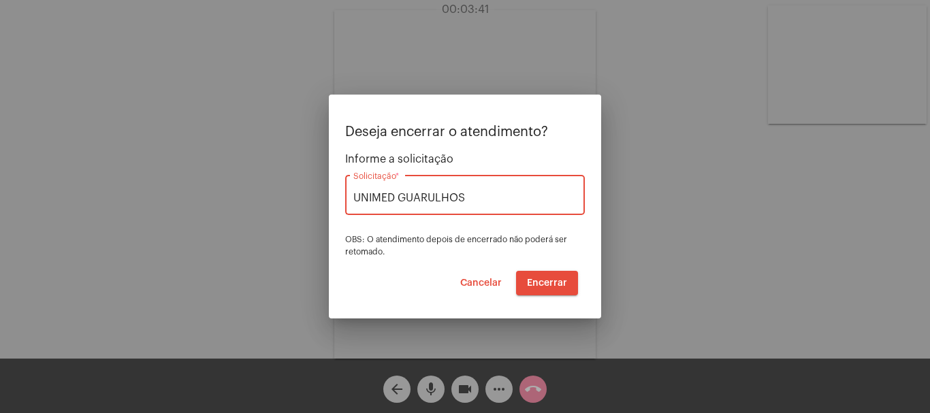
click at [549, 282] on span "Encerrar" at bounding box center [547, 283] width 40 height 10
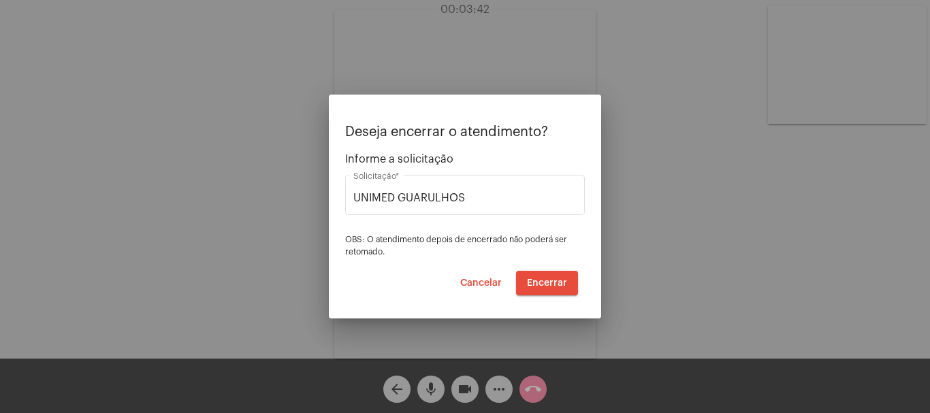
click at [549, 282] on span "Encerrar" at bounding box center [547, 283] width 40 height 10
click at [549, 282] on video at bounding box center [464, 184] width 261 height 349
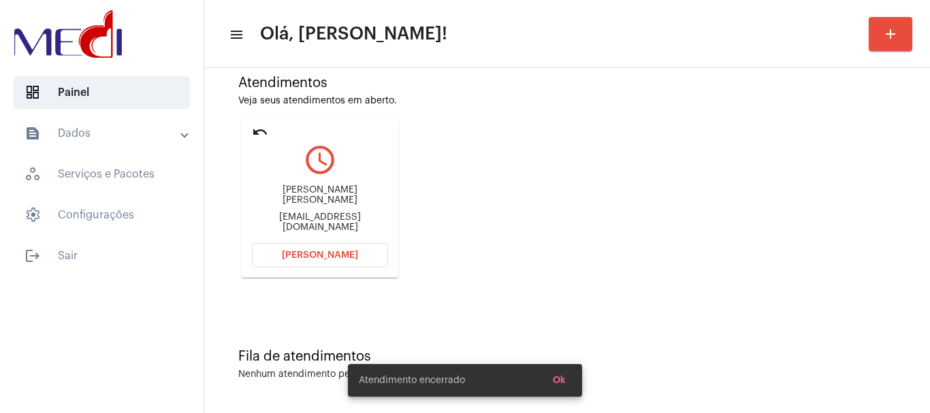
scroll to position [119, 0]
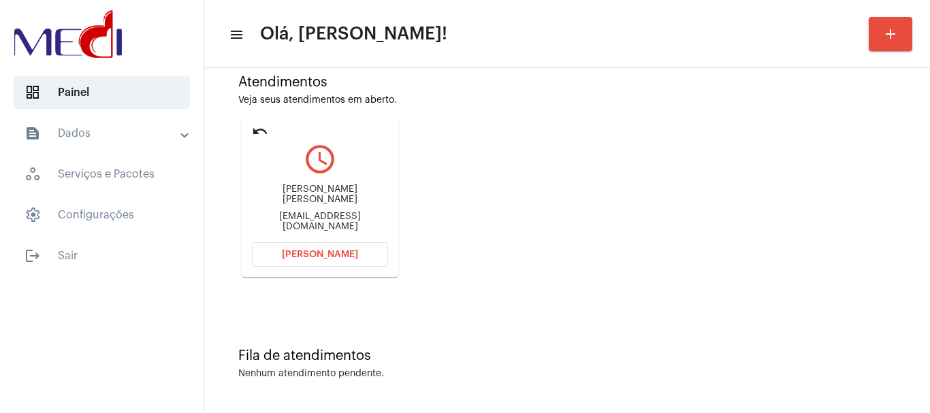
drag, startPoint x: 261, startPoint y: 189, endPoint x: 367, endPoint y: 195, distance: 106.4
click at [367, 195] on div "Paula Azevedo Hissi paulahissi@gmail.com" at bounding box center [320, 208] width 136 height 61
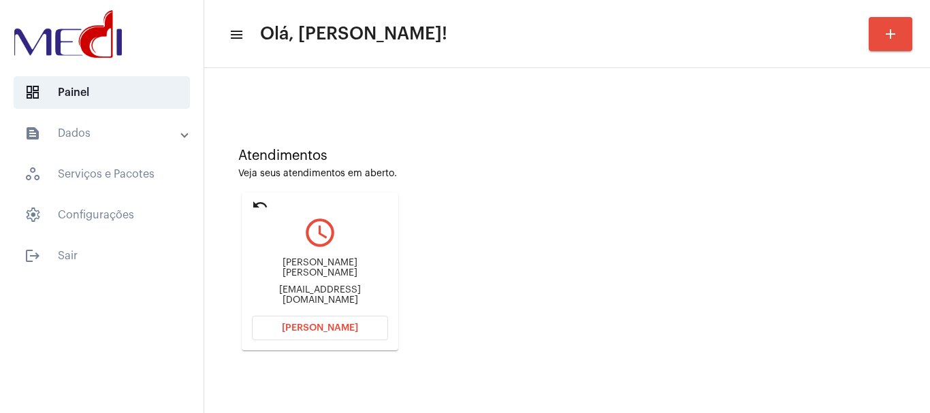
scroll to position [0, 0]
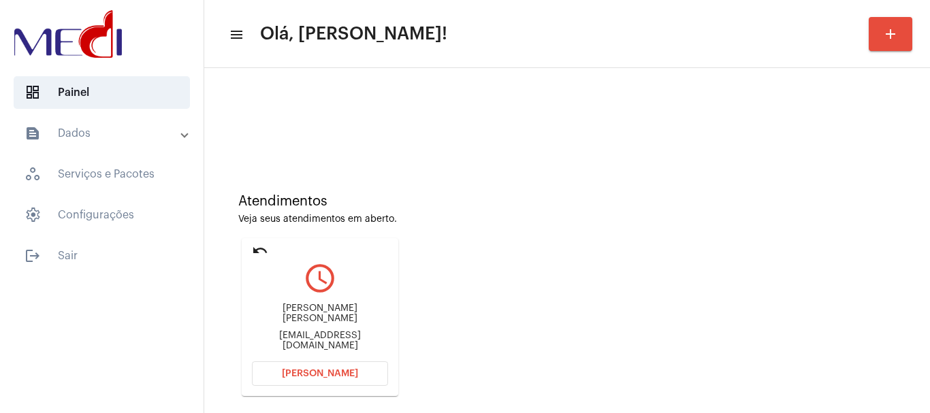
drag, startPoint x: 283, startPoint y: 336, endPoint x: 306, endPoint y: 336, distance: 23.8
click at [307, 335] on div "Paula Azevedo Hissi paulahissi@gmail.com" at bounding box center [320, 327] width 136 height 61
drag, startPoint x: 272, startPoint y: 310, endPoint x: 336, endPoint y: 319, distance: 64.5
click at [336, 319] on div "Paula Azevedo Hissi paulahissi@gmail.com" at bounding box center [320, 327] width 136 height 61
copy div "Paula Azeved"
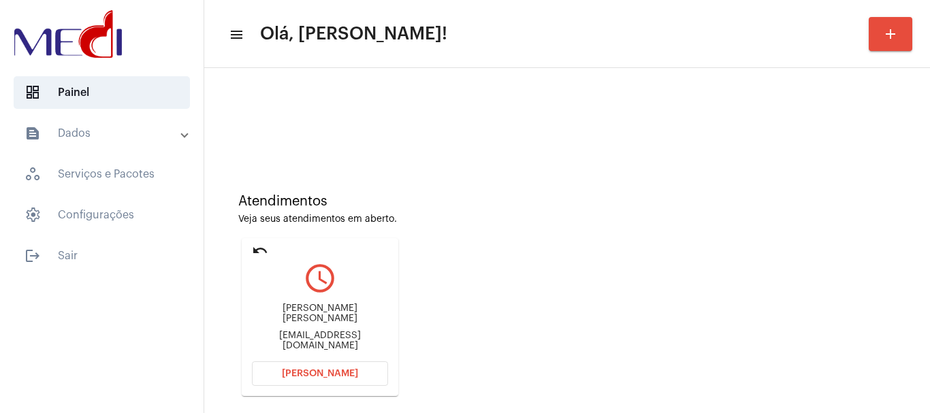
click at [331, 376] on span "Abrir Chamada" at bounding box center [320, 374] width 76 height 10
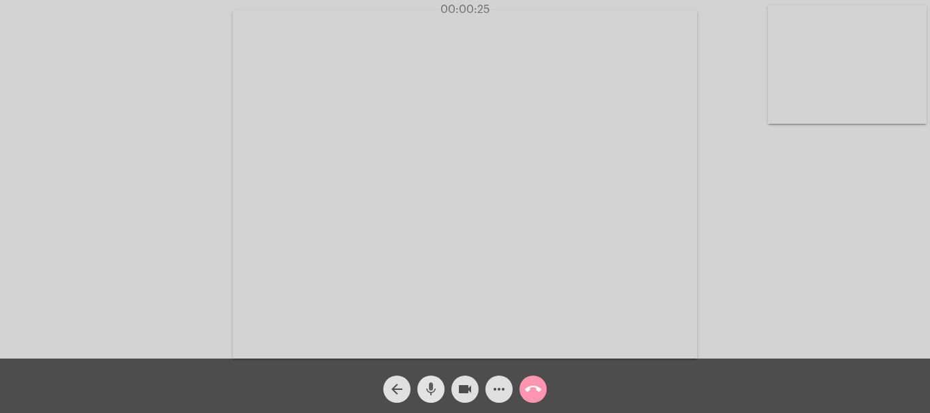
drag, startPoint x: 432, startPoint y: 393, endPoint x: 457, endPoint y: 385, distance: 26.5
click at [434, 393] on mat-icon "mic" at bounding box center [431, 389] width 16 height 16
click at [464, 389] on mat-icon "videocam" at bounding box center [465, 389] width 16 height 16
click at [434, 389] on mat-icon "mic_off" at bounding box center [431, 389] width 16 height 16
click at [466, 391] on mat-icon "videocam_off" at bounding box center [465, 389] width 16 height 16
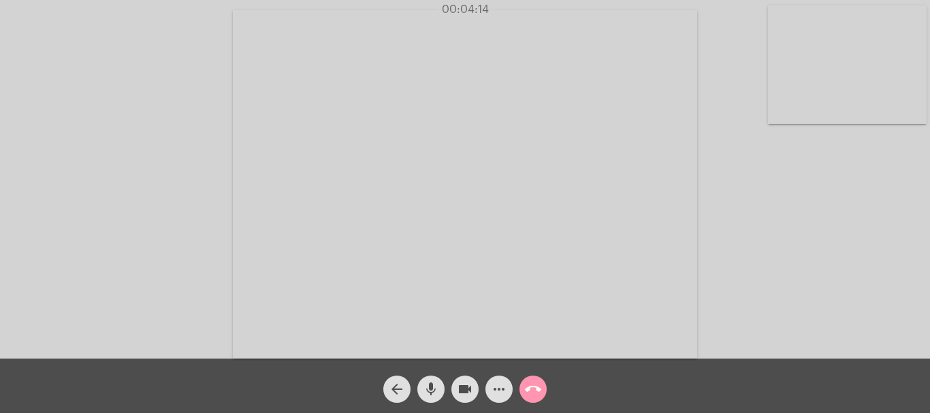
click at [536, 394] on mat-icon "call_end" at bounding box center [533, 389] width 16 height 16
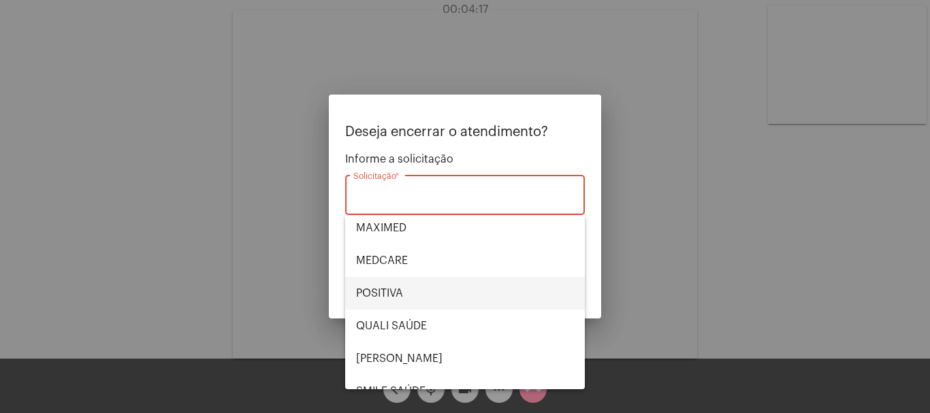
scroll to position [147, 0]
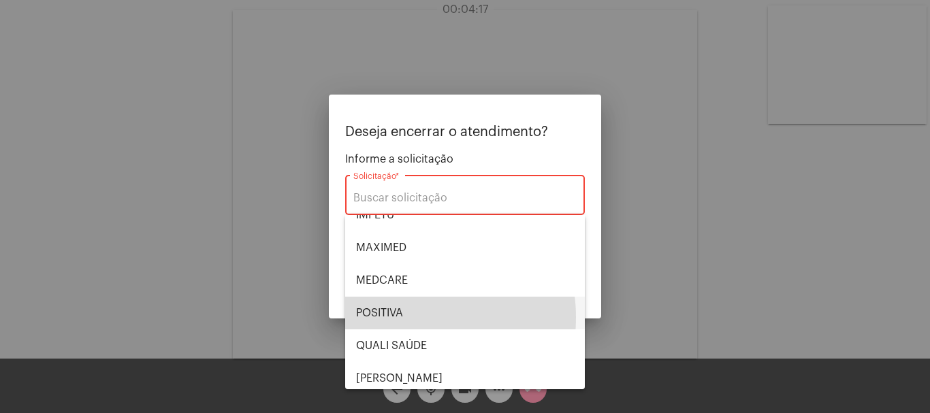
click at [393, 318] on span "POSITIVA" at bounding box center [465, 313] width 218 height 33
type input "POSITIVA"
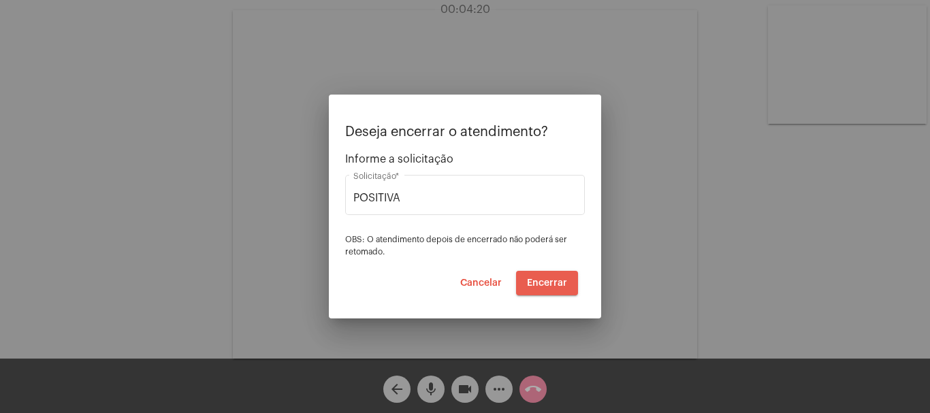
click at [556, 279] on span "Encerrar" at bounding box center [547, 283] width 40 height 10
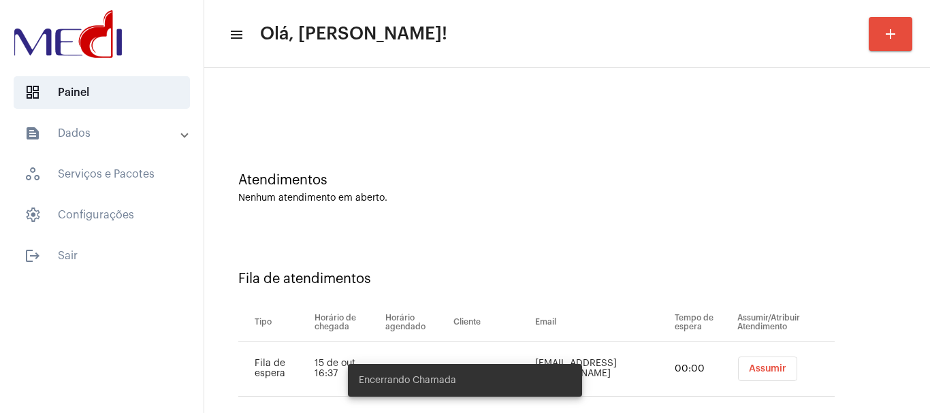
scroll to position [42, 0]
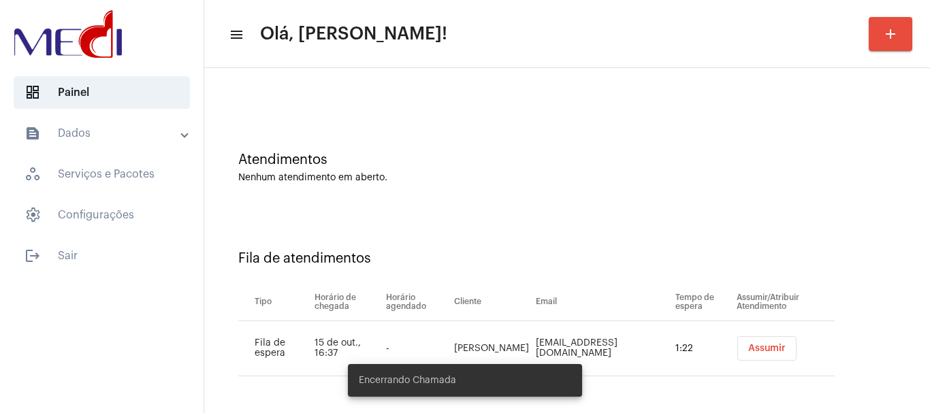
click at [748, 350] on span "Assumir" at bounding box center [766, 349] width 37 height 10
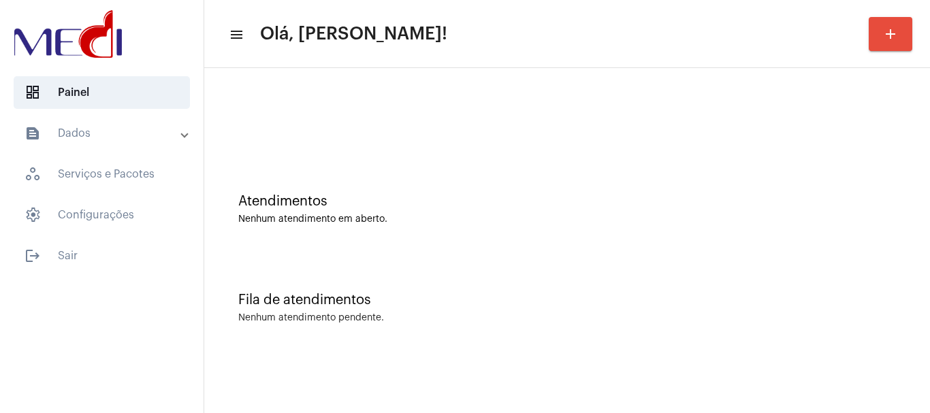
scroll to position [0, 0]
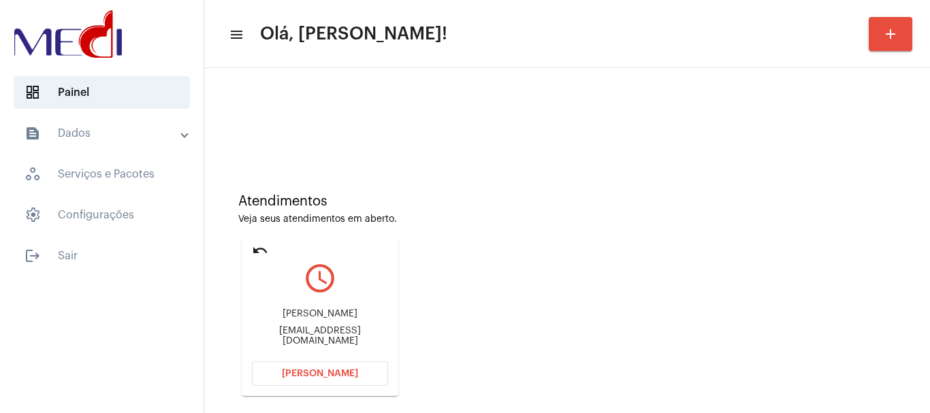
drag, startPoint x: 267, startPoint y: 334, endPoint x: 300, endPoint y: 335, distance: 32.7
click at [300, 335] on div "anrfernando@gmail.com" at bounding box center [320, 336] width 136 height 20
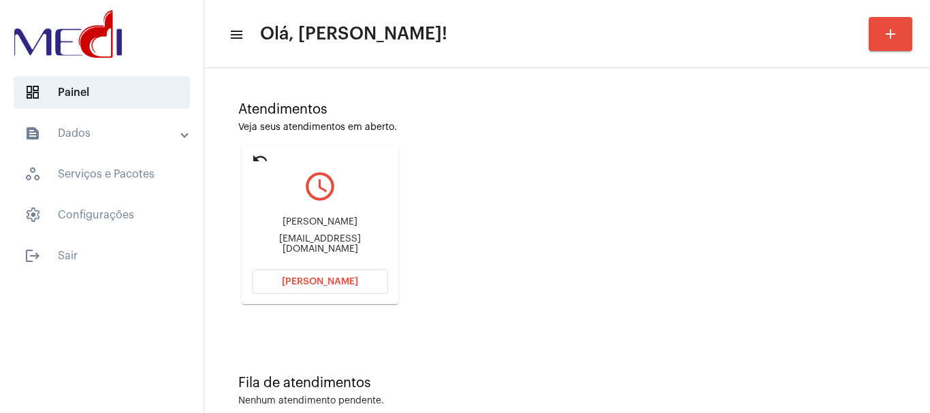
scroll to position [119, 0]
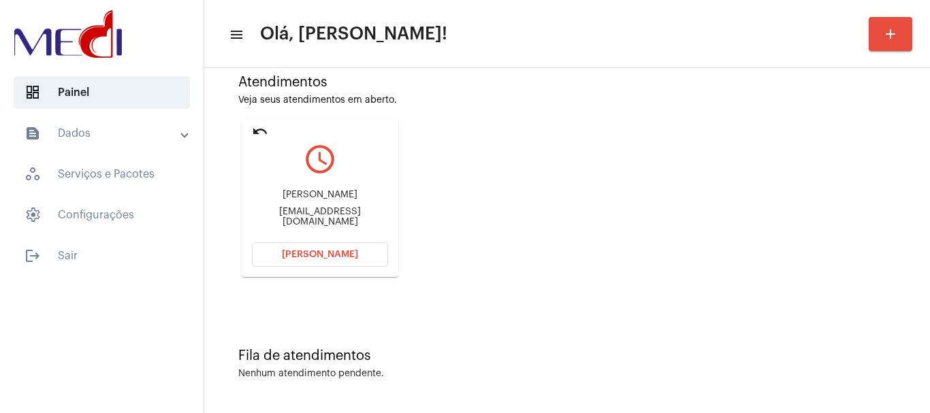
click at [317, 253] on span "Abrir Chamada" at bounding box center [320, 255] width 76 height 10
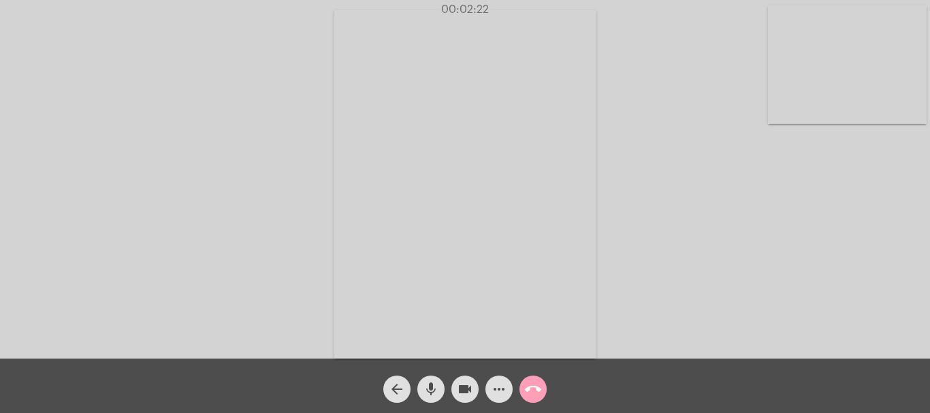
click at [544, 386] on button "call_end" at bounding box center [532, 389] width 27 height 27
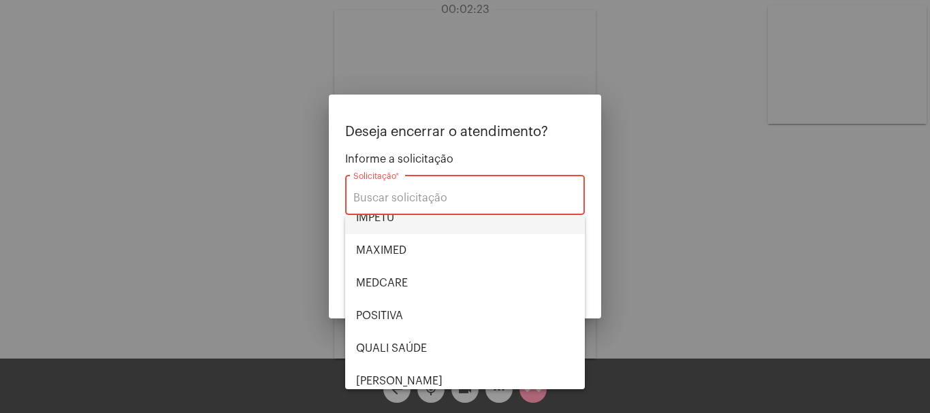
scroll to position [283, 0]
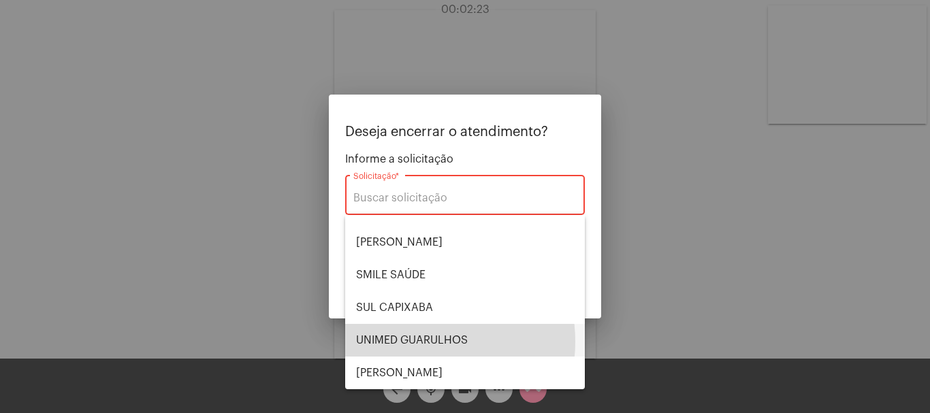
click at [413, 341] on span "UNIMED GUARULHOS" at bounding box center [465, 340] width 218 height 33
type input "UNIMED GUARULHOS"
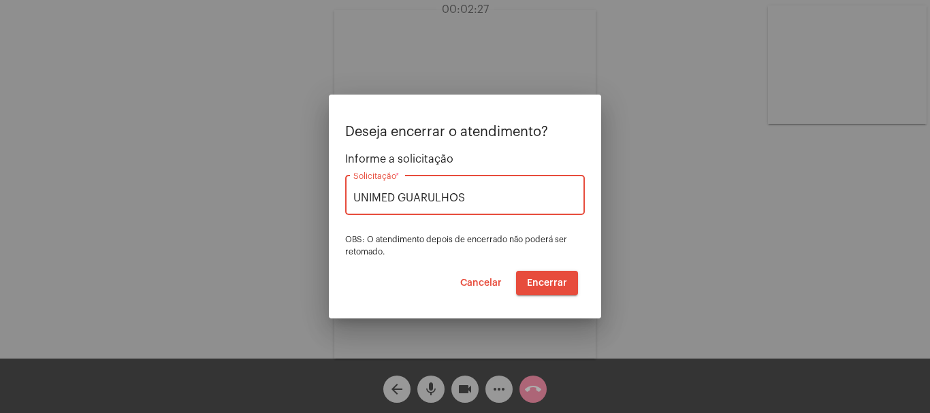
click at [547, 287] on span "Encerrar" at bounding box center [547, 283] width 40 height 10
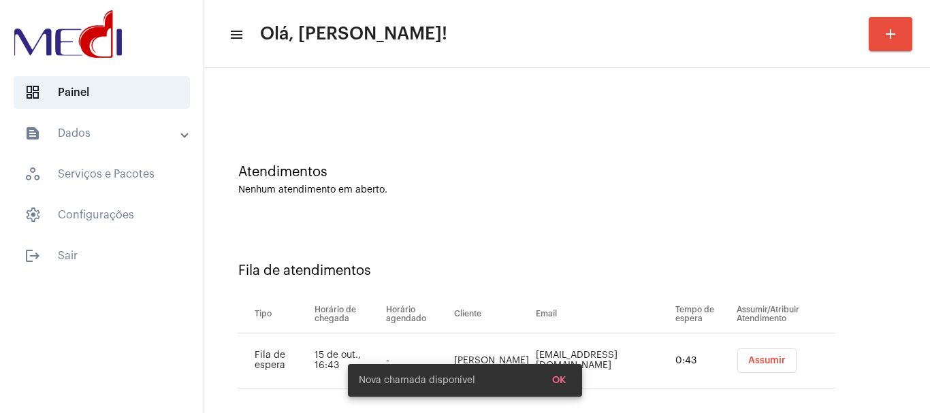
scroll to position [42, 0]
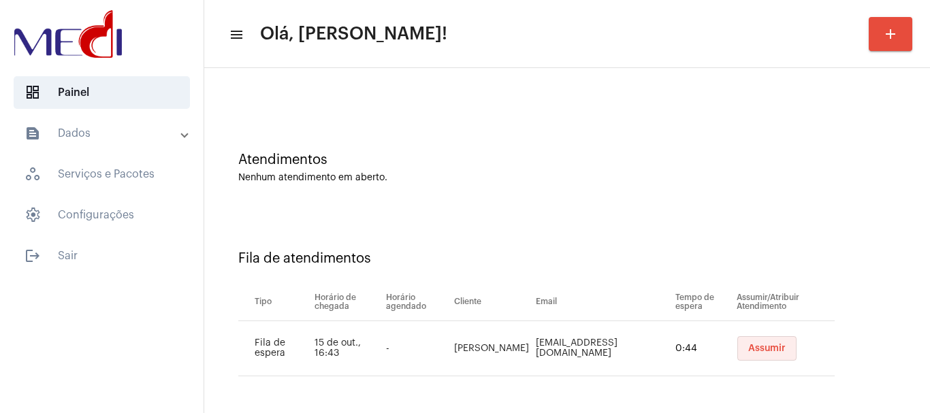
click at [756, 347] on span "Assumir" at bounding box center [766, 349] width 37 height 10
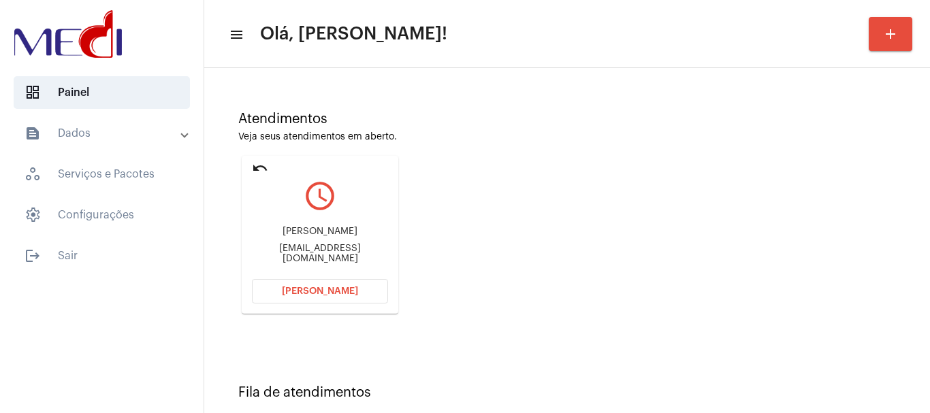
scroll to position [80, 0]
drag, startPoint x: 266, startPoint y: 234, endPoint x: 365, endPoint y: 229, distance: 98.8
click at [365, 229] on div "Caroline Alba costacurta Carolinecostacurta.psic@gmail.com" at bounding box center [320, 246] width 136 height 61
copy div "Caroline Alba costacur"
click at [304, 302] on button "Abrir Chamada" at bounding box center [320, 293] width 136 height 25
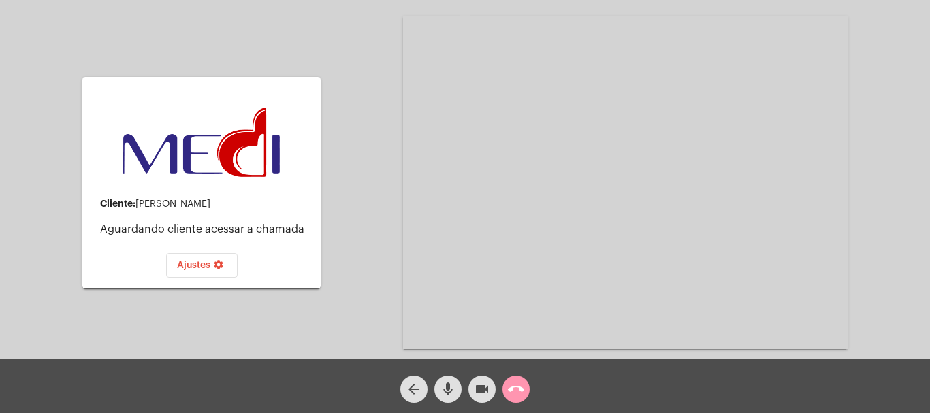
click at [449, 388] on mat-icon "mic" at bounding box center [448, 389] width 16 height 16
click at [488, 387] on mat-icon "videocam" at bounding box center [482, 389] width 16 height 16
click at [511, 396] on mat-icon "call_end" at bounding box center [516, 389] width 16 height 16
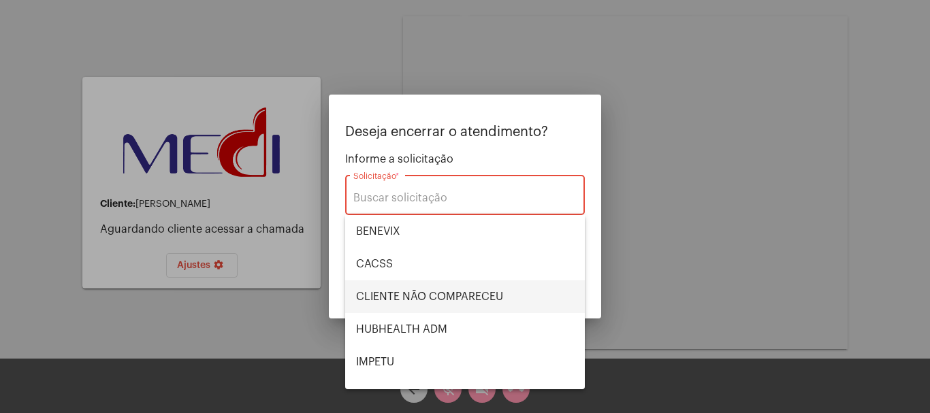
click at [458, 300] on span "CLIENTE NÃO COMPARECEU" at bounding box center [465, 296] width 218 height 33
type input "CLIENTE NÃO COMPARECEU"
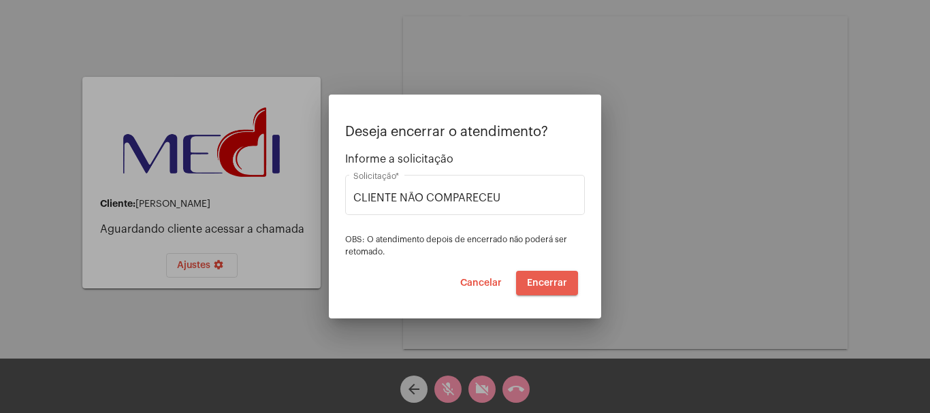
click at [541, 285] on span "Encerrar" at bounding box center [547, 283] width 40 height 10
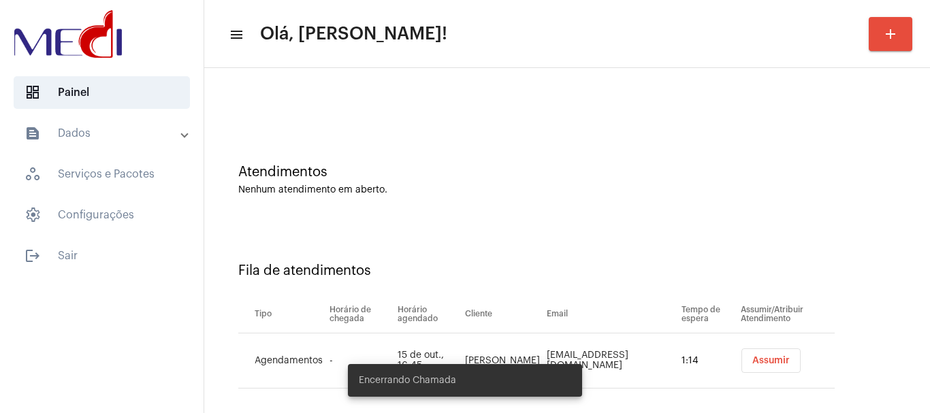
scroll to position [42, 0]
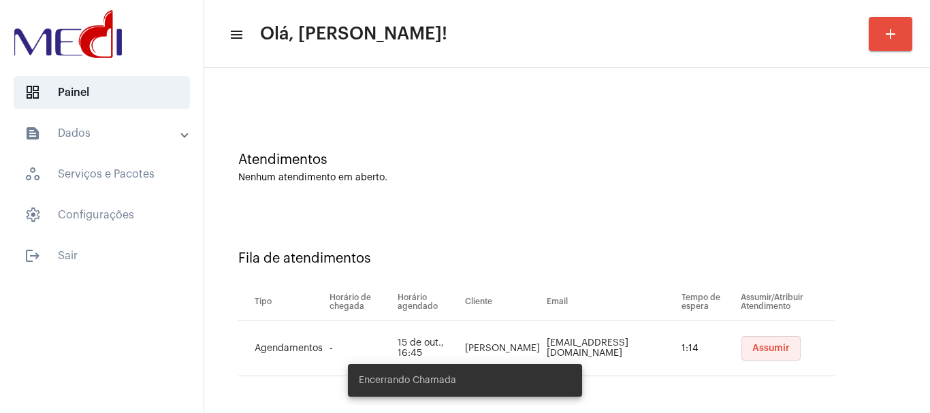
click at [752, 345] on span "Assumir" at bounding box center [770, 349] width 37 height 10
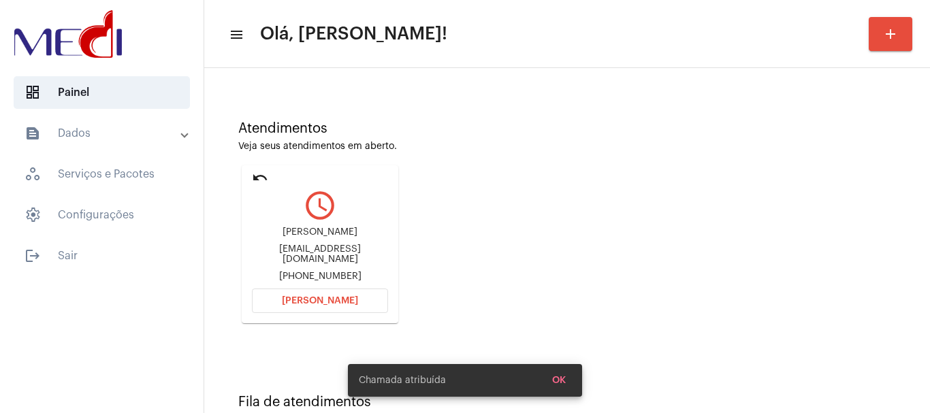
scroll to position [119, 0]
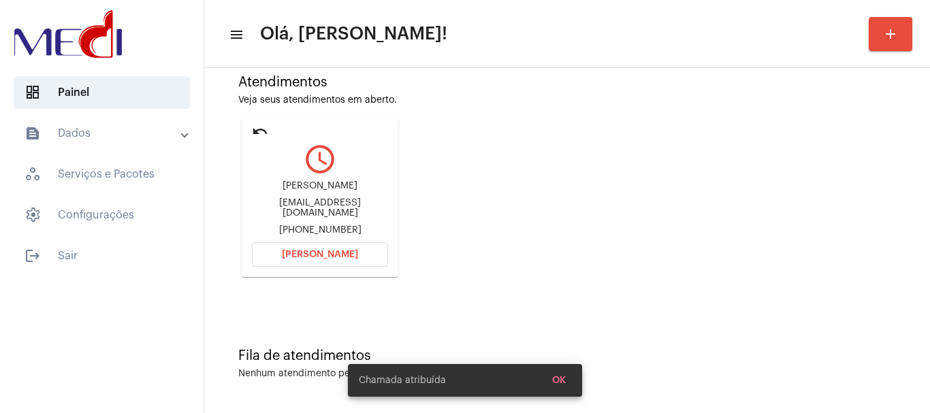
drag, startPoint x: 264, startPoint y: 191, endPoint x: 365, endPoint y: 189, distance: 100.8
click at [365, 189] on div "Amanda Romera Assis" at bounding box center [320, 186] width 136 height 10
copy div "Amanda Romera Assi"
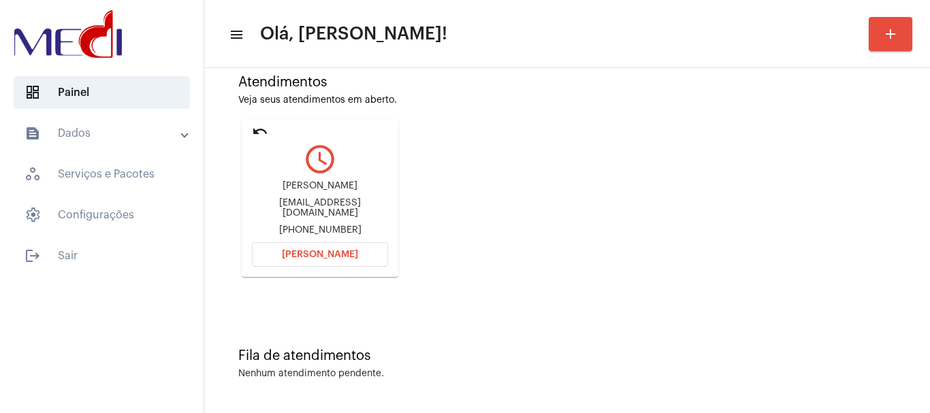
click at [310, 248] on button "Abrir Chamada" at bounding box center [320, 254] width 136 height 25
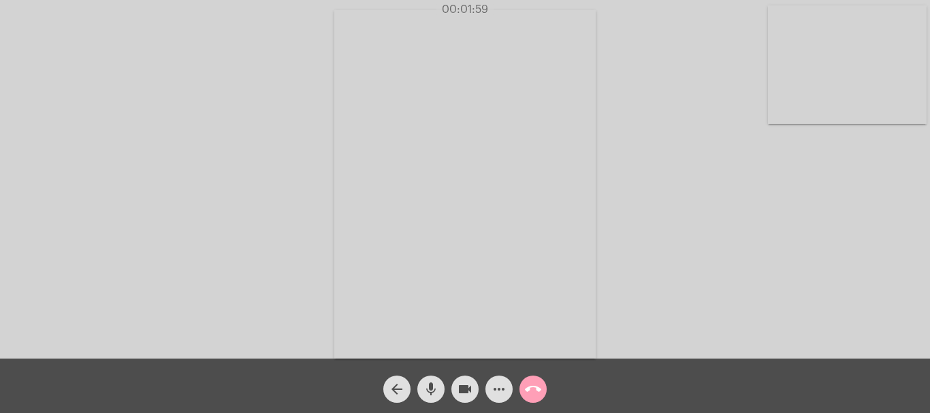
click at [530, 387] on mat-icon "call_end" at bounding box center [533, 389] width 16 height 16
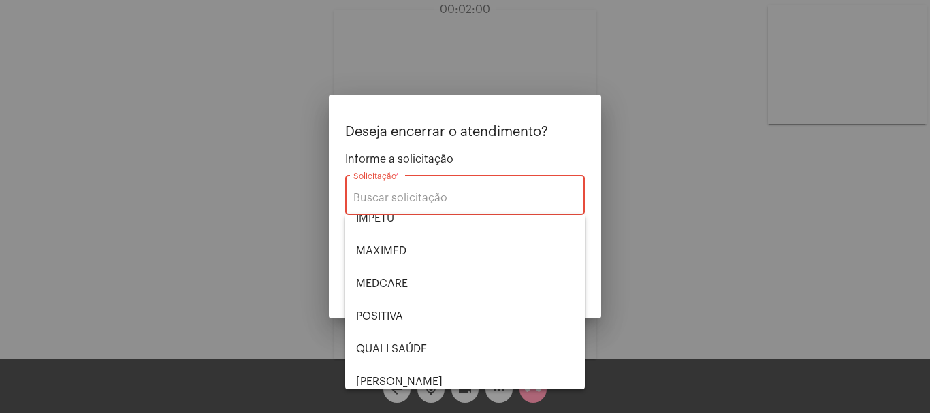
scroll to position [283, 0]
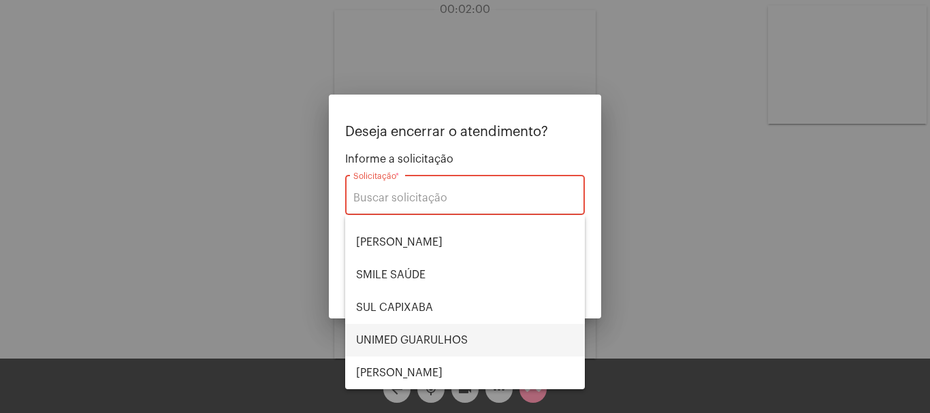
click at [470, 332] on span "UNIMED GUARULHOS" at bounding box center [465, 340] width 218 height 33
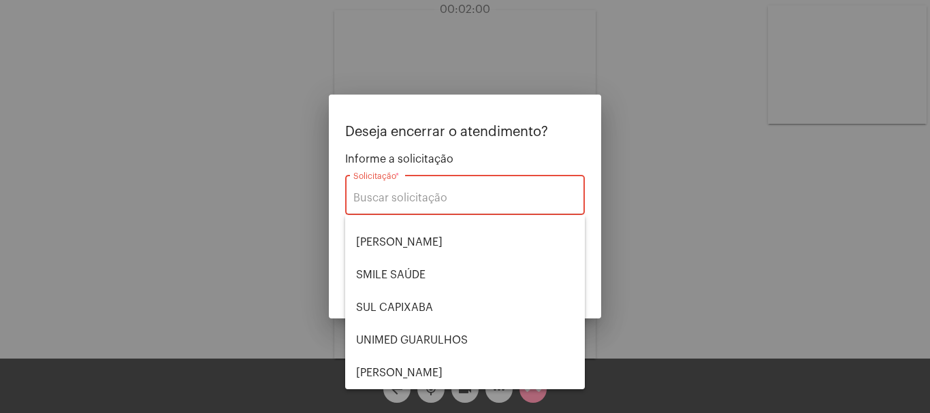
type input "UNIMED GUARULHOS"
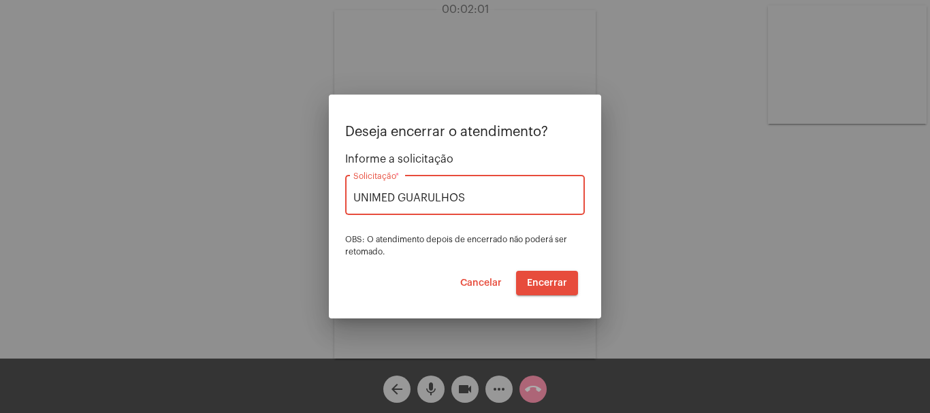
click at [536, 284] on span "Encerrar" at bounding box center [547, 283] width 40 height 10
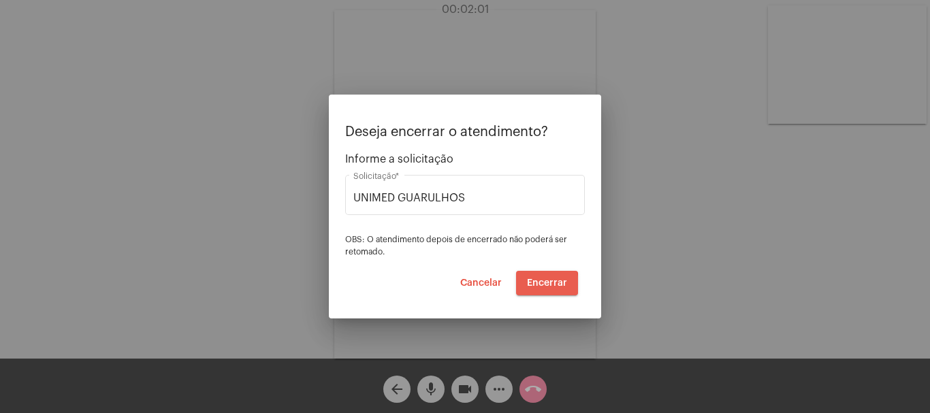
click at [536, 284] on span "Encerrar" at bounding box center [547, 283] width 40 height 10
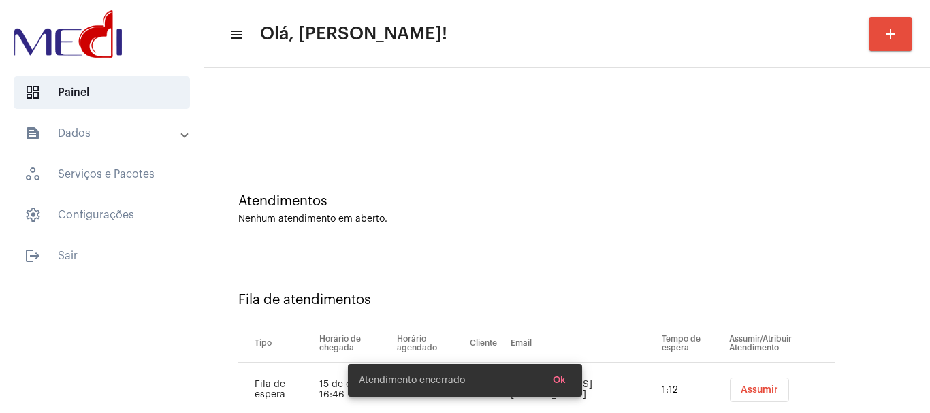
scroll to position [42, 0]
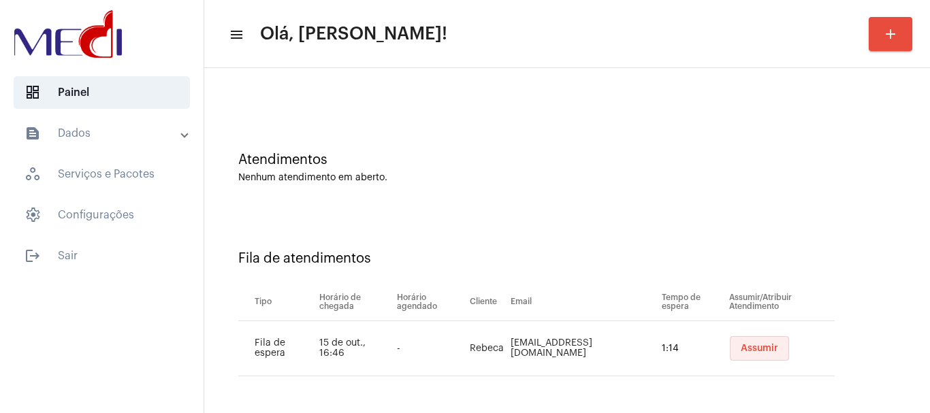
click at [741, 346] on span "Assumir" at bounding box center [759, 349] width 37 height 10
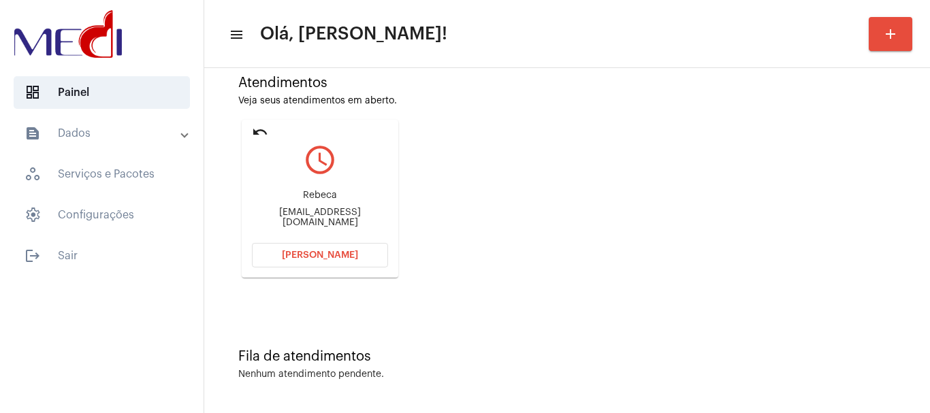
scroll to position [119, 0]
drag, startPoint x: 260, startPoint y: 212, endPoint x: 321, endPoint y: 214, distance: 60.6
click at [321, 214] on div "rebeca.cto@gmail.com" at bounding box center [320, 217] width 136 height 20
copy div "rebeca.cto@"
click at [280, 248] on button "Abrir Chamada" at bounding box center [320, 254] width 136 height 25
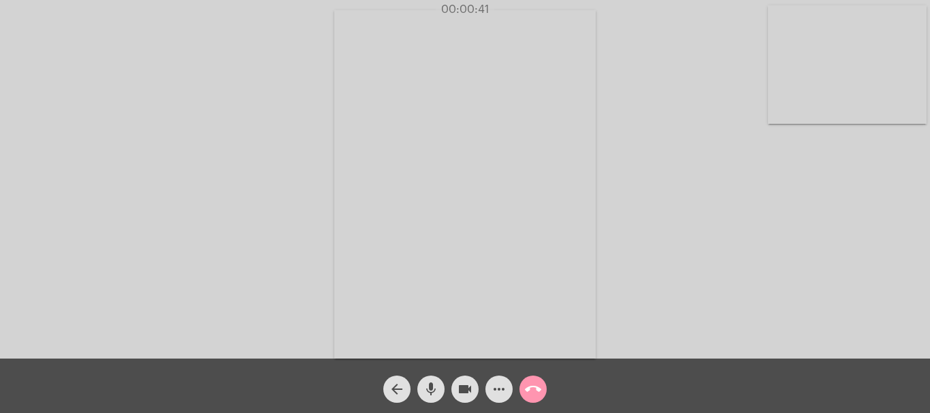
click at [535, 389] on mat-icon "call_end" at bounding box center [533, 389] width 16 height 16
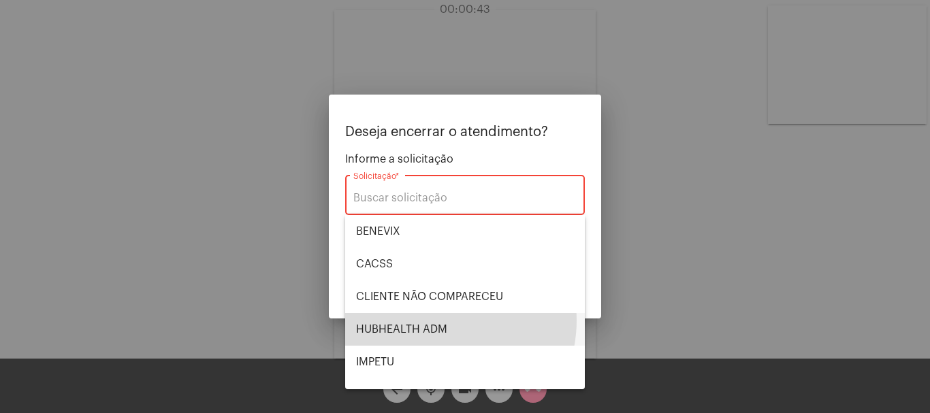
click at [437, 321] on span "HUBHEALTH ADM" at bounding box center [465, 329] width 218 height 33
type input "HUBHEALTH ADM"
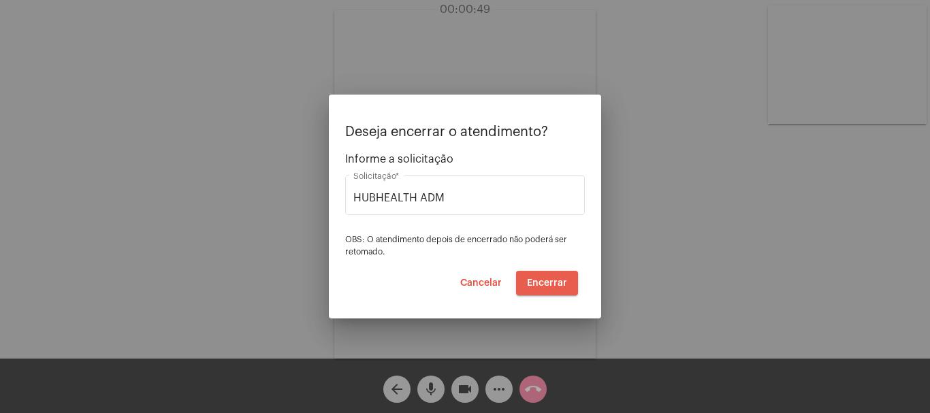
click at [541, 285] on span "Encerrar" at bounding box center [547, 283] width 40 height 10
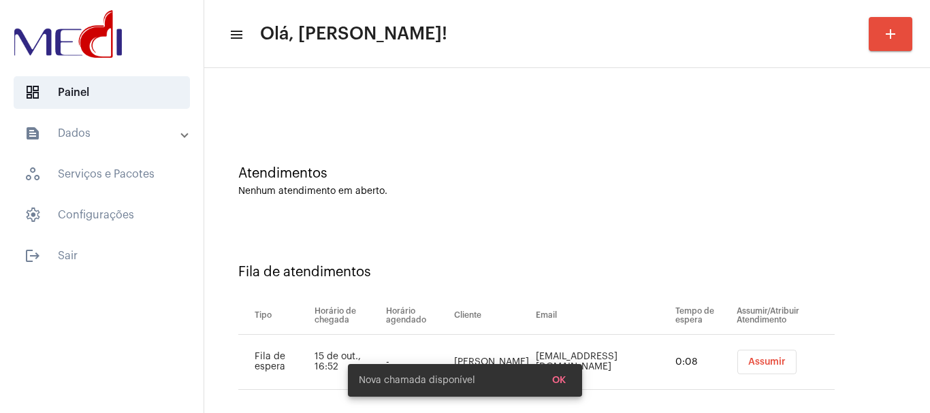
scroll to position [42, 0]
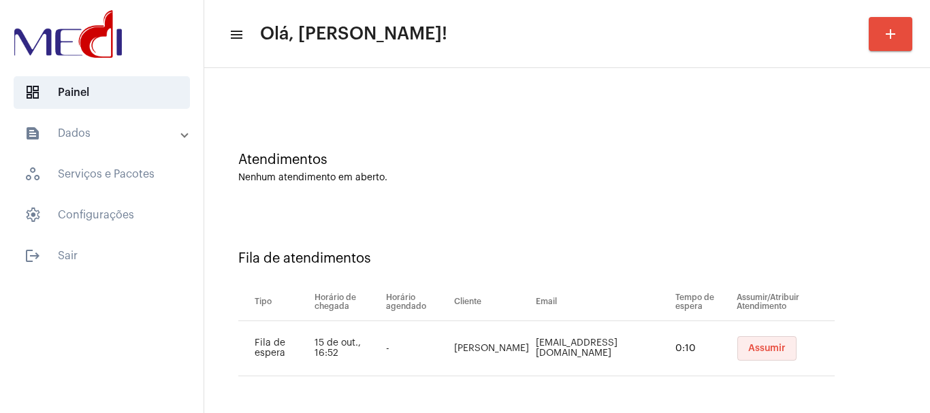
click at [748, 347] on span "Assumir" at bounding box center [766, 349] width 37 height 10
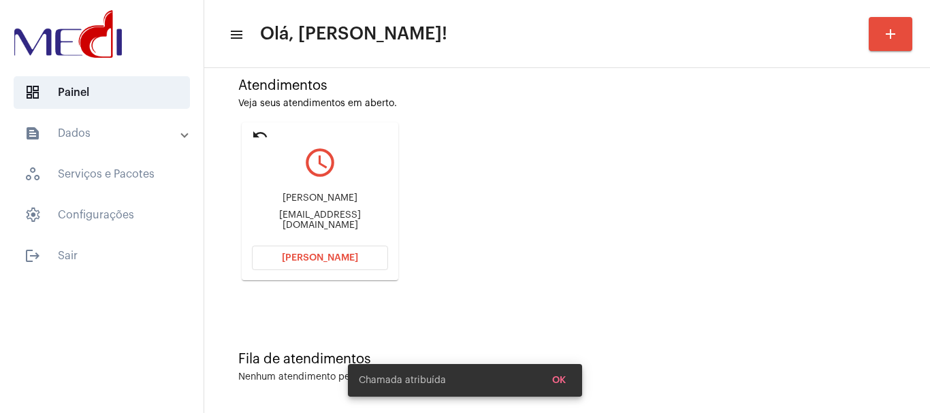
scroll to position [119, 0]
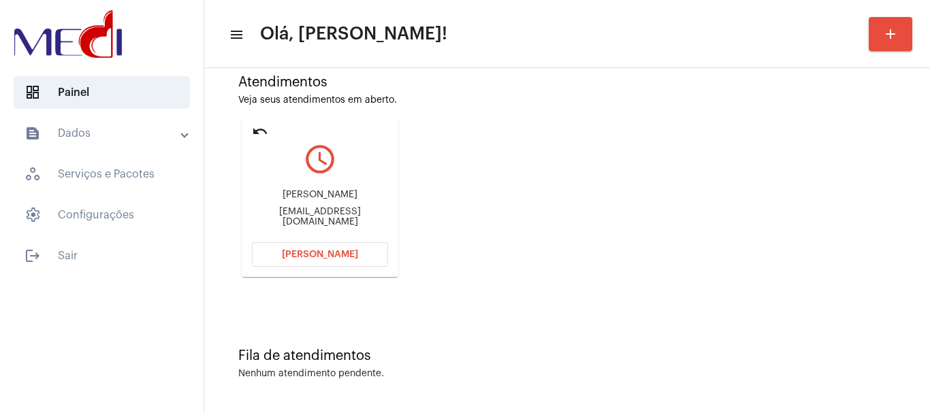
drag, startPoint x: 257, startPoint y: 202, endPoint x: 322, endPoint y: 205, distance: 65.4
click at [322, 205] on div "Rinaldo Pedro dos Santos rinaldo.pedro@gmail.com" at bounding box center [320, 208] width 136 height 61
copy div "Rinaldo Pedr"
click at [331, 261] on button "Abrir Chamada" at bounding box center [320, 254] width 136 height 25
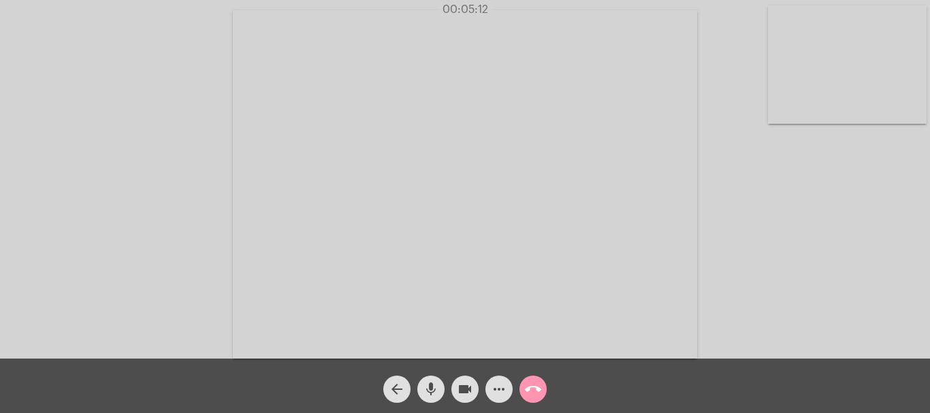
click at [543, 389] on button "call_end" at bounding box center [532, 389] width 27 height 27
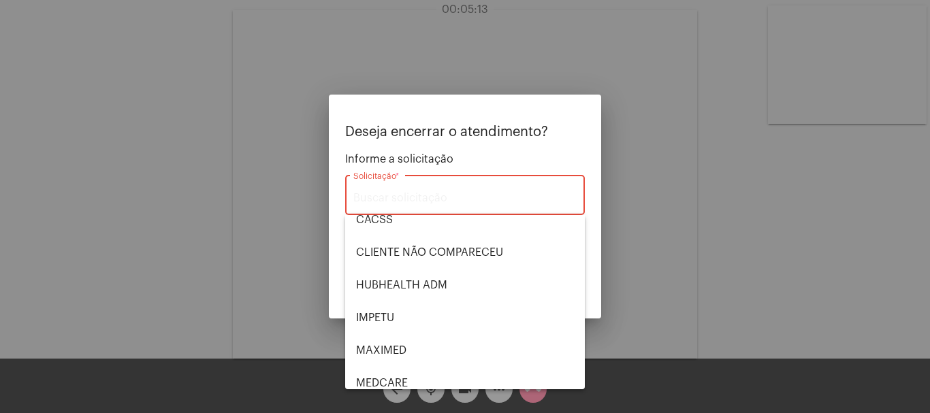
scroll to position [283, 0]
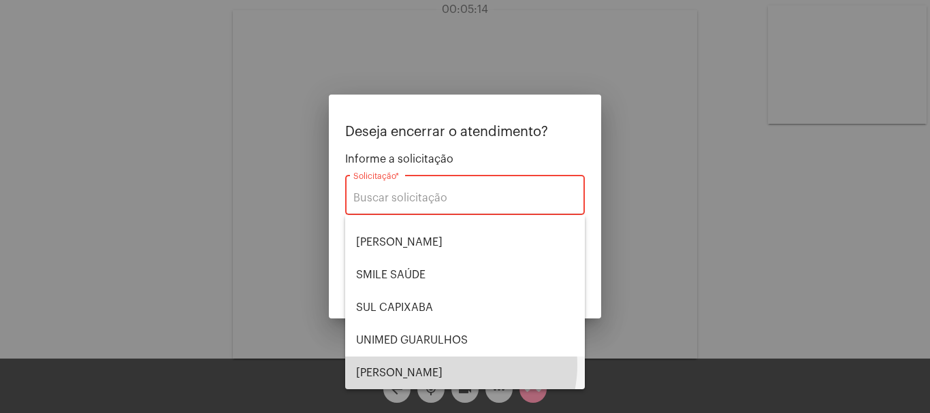
click at [449, 365] on span "VERA CRUZ" at bounding box center [465, 373] width 218 height 33
type input "VERA CRUZ"
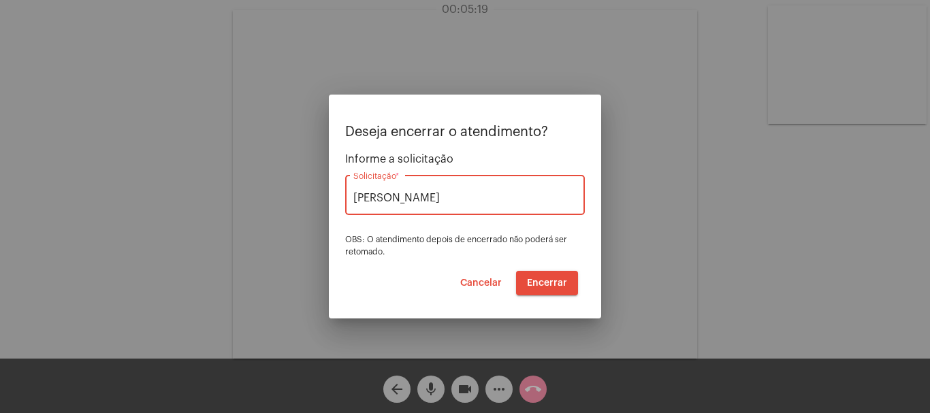
click at [538, 285] on span "Encerrar" at bounding box center [547, 283] width 40 height 10
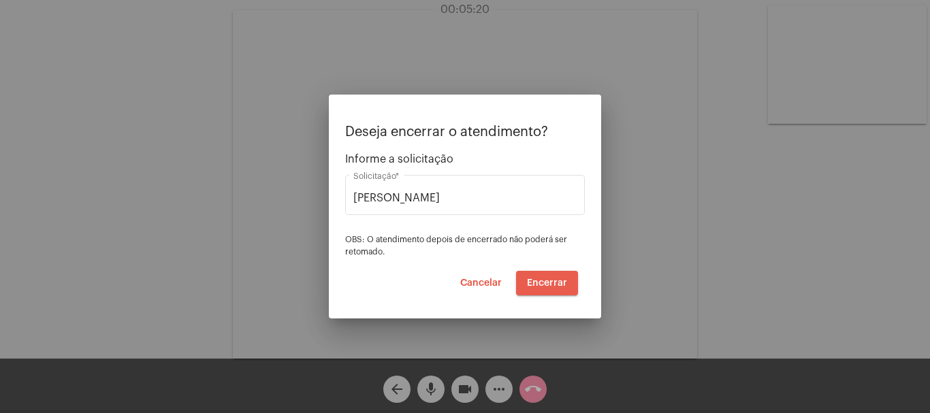
click at [538, 285] on span "Encerrar" at bounding box center [547, 283] width 40 height 10
click at [538, 284] on span "Encerrar" at bounding box center [547, 283] width 40 height 10
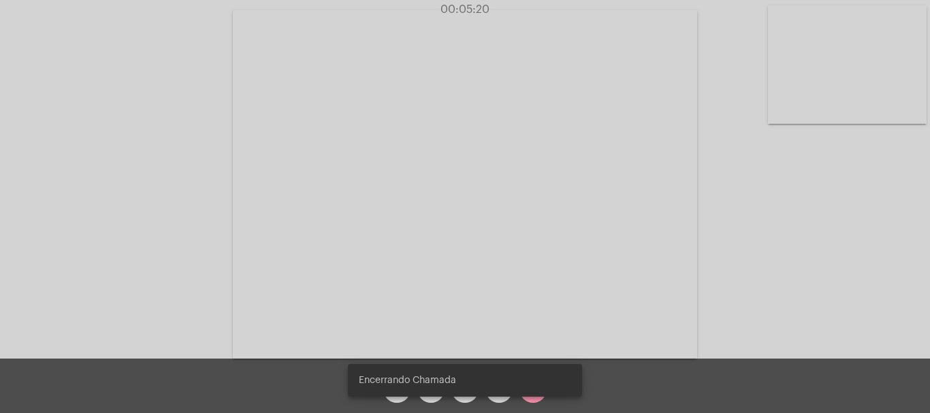
click at [538, 284] on video at bounding box center [465, 184] width 464 height 349
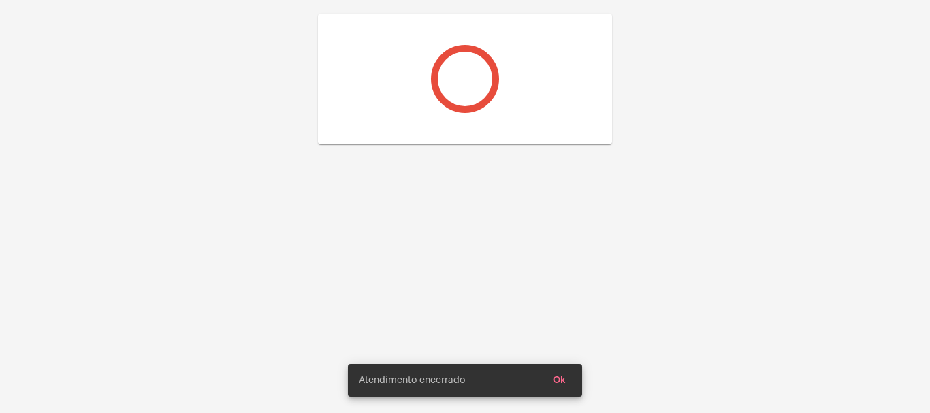
click at [538, 284] on div at bounding box center [465, 206] width 930 height 413
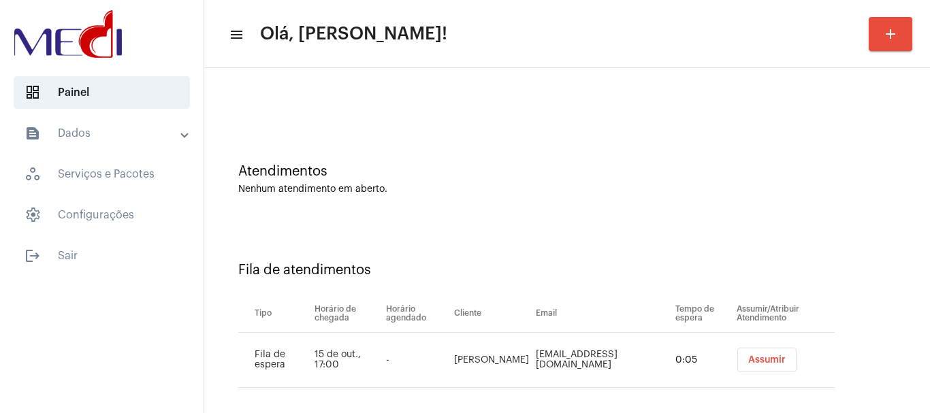
scroll to position [42, 0]
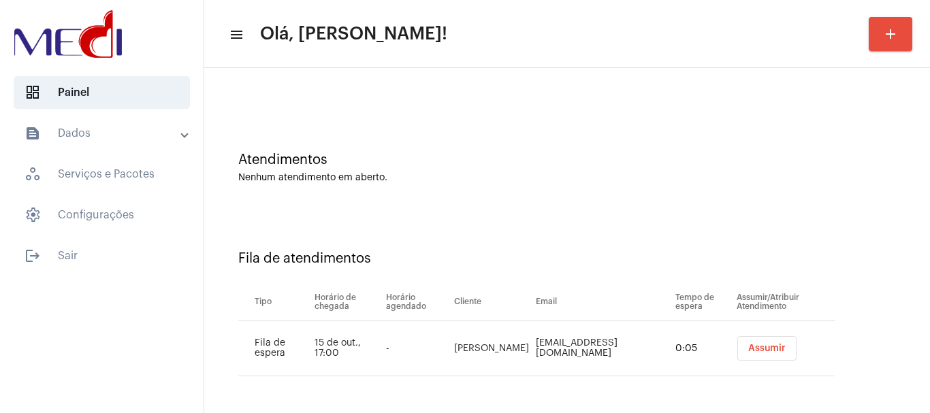
click at [763, 351] on span "Assumir" at bounding box center [766, 349] width 37 height 10
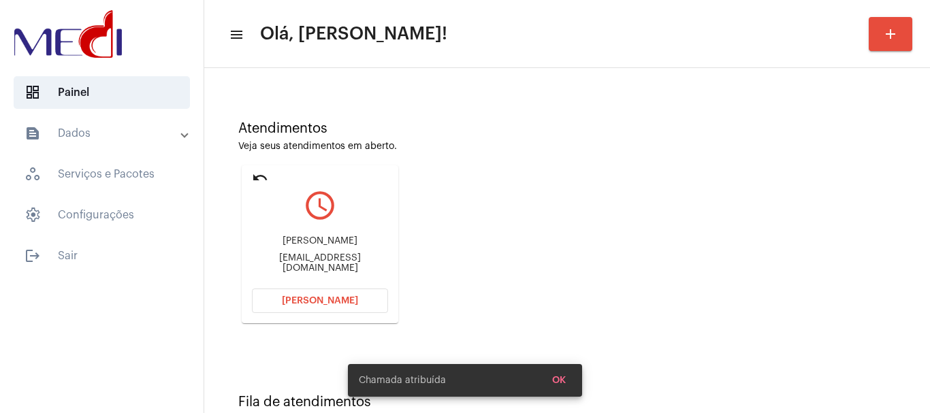
scroll to position [119, 0]
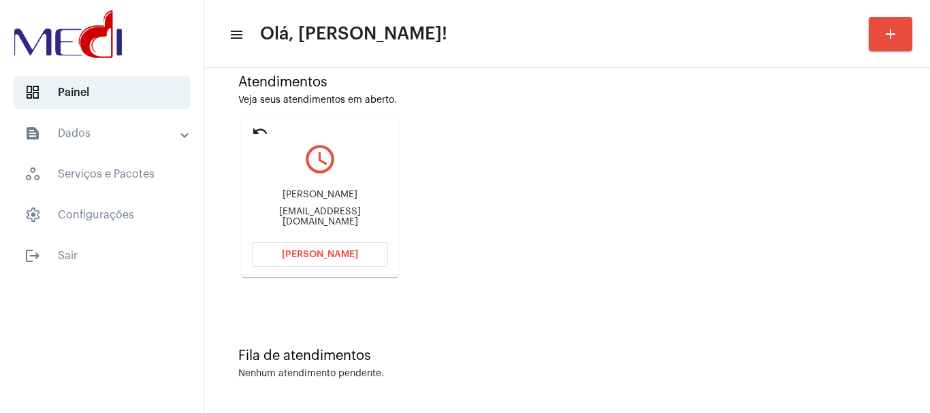
drag, startPoint x: 262, startPoint y: 199, endPoint x: 335, endPoint y: 201, distance: 72.9
click at [335, 200] on div "Luciana Duarte Nascimento" at bounding box center [320, 195] width 136 height 10
drag, startPoint x: 248, startPoint y: 191, endPoint x: 340, endPoint y: 201, distance: 91.7
click at [340, 201] on mat-card "undo query_builder Luciana Duarte Nascimento lu.duarte@hitmail.com Abrir Chamada" at bounding box center [320, 198] width 157 height 158
copy div "Luciana Duarte Na"
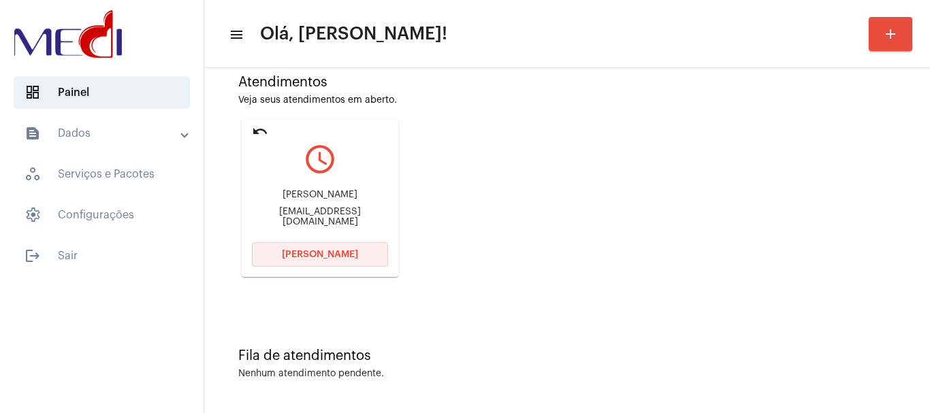
click at [319, 251] on span "Abrir Chamada" at bounding box center [320, 255] width 76 height 10
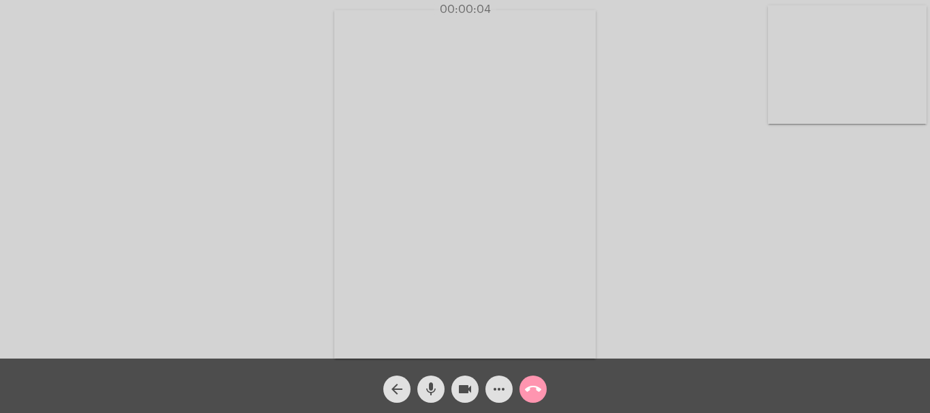
click at [428, 391] on mat-icon "mic" at bounding box center [431, 389] width 16 height 16
click at [427, 391] on mat-icon "mic_off" at bounding box center [431, 389] width 16 height 16
click at [494, 393] on mat-icon "more_horiz" at bounding box center [499, 389] width 16 height 16
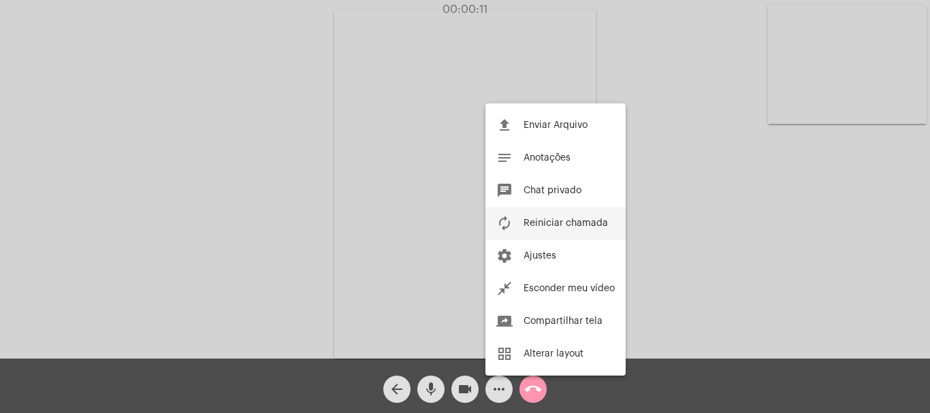
click at [547, 222] on span "Reiniciar chamada" at bounding box center [566, 224] width 84 height 10
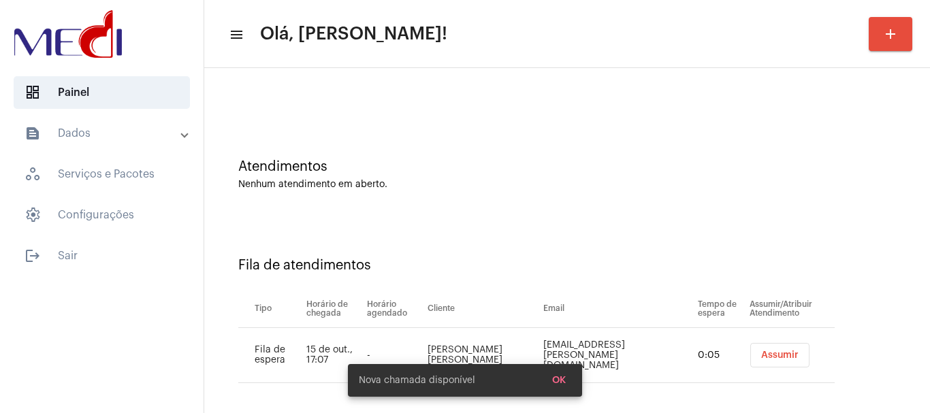
scroll to position [42, 0]
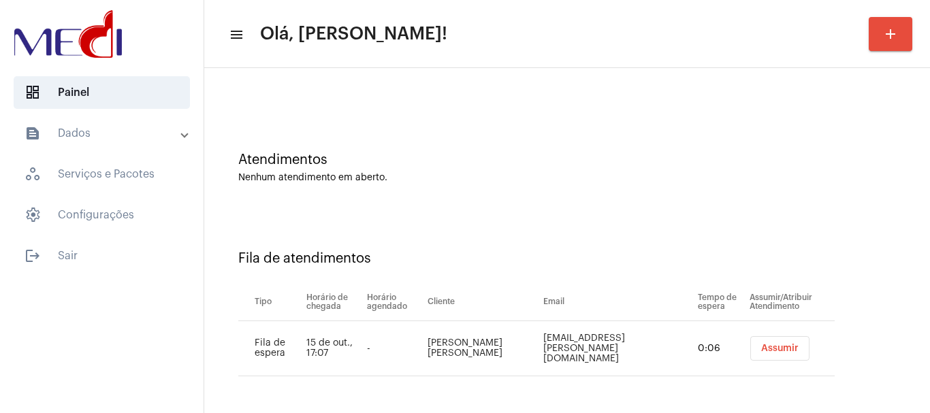
drag, startPoint x: 750, startPoint y: 350, endPoint x: 733, endPoint y: 344, distance: 18.7
click at [761, 350] on span "Assumir" at bounding box center [779, 349] width 37 height 10
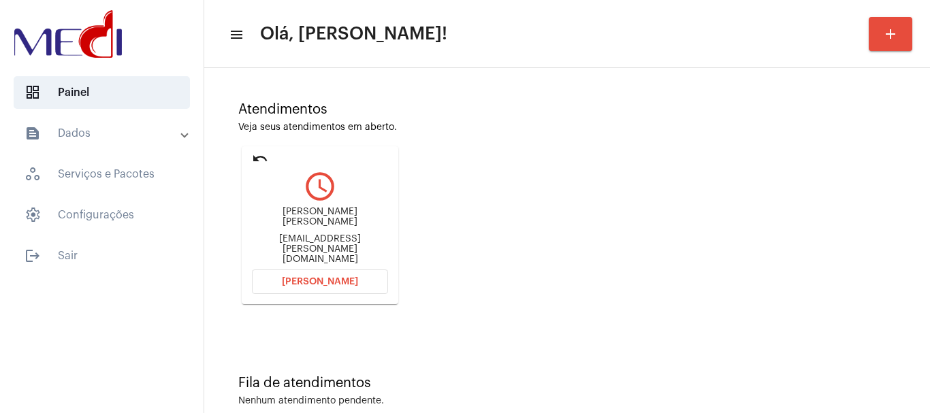
scroll to position [119, 0]
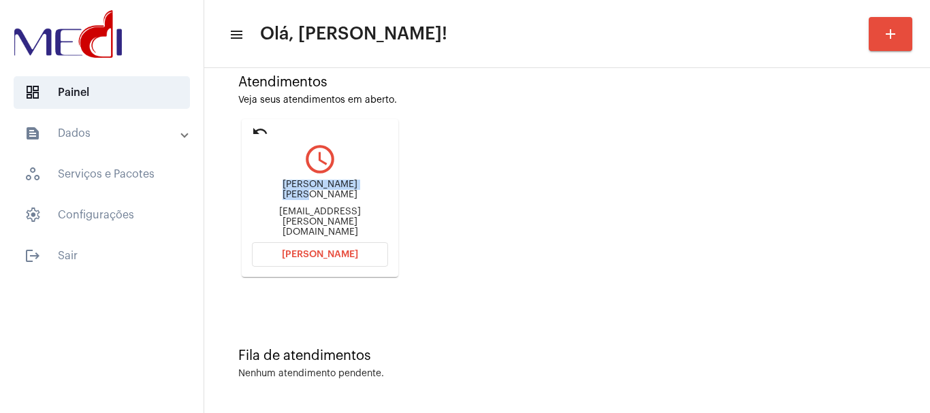
drag, startPoint x: 257, startPoint y: 193, endPoint x: 351, endPoint y: 202, distance: 94.4
click at [351, 202] on div "[PERSON_NAME] Nascimento [EMAIL_ADDRESS][PERSON_NAME][DOMAIN_NAME]" at bounding box center [320, 208] width 136 height 61
copy div "[PERSON_NAME]"
click at [274, 253] on button "[PERSON_NAME]" at bounding box center [320, 254] width 136 height 25
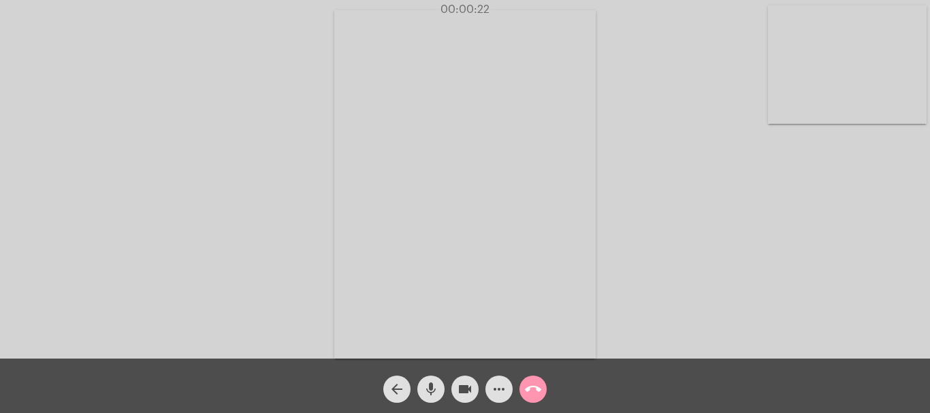
click at [504, 385] on mat-icon "more_horiz" at bounding box center [499, 389] width 16 height 16
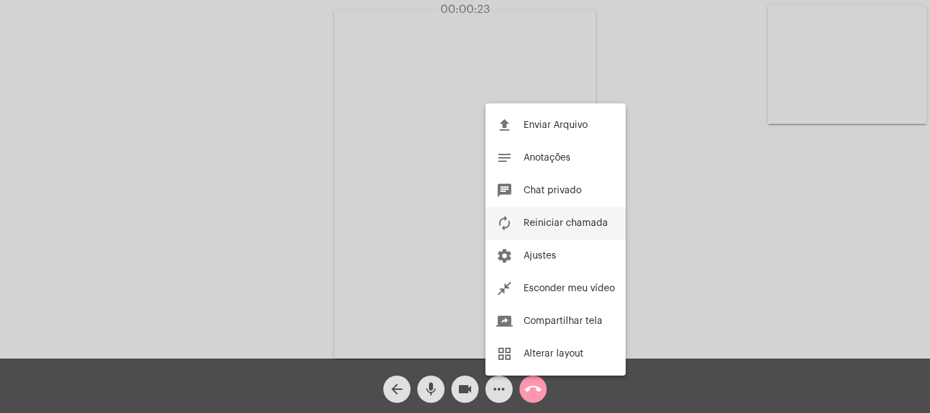
click at [564, 227] on span "Reiniciar chamada" at bounding box center [566, 224] width 84 height 10
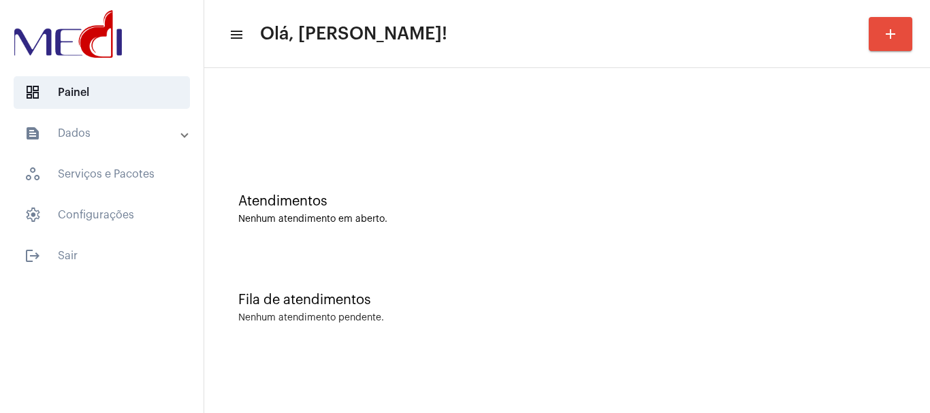
click at [411, 168] on div "Atendimentos Nenhum atendimento em aberto." at bounding box center [567, 202] width 712 height 99
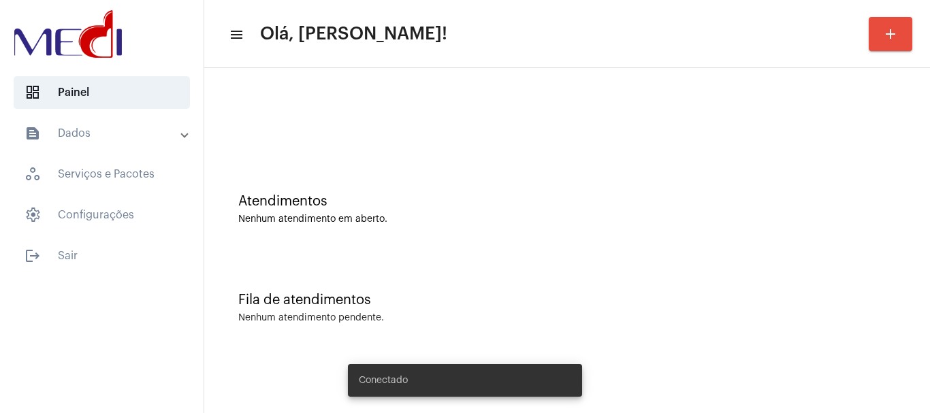
click at [474, 265] on div "Fila de atendimentos Nenhum atendimento pendente." at bounding box center [567, 301] width 712 height 99
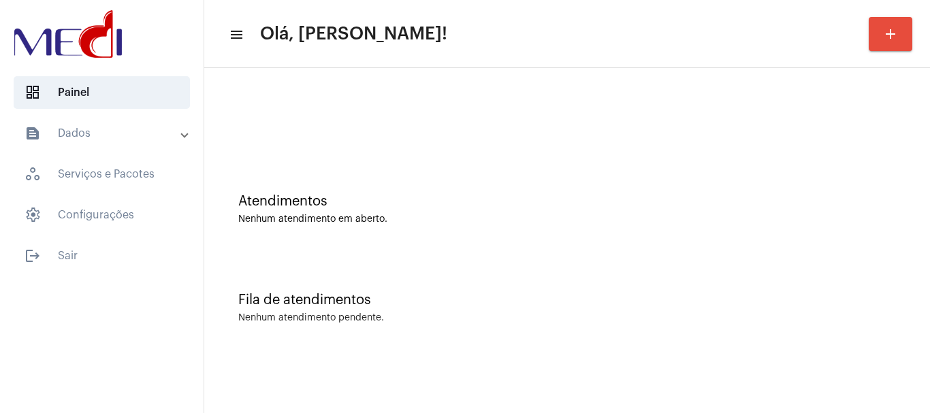
click at [524, 276] on div "Fila de atendimentos Nenhum atendimento pendente." at bounding box center [567, 301] width 712 height 99
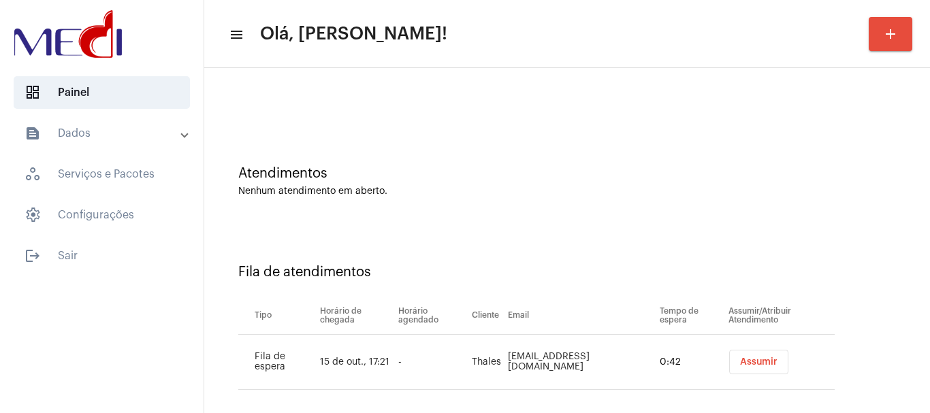
scroll to position [42, 0]
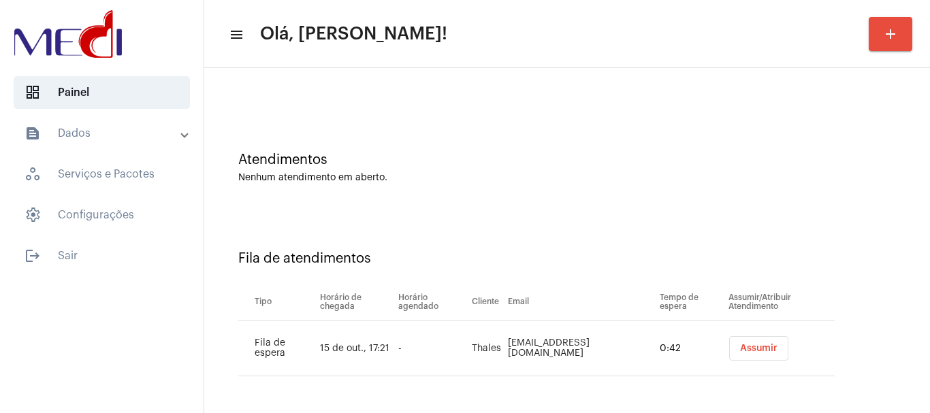
click at [740, 353] on span "Assumir" at bounding box center [758, 349] width 37 height 10
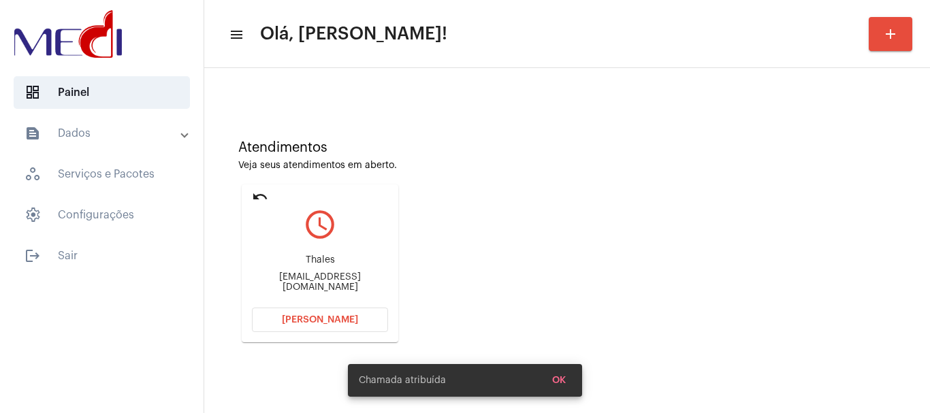
scroll to position [119, 0]
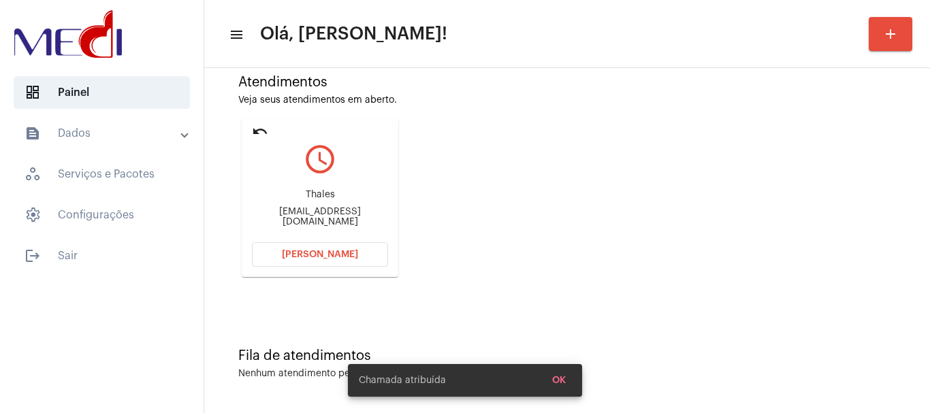
click at [301, 194] on div "Thales Peressa1234@gmail.com" at bounding box center [320, 208] width 136 height 61
drag, startPoint x: 301, startPoint y: 194, endPoint x: 342, endPoint y: 193, distance: 40.9
click at [342, 193] on div "Thales Peressa1234@gmail.com" at bounding box center [320, 208] width 136 height 61
copy div "Thales"
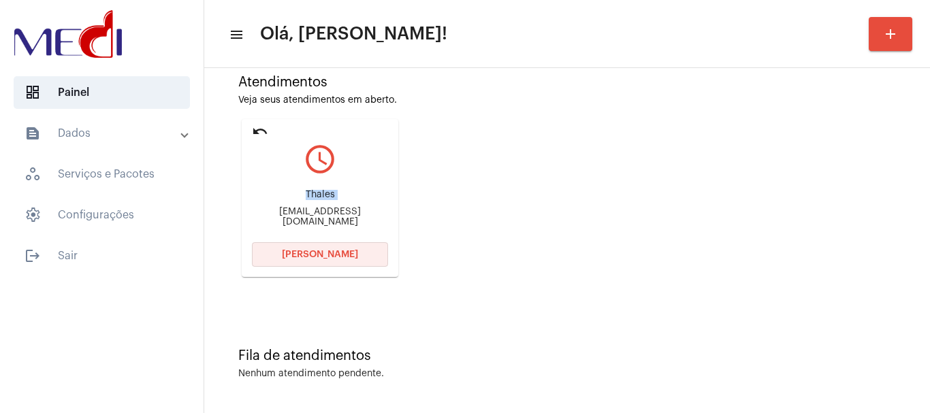
click at [298, 253] on span "Abrir Chamada" at bounding box center [320, 255] width 76 height 10
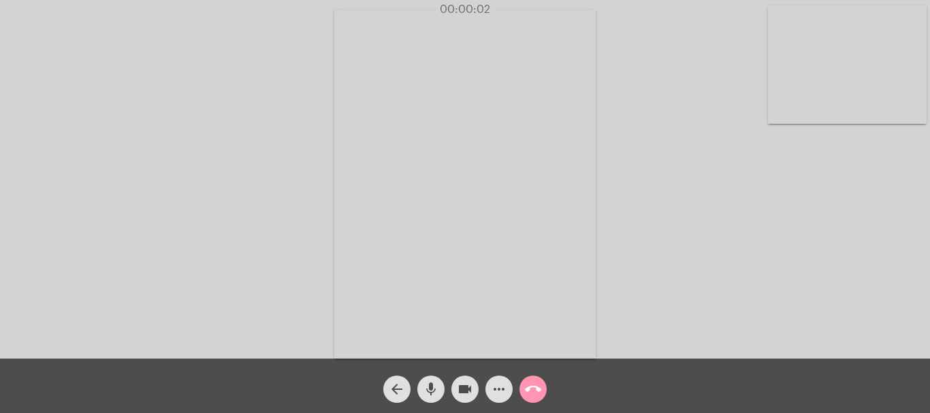
click at [865, 82] on video at bounding box center [847, 64] width 159 height 118
drag, startPoint x: 219, startPoint y: 171, endPoint x: 203, endPoint y: 44, distance: 128.3
click at [218, 170] on video at bounding box center [181, 183] width 159 height 211
click at [531, 383] on mat-icon "call_end" at bounding box center [533, 389] width 16 height 16
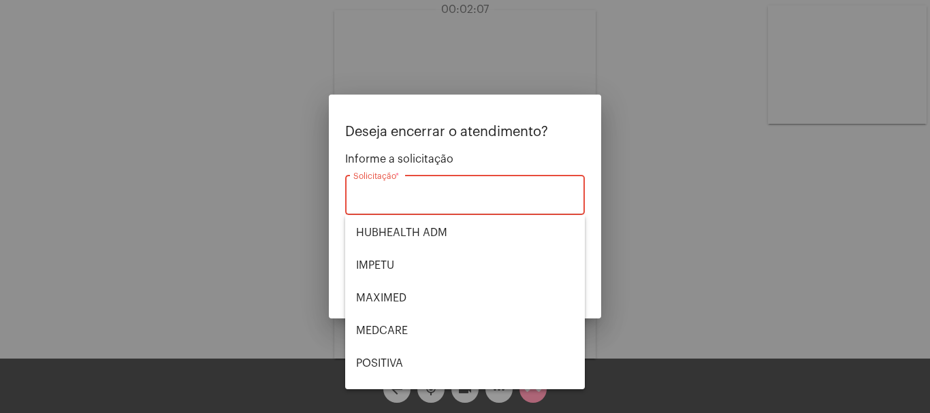
scroll to position [283, 0]
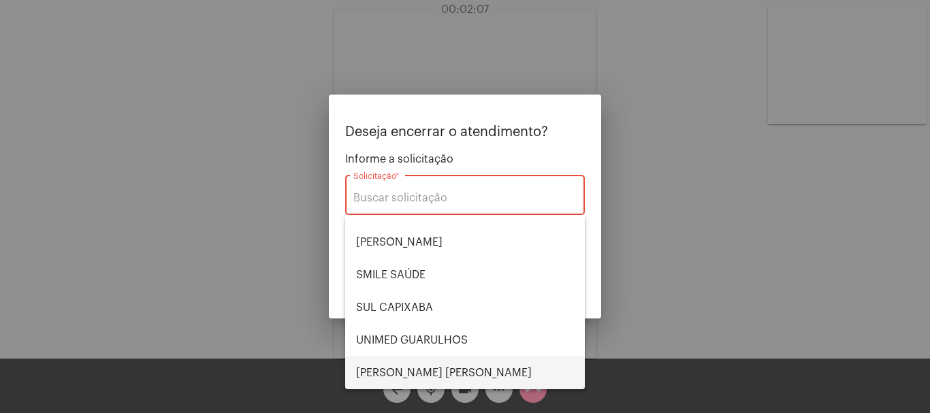
click at [427, 368] on span "VERA CRUZ" at bounding box center [465, 373] width 218 height 33
type input "[PERSON_NAME]"
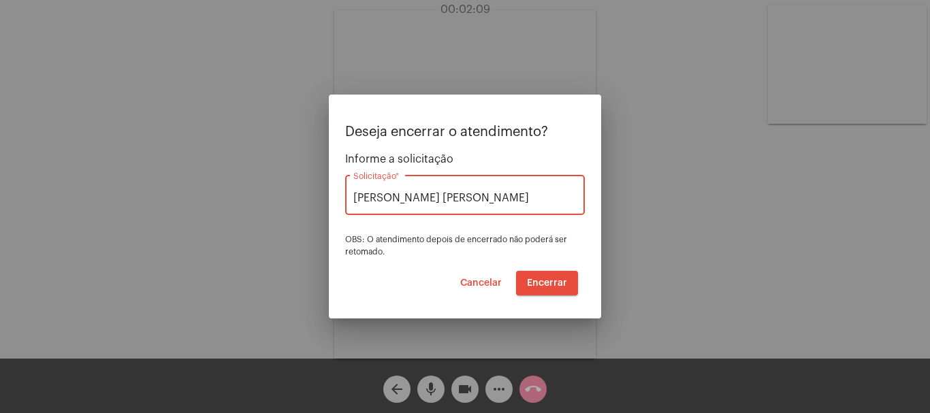
click at [549, 283] on span "Encerrar" at bounding box center [547, 283] width 40 height 10
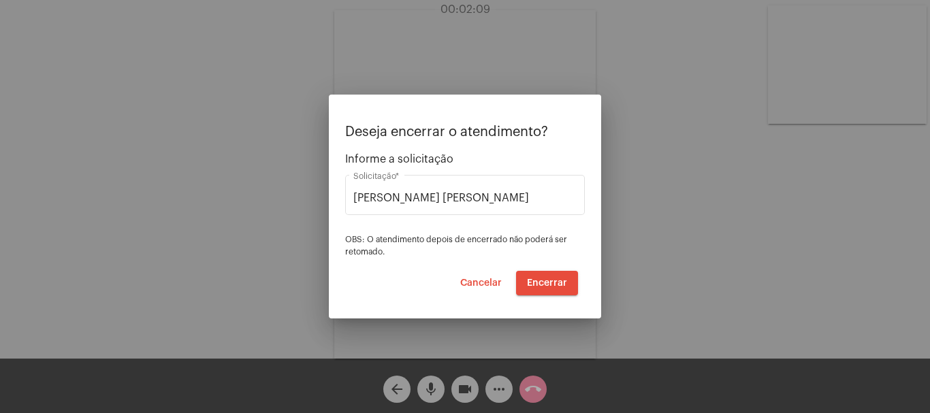
click at [549, 283] on span "Encerrar" at bounding box center [547, 283] width 40 height 10
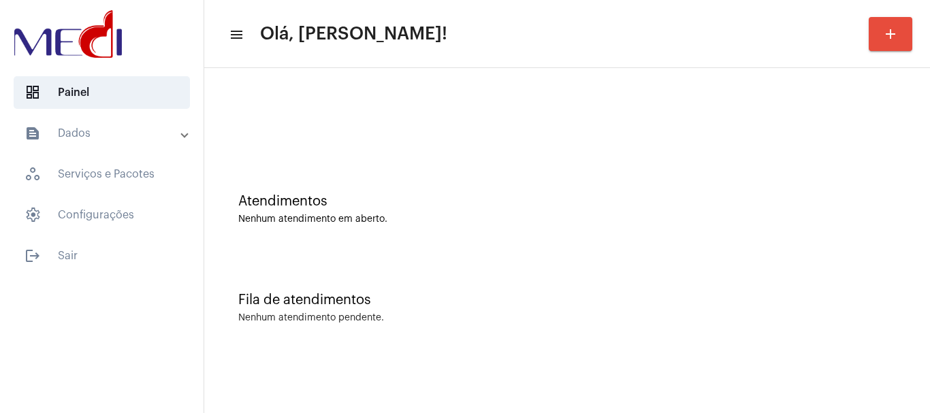
click at [394, 147] on div at bounding box center [567, 114] width 712 height 78
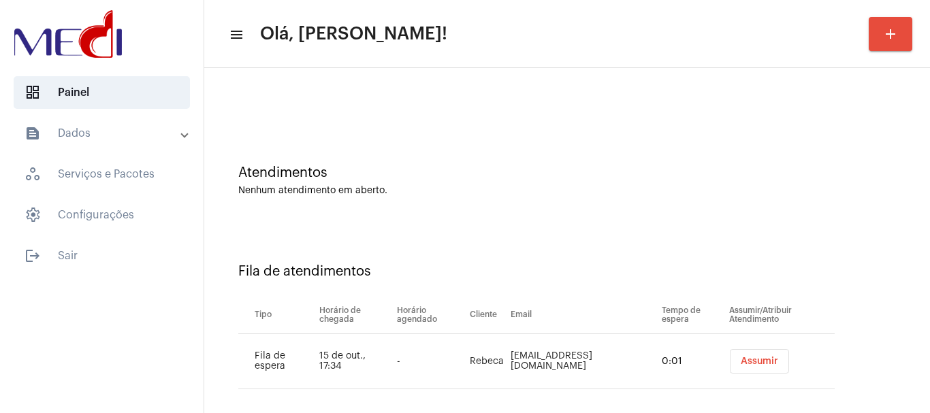
scroll to position [42, 0]
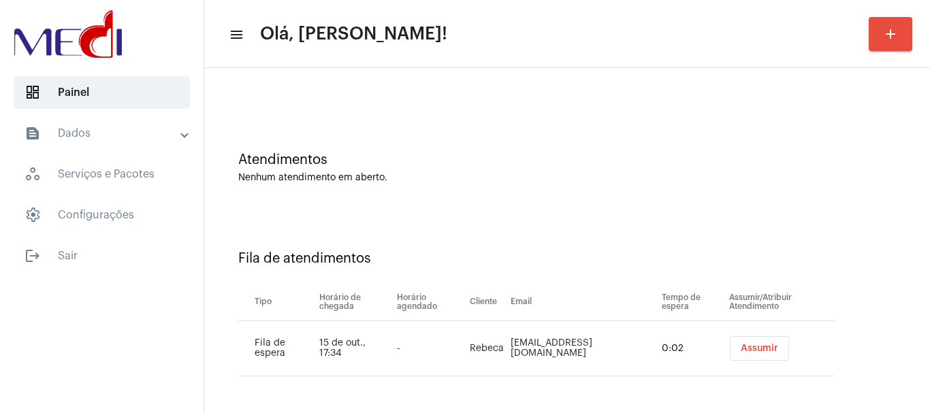
click at [741, 345] on span "Assumir" at bounding box center [759, 349] width 37 height 10
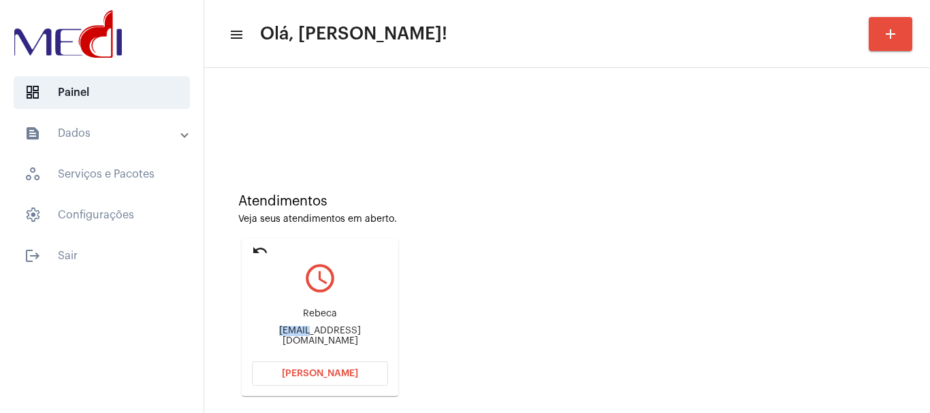
drag, startPoint x: 272, startPoint y: 332, endPoint x: 297, endPoint y: 330, distance: 25.2
click at [297, 330] on div "Rebeca rebeca.cto@gmail.com" at bounding box center [320, 327] width 136 height 61
click at [259, 328] on div "Rebeca rebeca.cto@gmail.com" at bounding box center [320, 327] width 136 height 61
drag, startPoint x: 266, startPoint y: 333, endPoint x: 319, endPoint y: 328, distance: 52.6
click at [319, 328] on div "Rebeca rebeca.cto@gmail.com" at bounding box center [320, 327] width 136 height 61
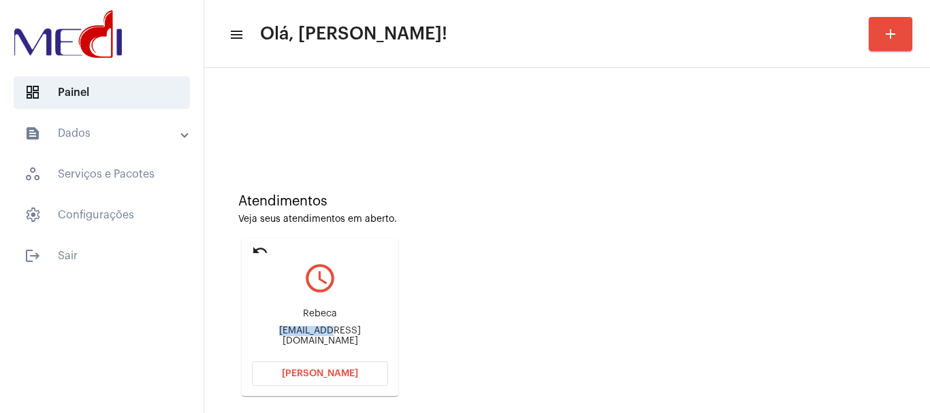
copy div "rebeca.cto"
click at [317, 377] on span "[PERSON_NAME]" at bounding box center [320, 374] width 76 height 10
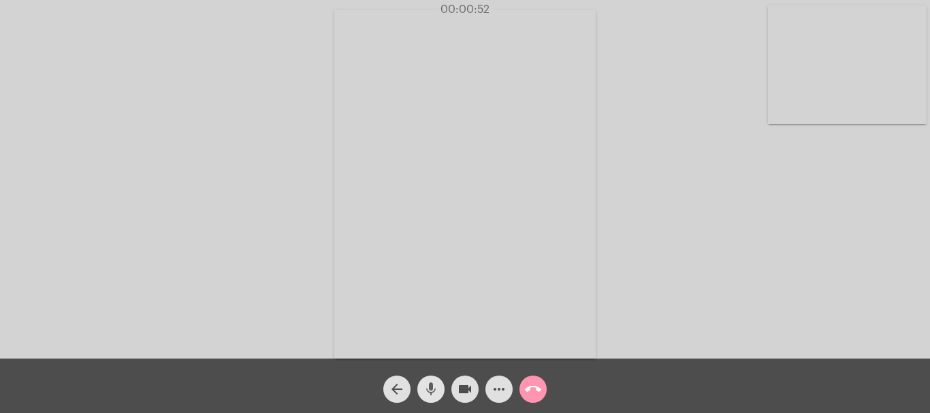
click at [430, 391] on mat-icon "mic" at bounding box center [431, 389] width 16 height 16
click at [466, 387] on mat-icon "videocam" at bounding box center [465, 389] width 16 height 16
click at [461, 387] on mat-icon "videocam_off" at bounding box center [465, 389] width 16 height 16
click at [438, 387] on mat-icon "mic_off" at bounding box center [431, 389] width 16 height 16
click at [535, 391] on mat-icon "call_end" at bounding box center [533, 389] width 16 height 16
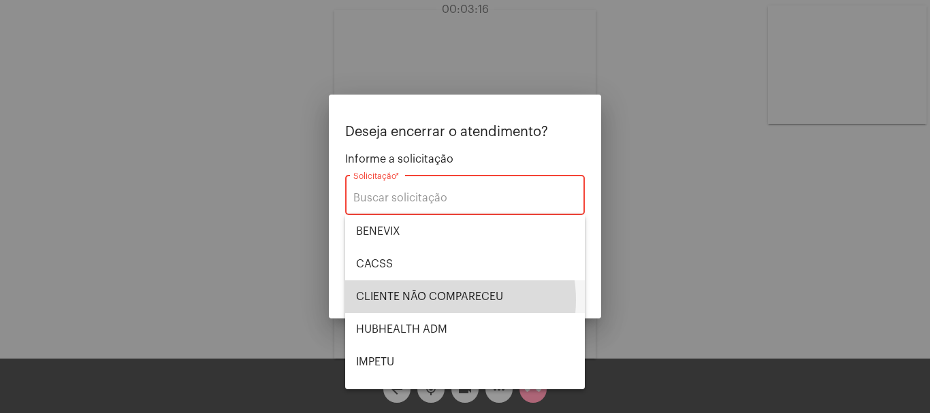
click at [436, 300] on span "CLIENTE NÃO COMPARECEU" at bounding box center [465, 296] width 218 height 33
type input "CLIENTE NÃO COMPARECEU"
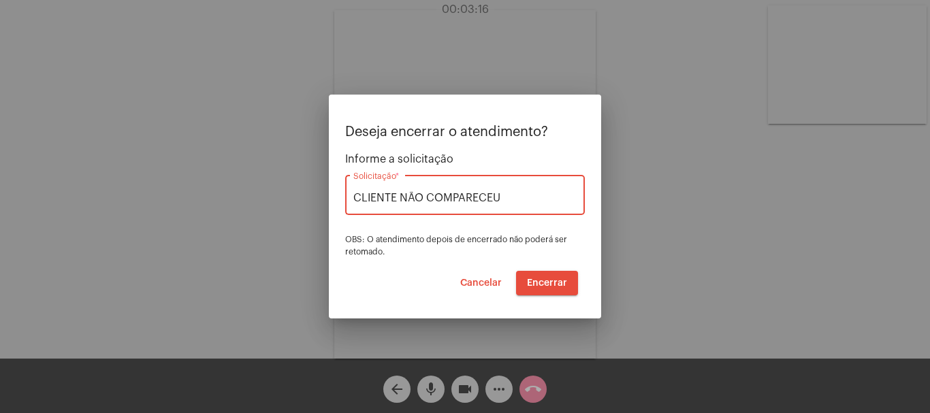
click at [494, 184] on div "CLIENTE NÃO COMPARECEU Solicitação *" at bounding box center [464, 193] width 223 height 43
click at [490, 197] on input "CLIENTE NÃO COMPARECEU" at bounding box center [464, 198] width 223 height 12
drag, startPoint x: 490, startPoint y: 197, endPoint x: 502, endPoint y: 200, distance: 11.9
click at [492, 197] on input "CLIENTE NÃO COMPARECEU" at bounding box center [464, 198] width 223 height 12
click at [504, 199] on input "CLIENTE NÃO COMPARECEU" at bounding box center [464, 198] width 223 height 12
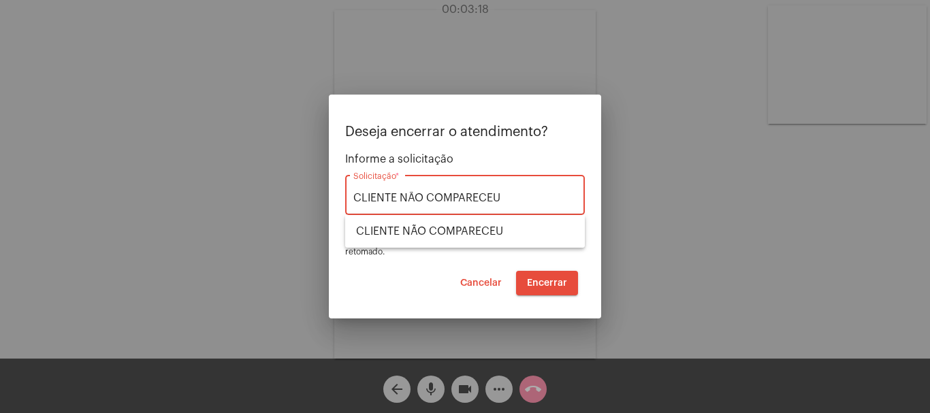
click at [504, 199] on input "CLIENTE NÃO COMPARECEU" at bounding box center [464, 198] width 223 height 12
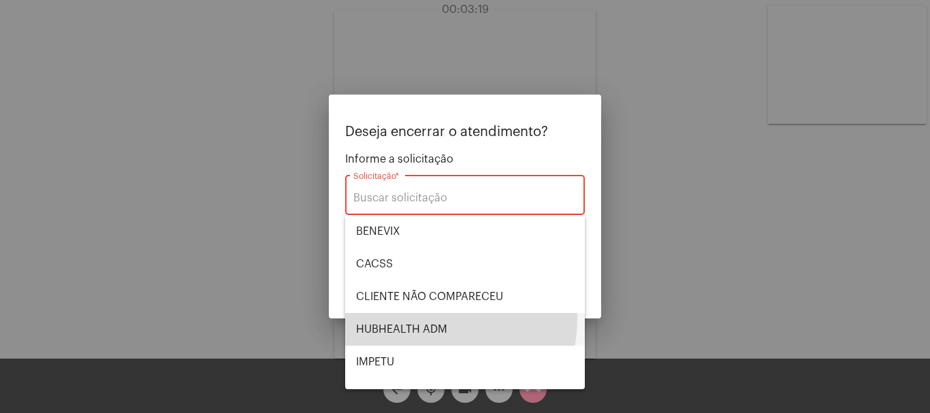
click at [417, 318] on span "HUBHEALTH ADM" at bounding box center [465, 329] width 218 height 33
type input "HUBHEALTH ADM"
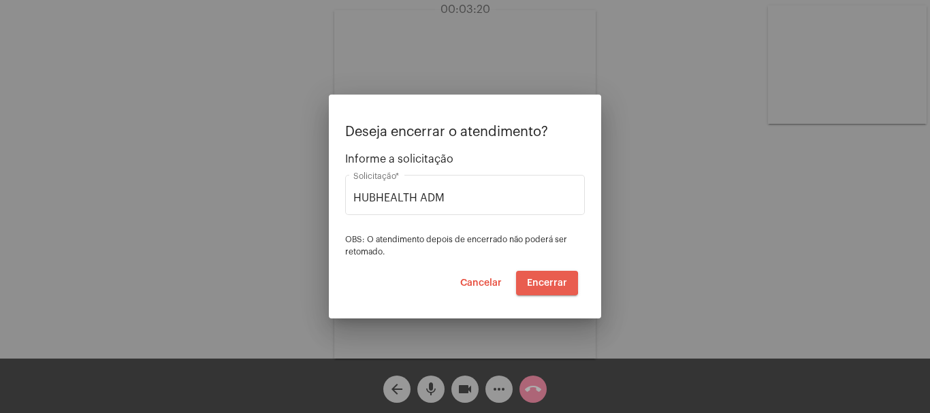
click at [544, 283] on span "Encerrar" at bounding box center [547, 283] width 40 height 10
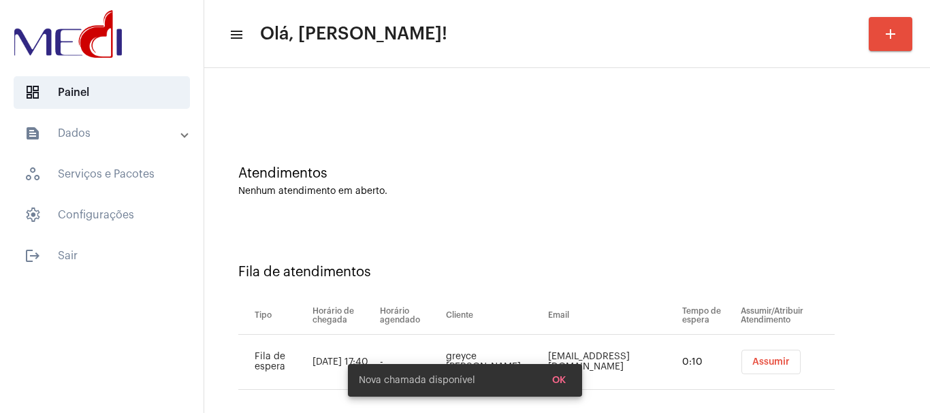
scroll to position [42, 0]
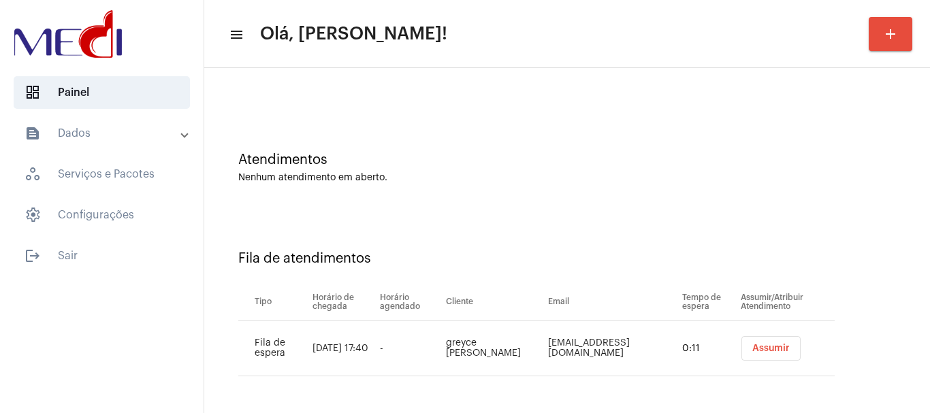
click at [760, 346] on span "Assumir" at bounding box center [770, 349] width 37 height 10
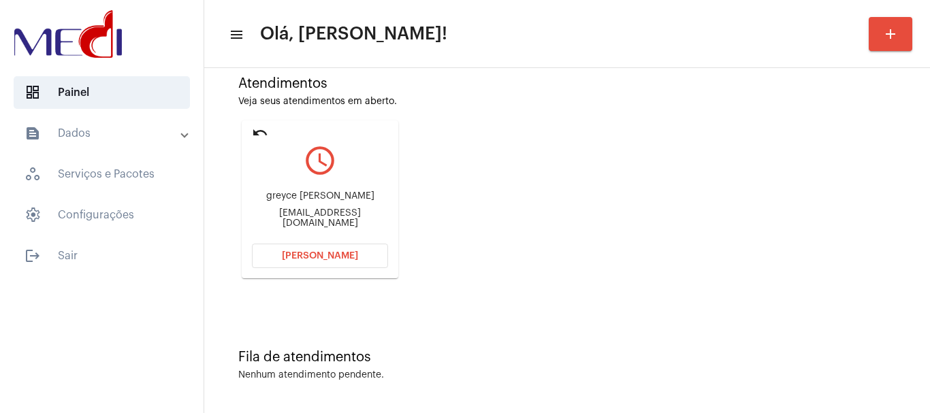
scroll to position [119, 0]
drag, startPoint x: 257, startPoint y: 202, endPoint x: 336, endPoint y: 195, distance: 79.3
click at [336, 195] on div "greyce Kelly Dantas Cardoni" at bounding box center [320, 195] width 136 height 10
copy div "greyce Kelly Dant"
click at [316, 250] on span "[PERSON_NAME]" at bounding box center [320, 255] width 76 height 10
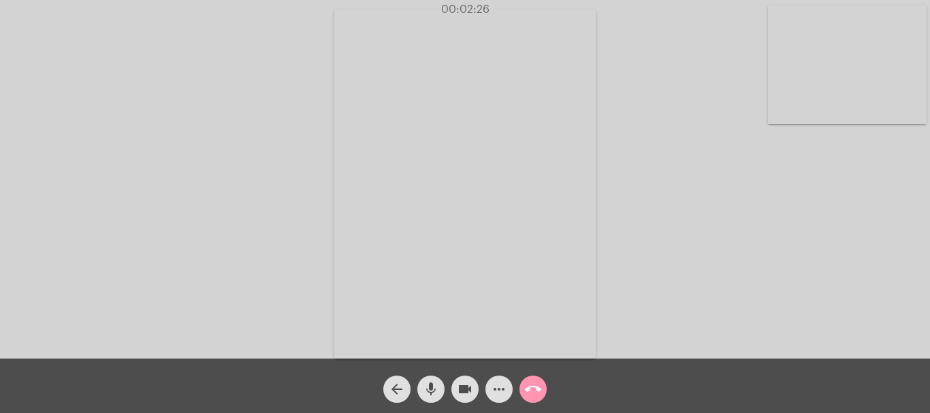
click at [531, 387] on mat-icon "call_end" at bounding box center [533, 389] width 16 height 16
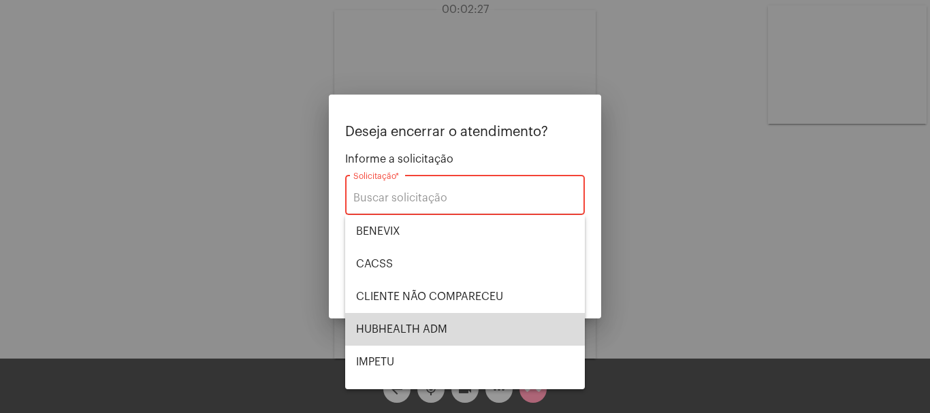
click at [477, 323] on span "HUBHEALTH ADM" at bounding box center [465, 329] width 218 height 33
type input "HUBHEALTH ADM"
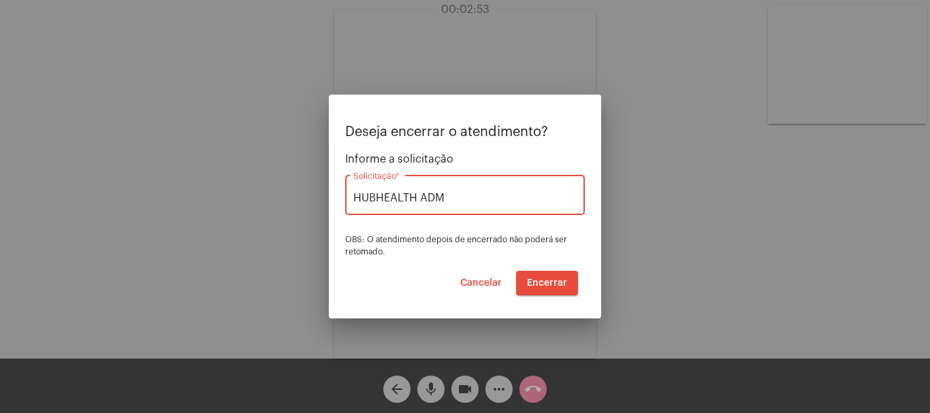
click at [537, 287] on span "Encerrar" at bounding box center [547, 283] width 40 height 10
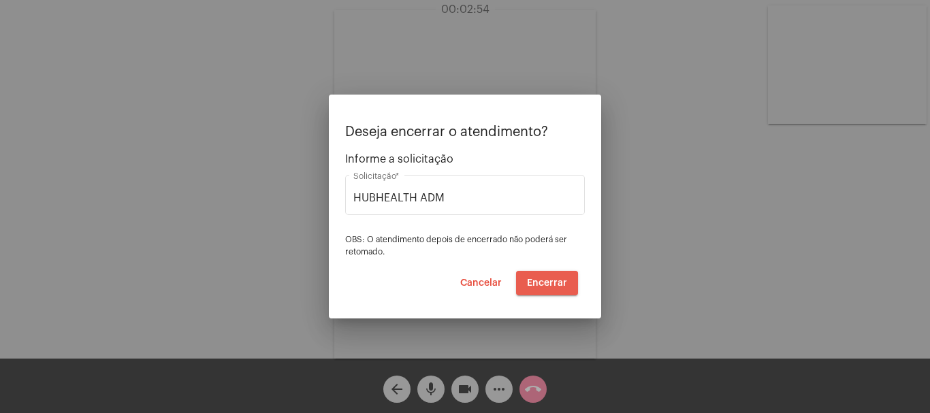
click at [537, 287] on span "Encerrar" at bounding box center [547, 283] width 40 height 10
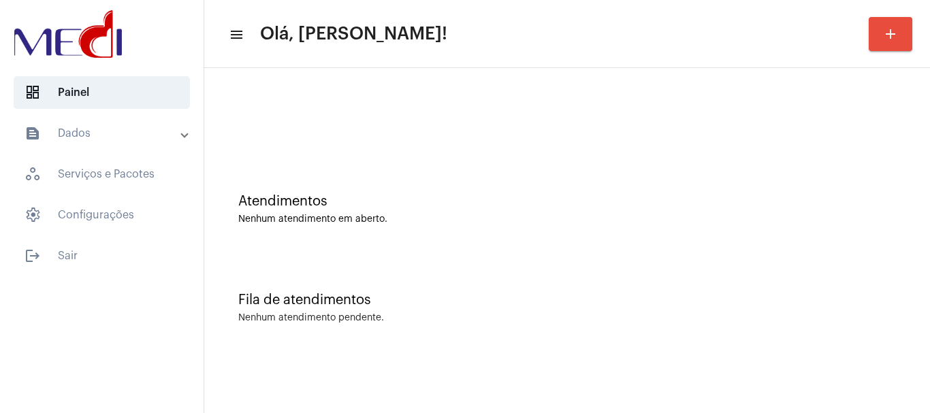
click at [488, 118] on div at bounding box center [567, 121] width 658 height 10
click at [438, 152] on div at bounding box center [567, 114] width 712 height 78
click at [375, 219] on div "Nenhum atendimento em aberto." at bounding box center [567, 219] width 658 height 10
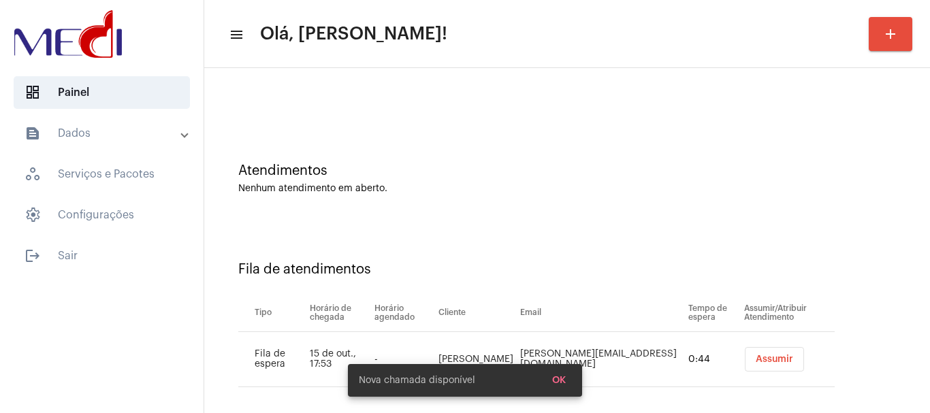
scroll to position [42, 0]
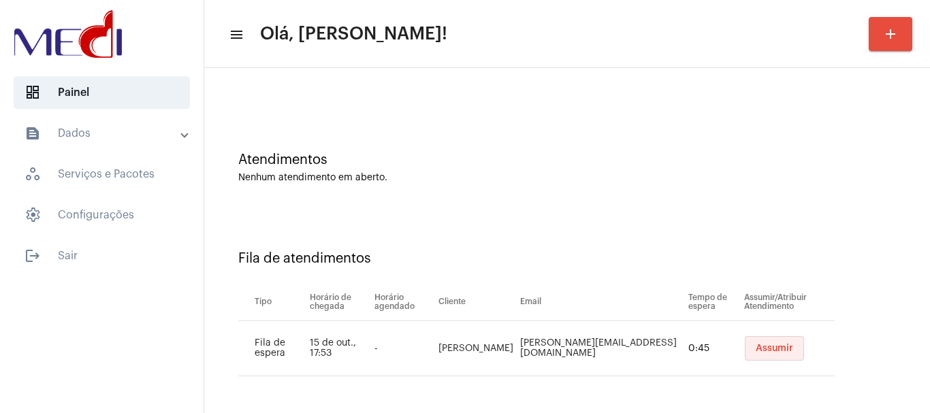
click at [756, 348] on span "Assumir" at bounding box center [774, 349] width 37 height 10
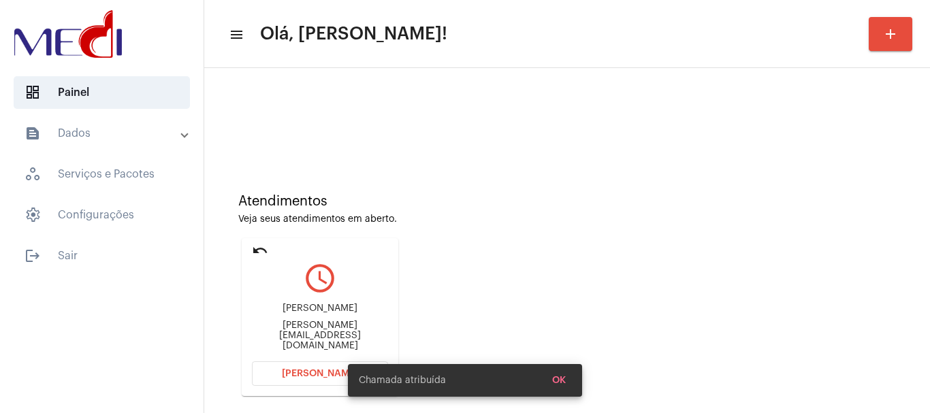
scroll to position [119, 0]
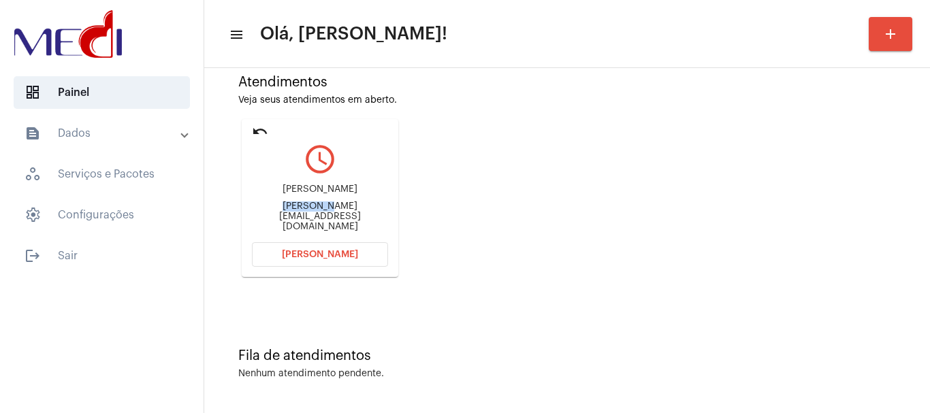
drag, startPoint x: 268, startPoint y: 214, endPoint x: 312, endPoint y: 221, distance: 45.6
click at [312, 221] on div "[PERSON_NAME][EMAIL_ADDRESS][DOMAIN_NAME]" at bounding box center [320, 217] width 136 height 31
copy div "[PERSON_NAME].h12"
click at [299, 257] on span "[PERSON_NAME]" at bounding box center [320, 255] width 76 height 10
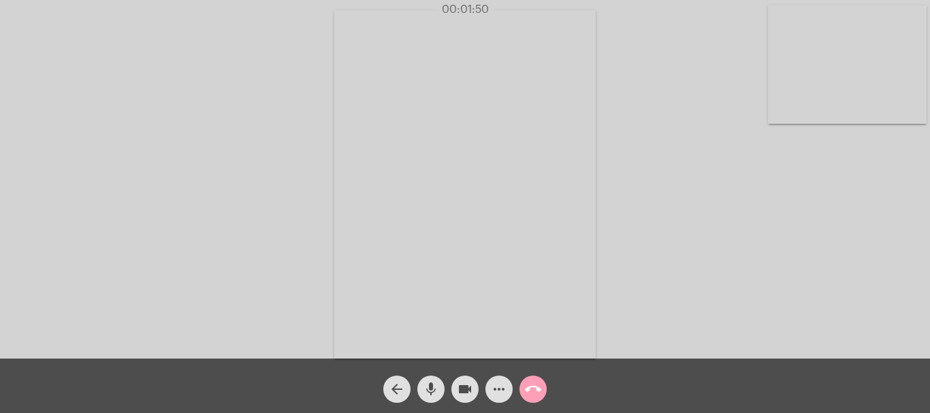
click at [542, 391] on button "call_end" at bounding box center [532, 389] width 27 height 27
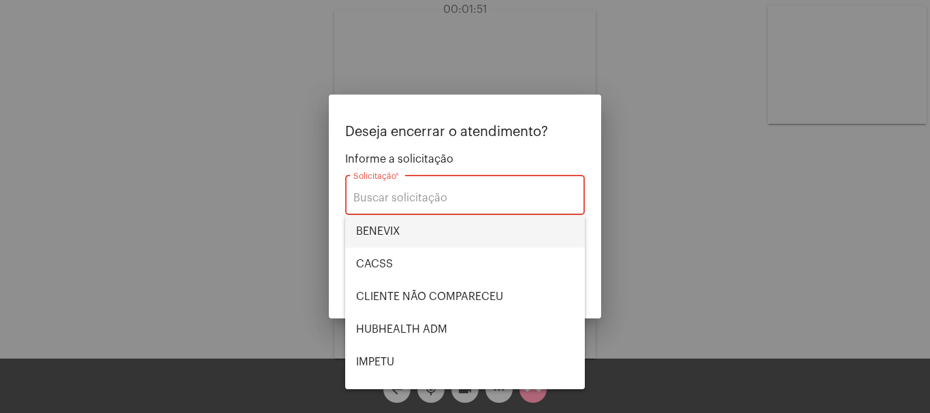
click at [411, 225] on span "BENEVIX" at bounding box center [465, 231] width 218 height 33
type input "BENEVIX"
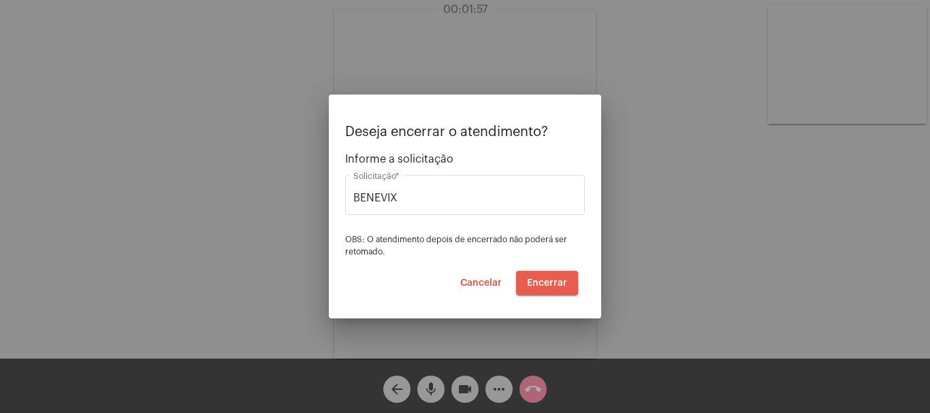
click at [541, 282] on span "Encerrar" at bounding box center [547, 283] width 40 height 10
click at [540, 283] on span "Encerrar" at bounding box center [547, 283] width 40 height 10
click at [539, 282] on span "Encerrar" at bounding box center [547, 283] width 40 height 10
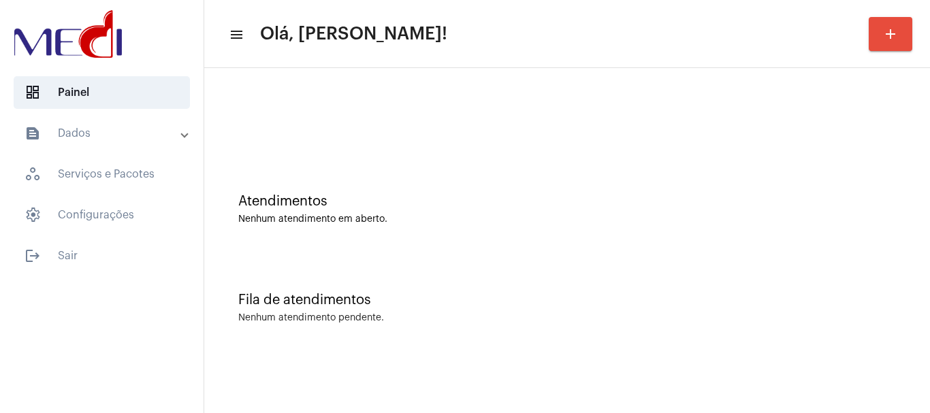
click at [411, 227] on div "Atendimentos Nenhum atendimento em aberto." at bounding box center [567, 202] width 712 height 99
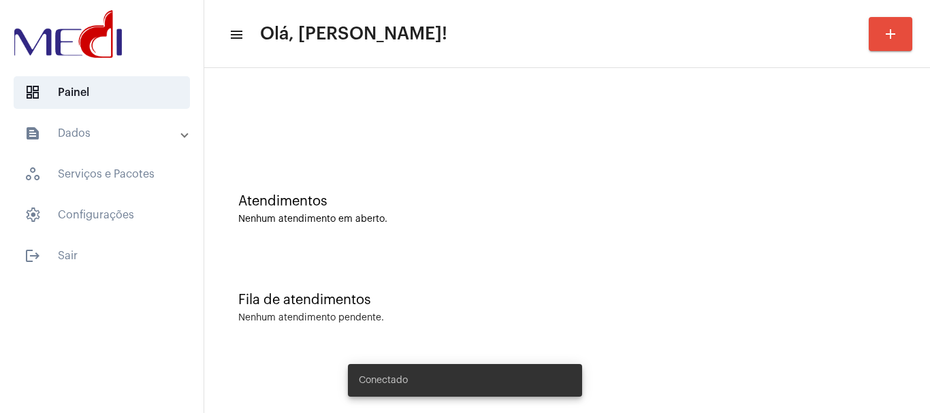
click at [530, 193] on div "Atendimentos Nenhum atendimento em aberto." at bounding box center [567, 202] width 712 height 99
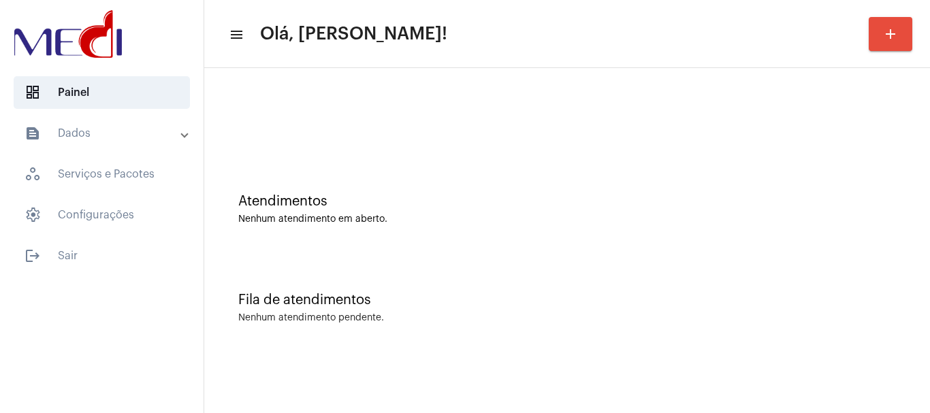
click at [472, 274] on div "Fila de atendimentos Nenhum atendimento pendente." at bounding box center [567, 301] width 712 height 99
click at [661, 189] on div "Atendimentos Nenhum atendimento em aberto." at bounding box center [567, 202] width 712 height 99
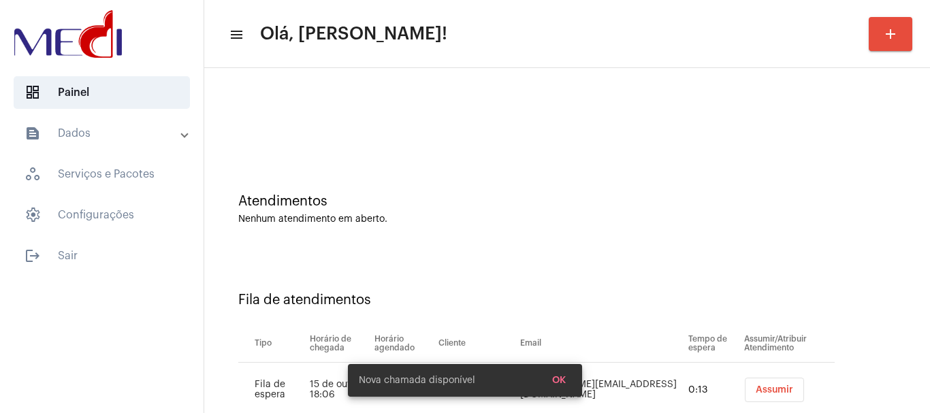
scroll to position [42, 0]
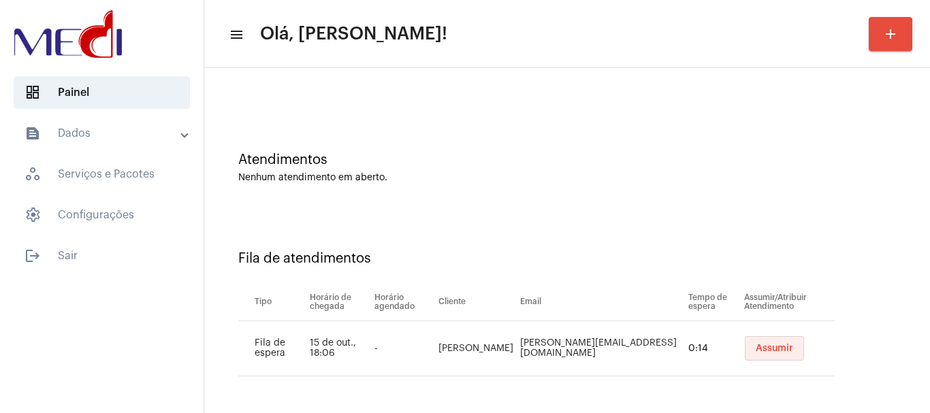
drag, startPoint x: 760, startPoint y: 348, endPoint x: 663, endPoint y: 346, distance: 97.4
click at [760, 348] on span "Assumir" at bounding box center [774, 349] width 37 height 10
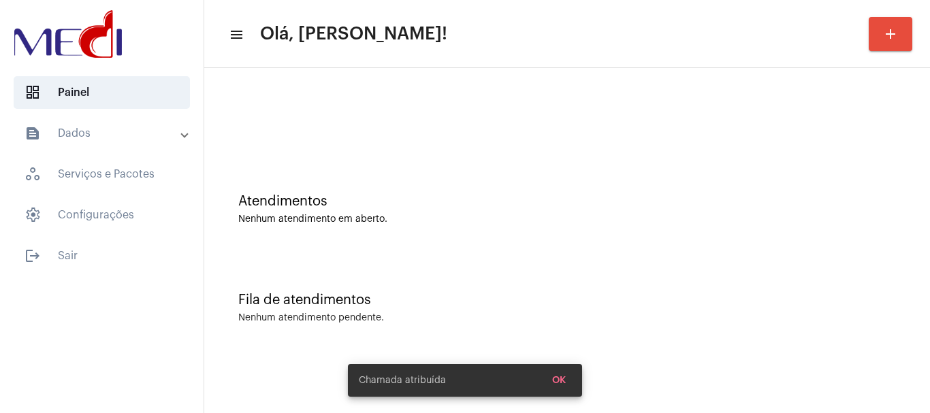
scroll to position [0, 0]
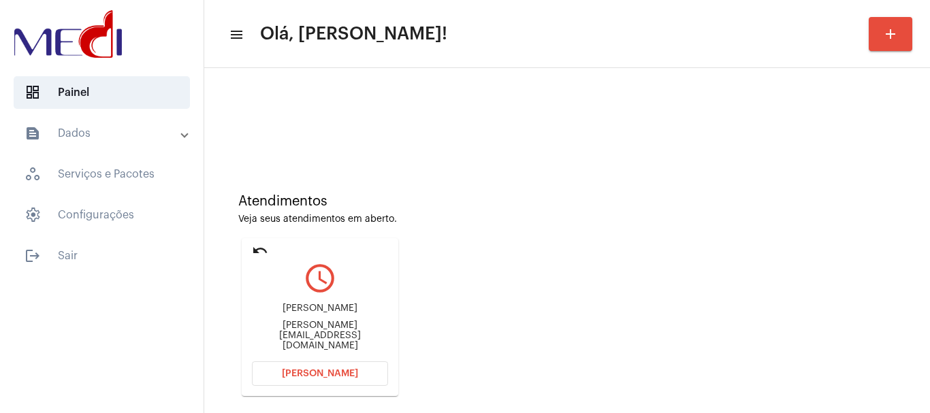
drag, startPoint x: 271, startPoint y: 315, endPoint x: 359, endPoint y: 311, distance: 87.9
click at [359, 311] on div "Carla Barbosa Bis Carla.b.bis@hotmail.com" at bounding box center [320, 327] width 136 height 61
copy div "Carla Barbosa Bis"
click at [289, 372] on span "[PERSON_NAME]" at bounding box center [320, 374] width 76 height 10
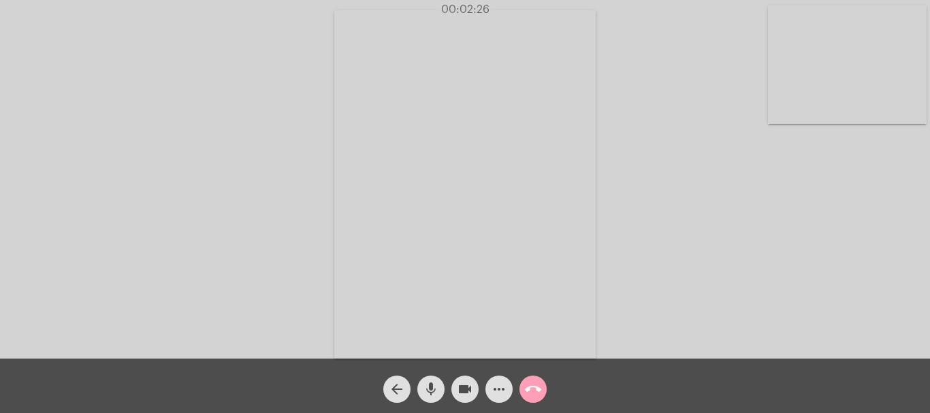
click at [540, 381] on mat-icon "call_end" at bounding box center [533, 389] width 16 height 16
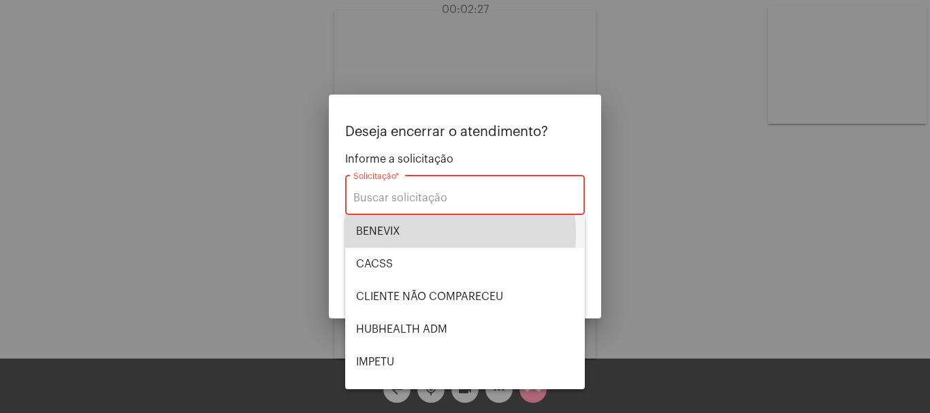
click at [404, 234] on span "BENEVIX" at bounding box center [465, 231] width 218 height 33
type input "BENEVIX"
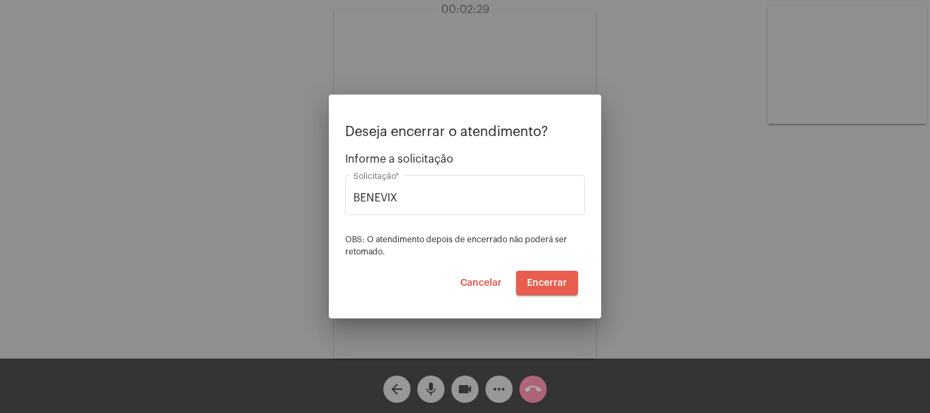
click at [548, 279] on span "Encerrar" at bounding box center [547, 283] width 40 height 10
click at [547, 280] on span "Encerrar" at bounding box center [547, 283] width 40 height 10
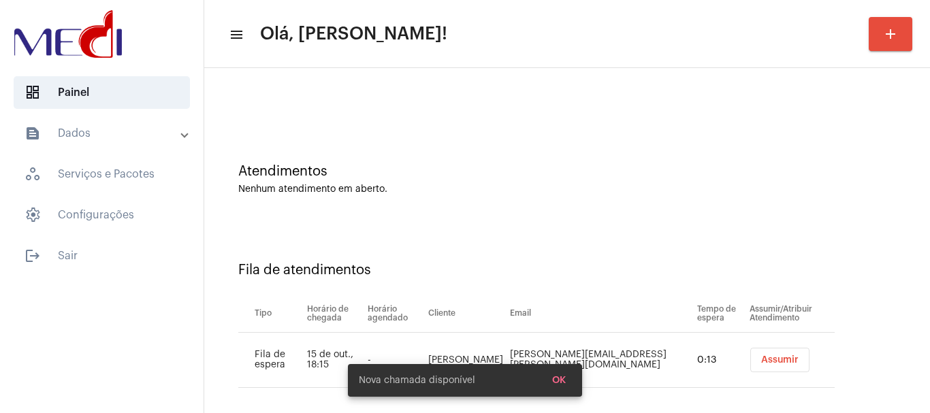
scroll to position [42, 0]
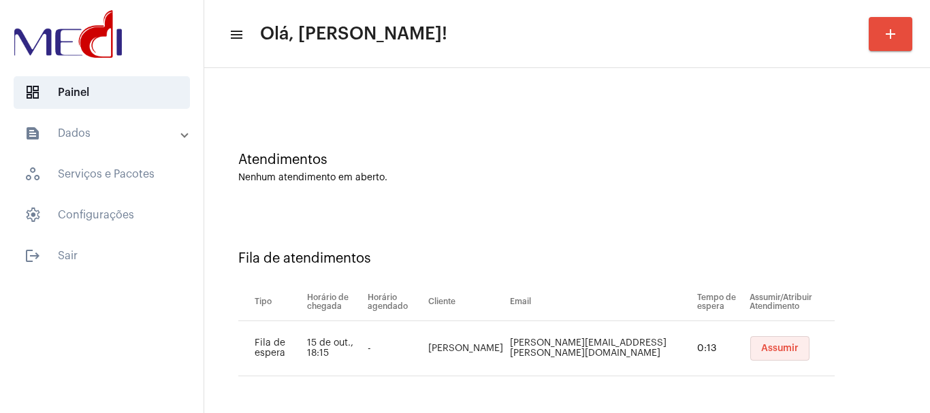
click at [761, 353] on span "Assumir" at bounding box center [779, 349] width 37 height 10
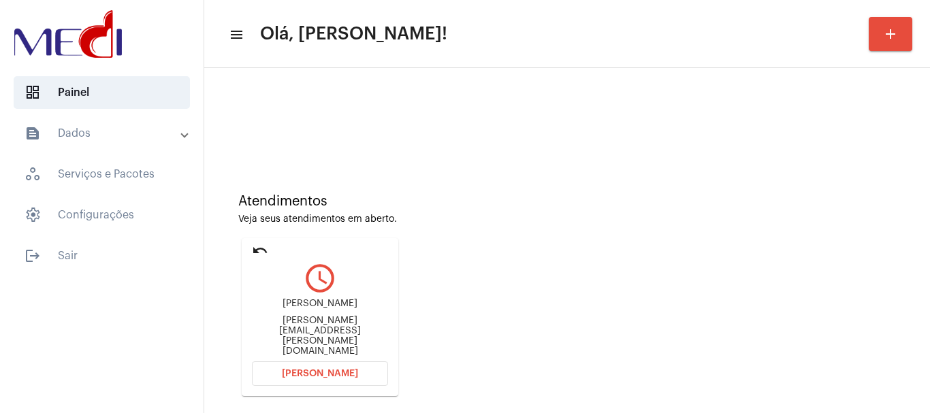
click at [311, 363] on button "Abrir Chamada" at bounding box center [320, 373] width 136 height 25
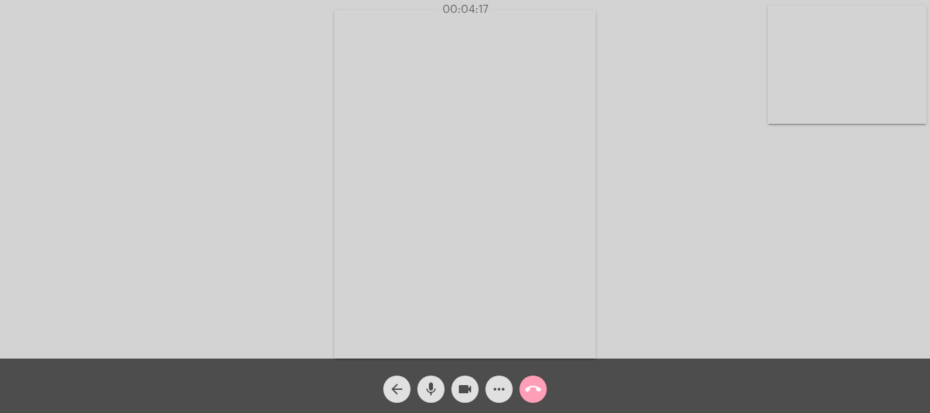
click at [535, 389] on mat-icon "call_end" at bounding box center [533, 389] width 16 height 16
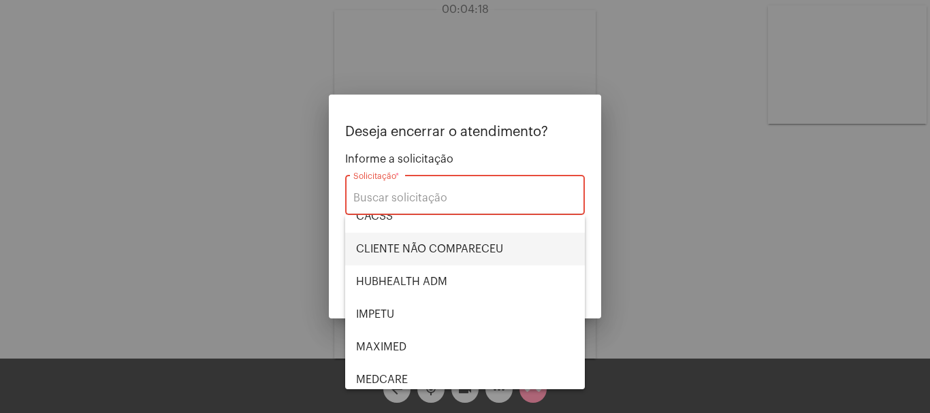
scroll to position [283, 0]
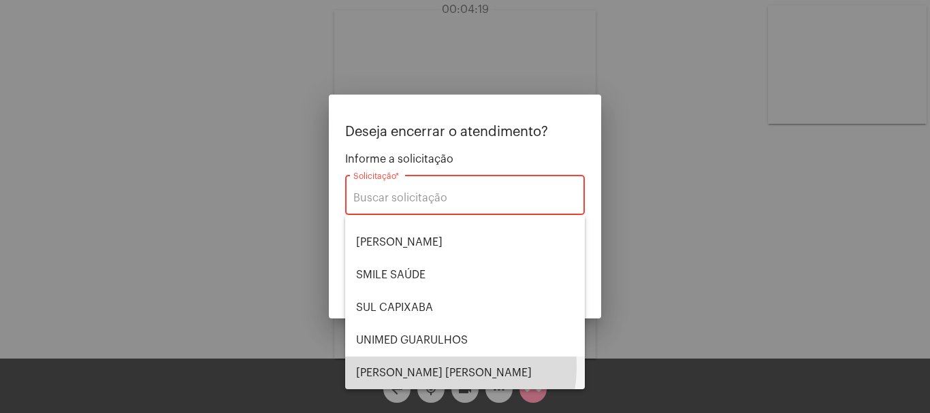
click at [430, 366] on span "VERA CRUZ" at bounding box center [465, 373] width 218 height 33
type input "VERA CRUZ"
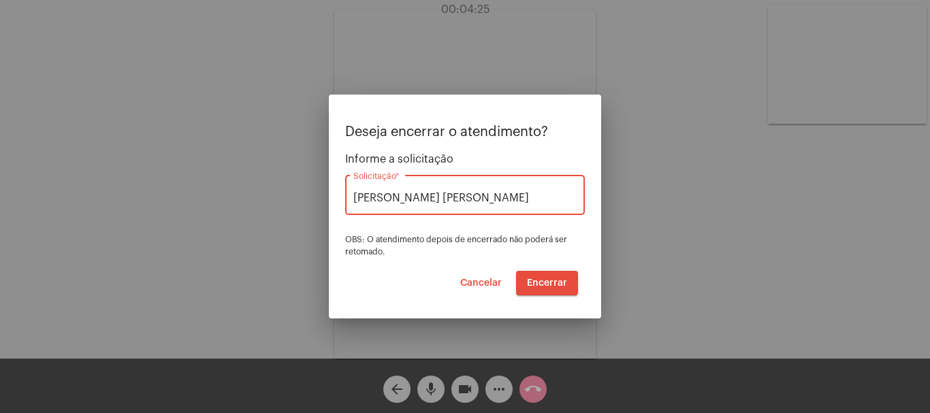
click at [551, 283] on span "Encerrar" at bounding box center [547, 283] width 40 height 10
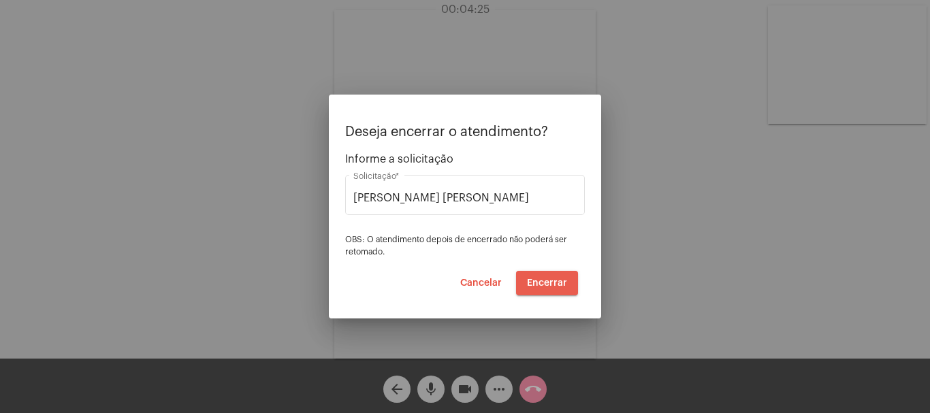
click at [551, 283] on span "Encerrar" at bounding box center [547, 283] width 40 height 10
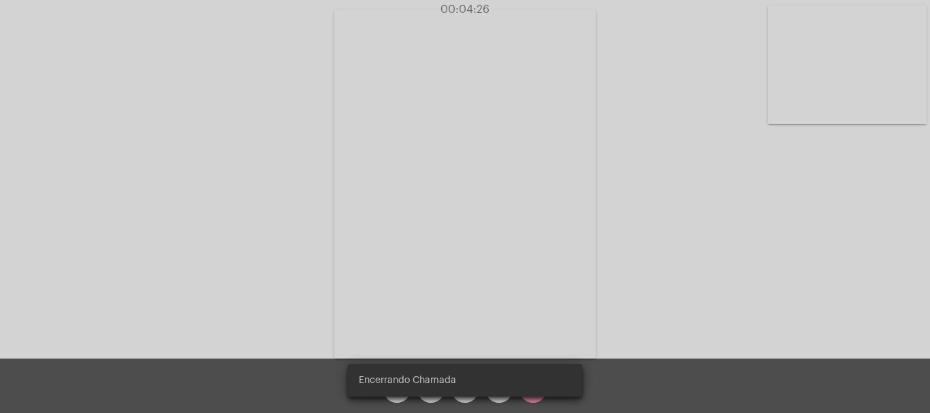
click at [553, 283] on video at bounding box center [464, 184] width 261 height 349
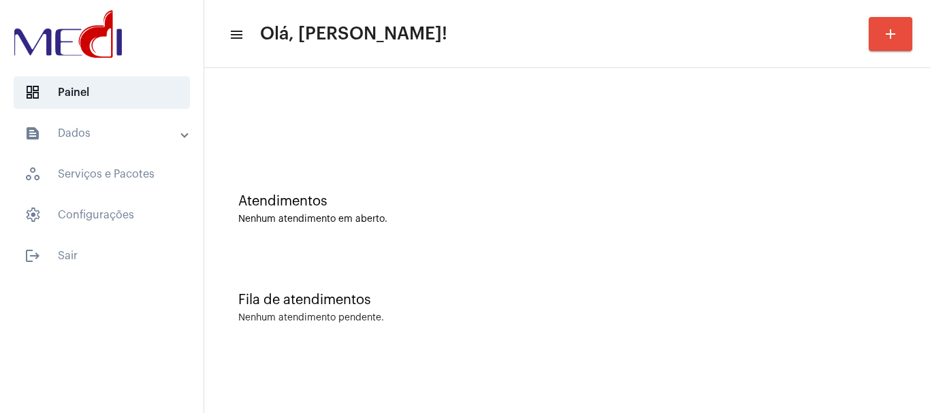
click at [435, 265] on div "Fila de atendimentos Nenhum atendimento pendente." at bounding box center [567, 301] width 712 height 99
click at [421, 191] on div "Atendimentos Nenhum atendimento em aberto." at bounding box center [567, 202] width 712 height 99
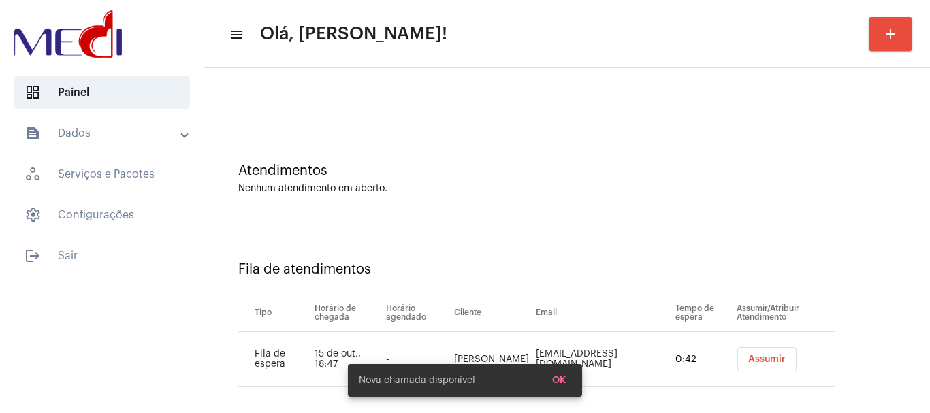
scroll to position [42, 0]
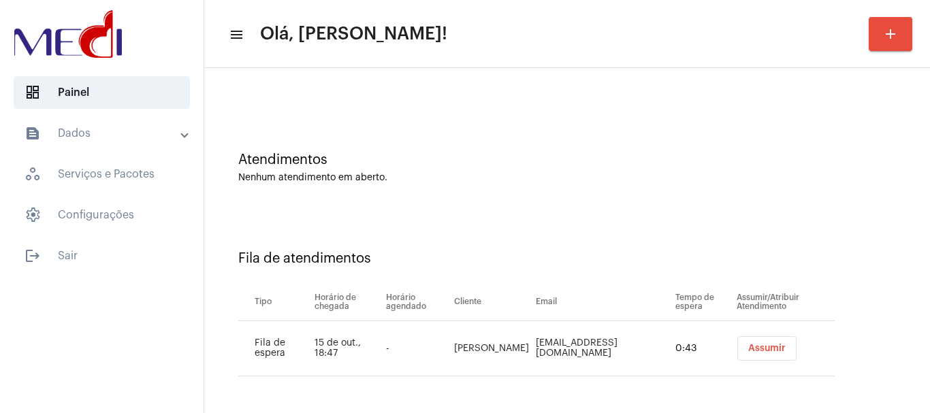
click at [751, 346] on span "Assumir" at bounding box center [766, 349] width 37 height 10
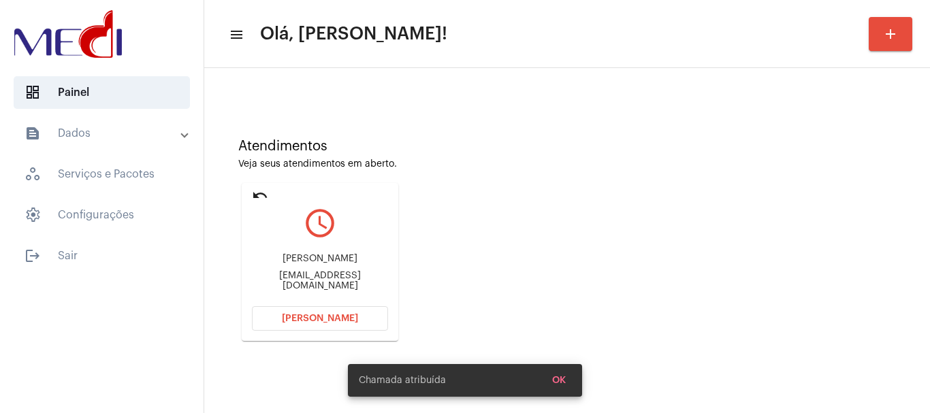
scroll to position [119, 0]
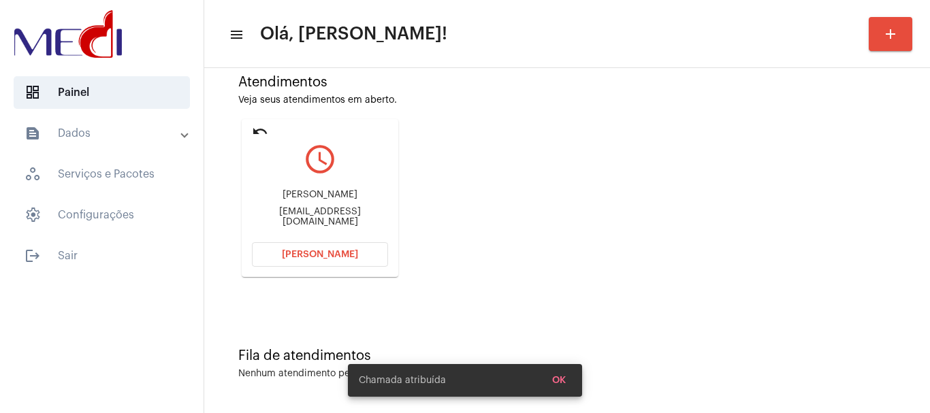
drag, startPoint x: 261, startPoint y: 193, endPoint x: 350, endPoint y: 199, distance: 89.3
click at [350, 199] on div "[PERSON_NAME] [EMAIL_ADDRESS][DOMAIN_NAME]" at bounding box center [320, 208] width 136 height 61
copy div "[PERSON_NAME] da"
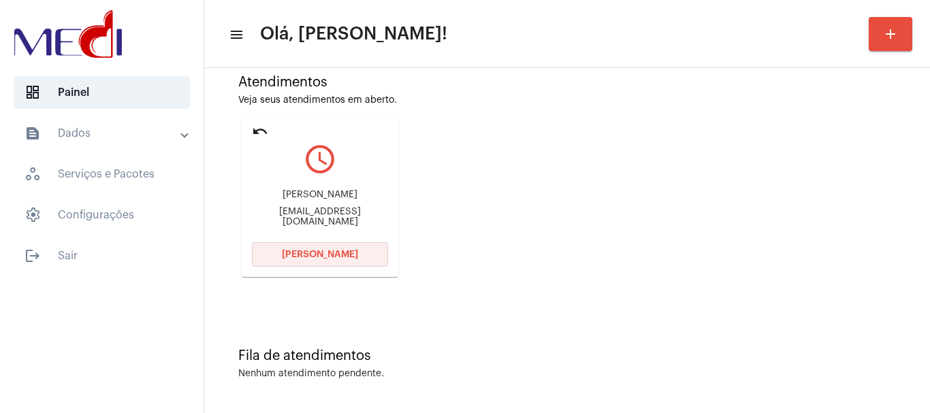
click at [311, 252] on span "[PERSON_NAME]" at bounding box center [320, 255] width 76 height 10
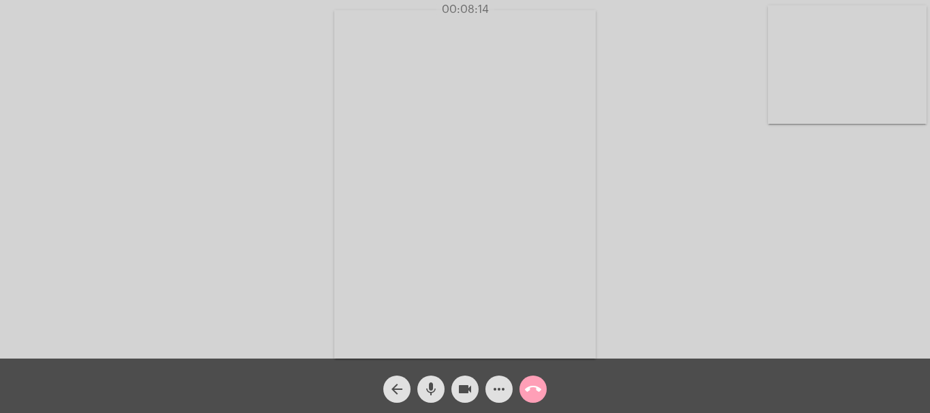
click at [536, 381] on mat-icon "call_end" at bounding box center [533, 389] width 16 height 16
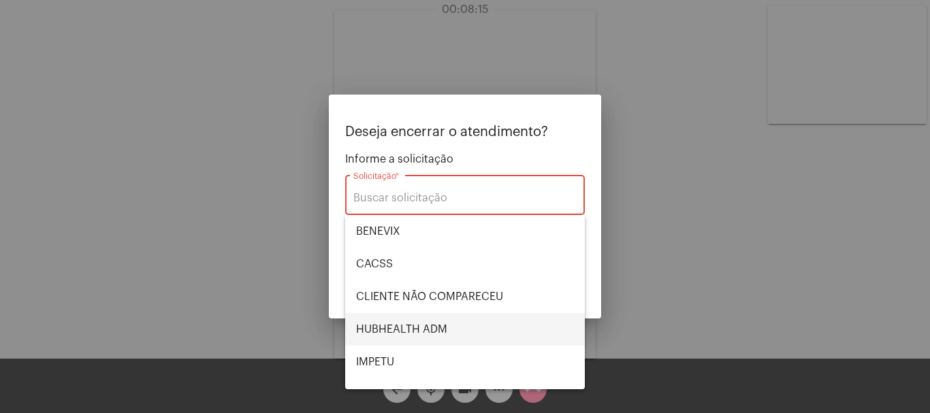
click at [423, 326] on span "HUBHEALTH ADM" at bounding box center [465, 329] width 218 height 33
type input "HUBHEALTH ADM"
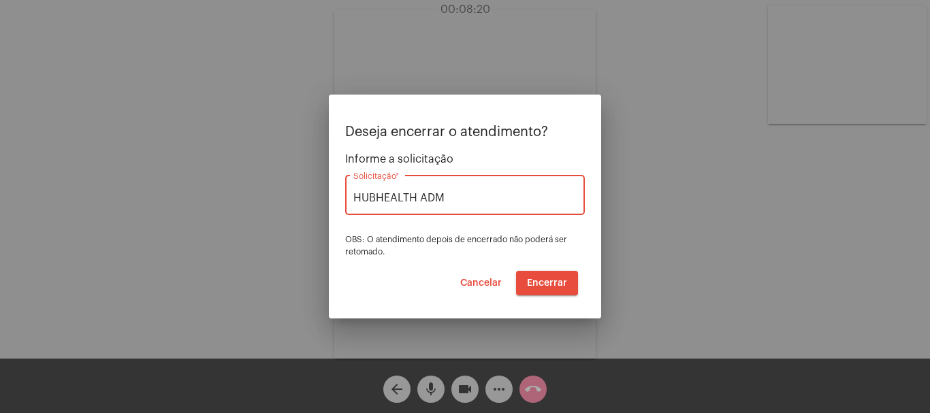
click at [547, 272] on button "Encerrar" at bounding box center [547, 283] width 62 height 25
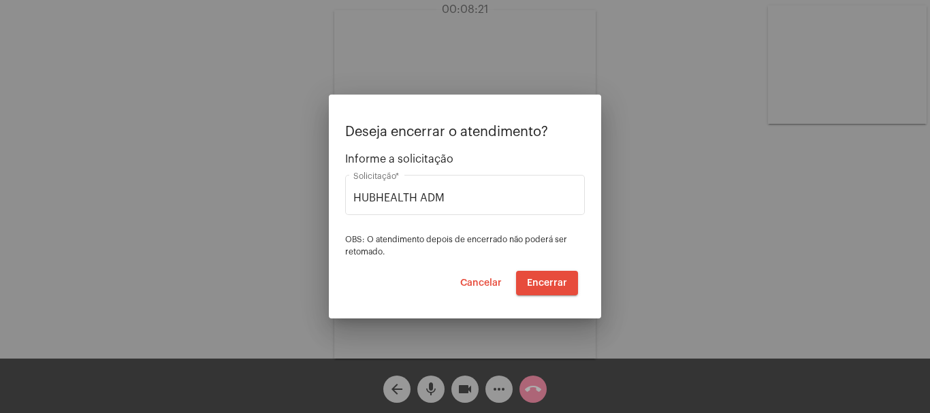
click at [544, 274] on button "Encerrar" at bounding box center [547, 283] width 62 height 25
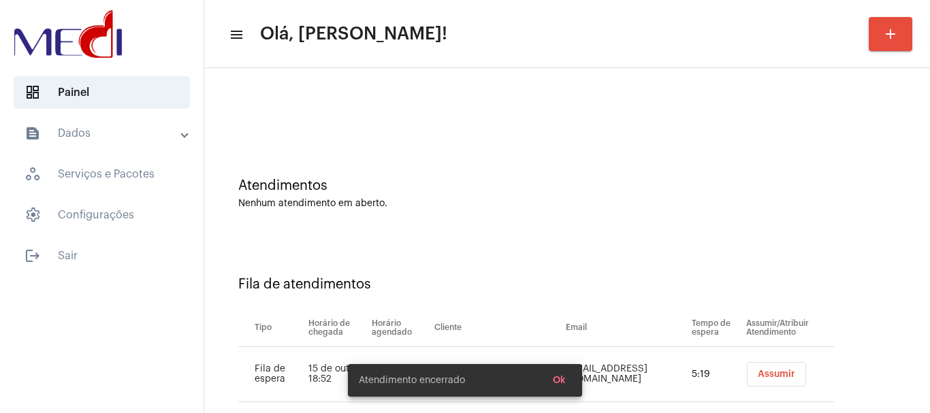
scroll to position [42, 0]
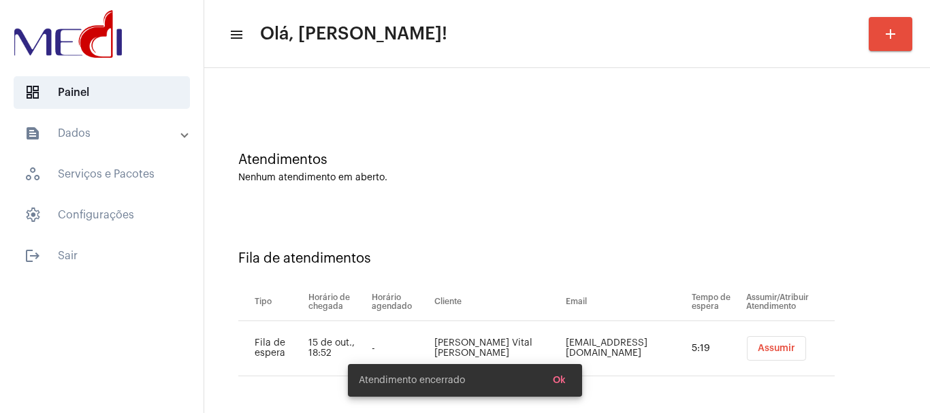
click at [766, 347] on span "Assumir" at bounding box center [776, 349] width 37 height 10
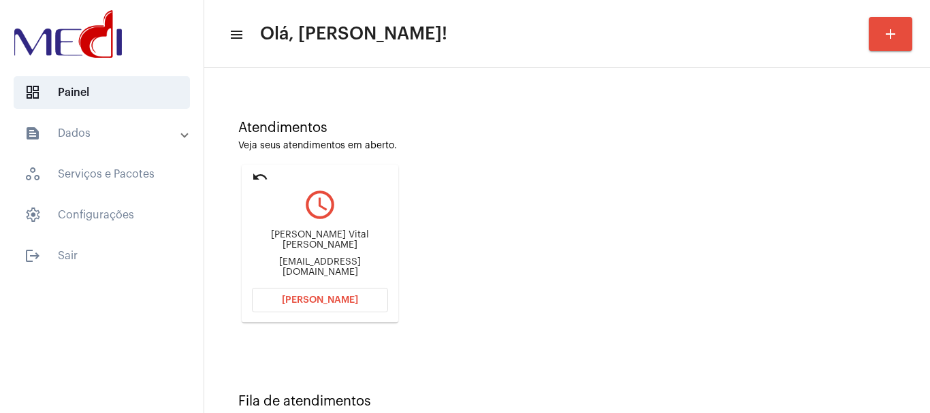
scroll to position [119, 0]
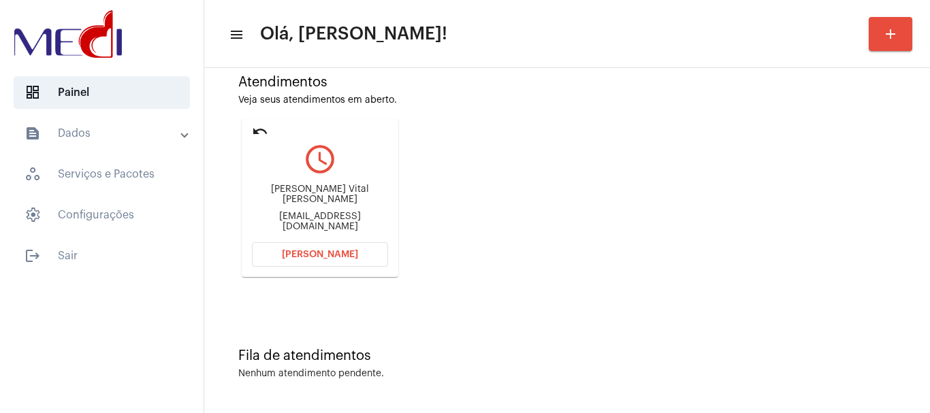
drag, startPoint x: 262, startPoint y: 196, endPoint x: 332, endPoint y: 197, distance: 69.5
click at [332, 197] on div "[PERSON_NAME] Vital [PERSON_NAME]" at bounding box center [320, 194] width 136 height 20
copy div "[PERSON_NAME] d"
click at [295, 253] on span "[PERSON_NAME]" at bounding box center [320, 255] width 76 height 10
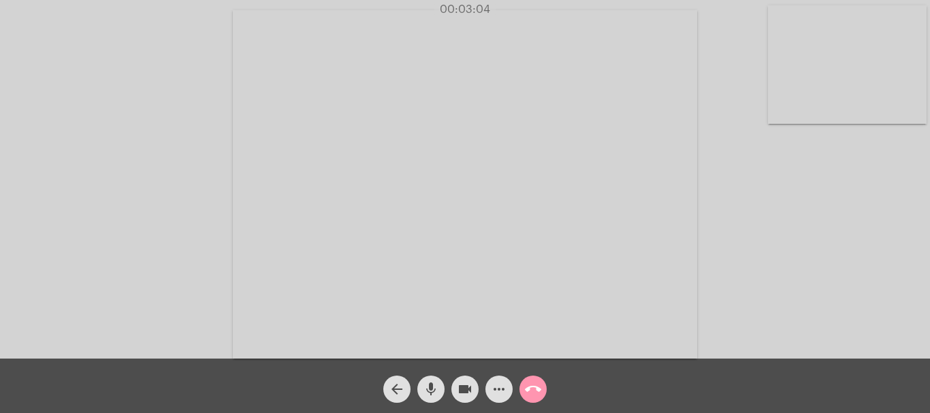
click at [541, 385] on button "call_end" at bounding box center [532, 389] width 27 height 27
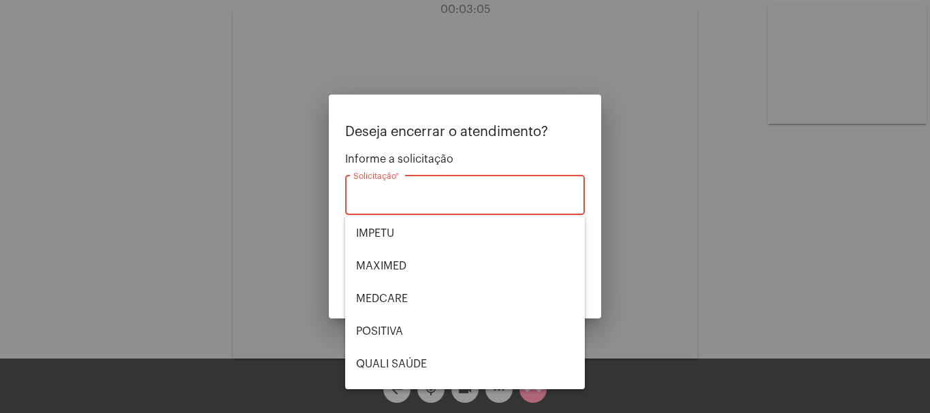
scroll to position [136, 0]
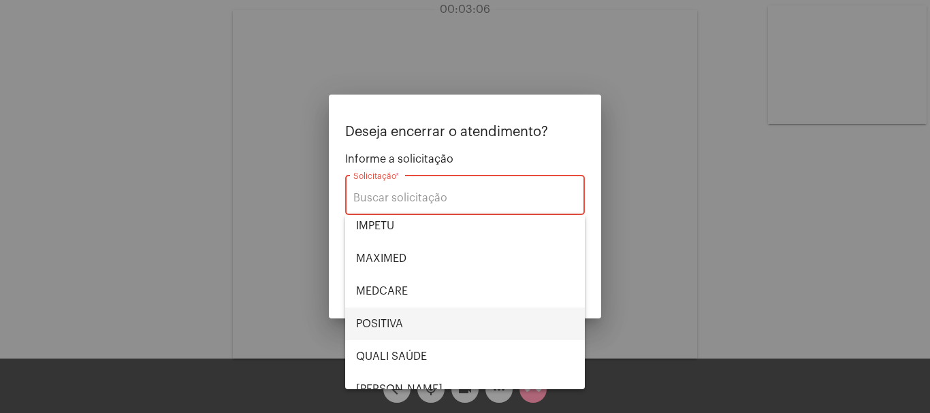
click at [436, 327] on span "POSITIVA" at bounding box center [465, 324] width 218 height 33
type input "POSITIVA"
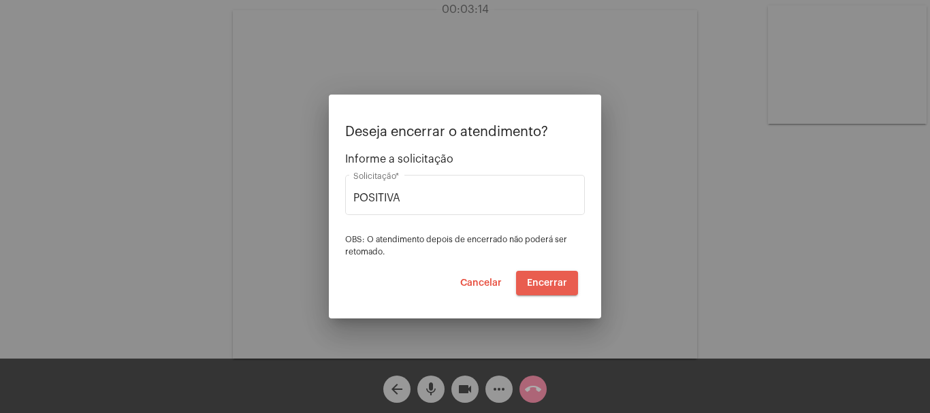
click at [543, 288] on button "Encerrar" at bounding box center [547, 283] width 62 height 25
click at [543, 286] on video at bounding box center [465, 184] width 464 height 349
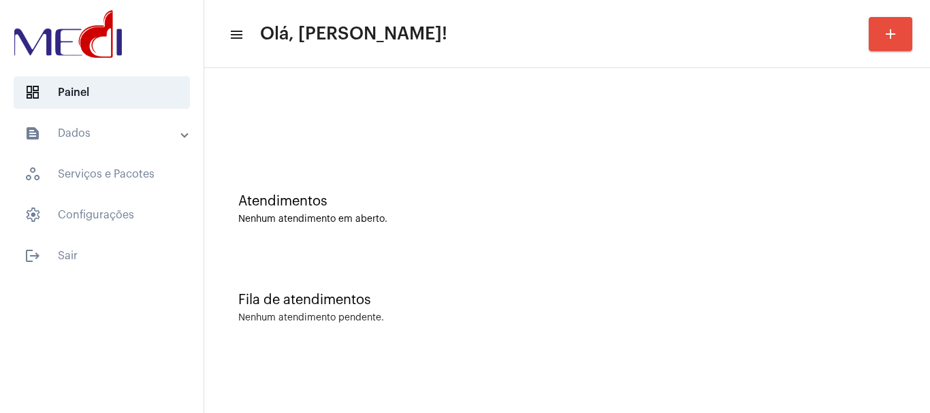
click at [423, 225] on div "Atendimentos Nenhum atendimento em aberto." at bounding box center [567, 202] width 712 height 99
click at [475, 267] on div "Fila de atendimentos Nenhum atendimento pendente." at bounding box center [567, 301] width 712 height 99
click at [559, 290] on div "Fila de atendimentos Nenhum atendimento pendente." at bounding box center [567, 301] width 712 height 99
click at [479, 195] on div "Atendimentos" at bounding box center [567, 201] width 658 height 15
